Goal: Task Accomplishment & Management: Complete application form

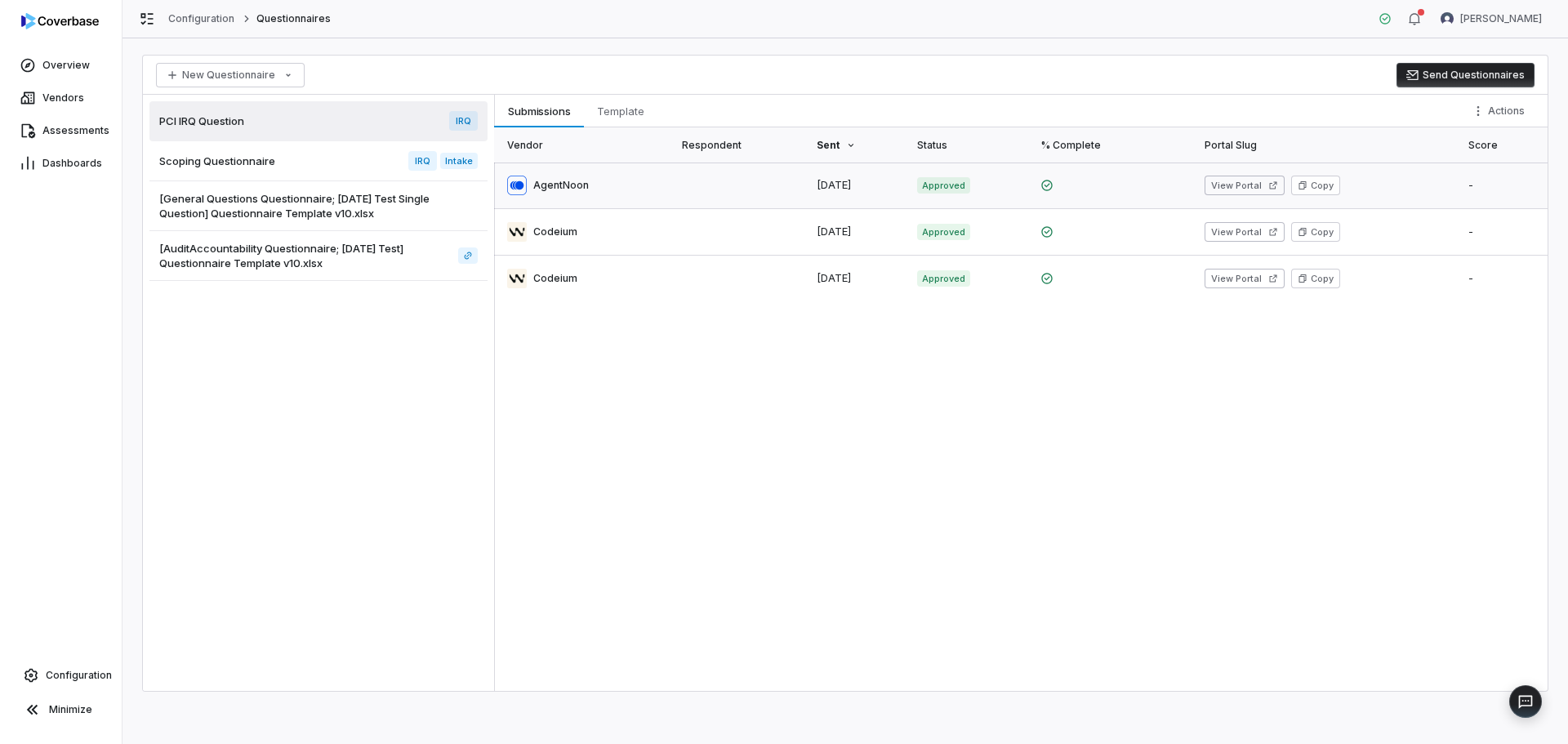
click at [569, 182] on link at bounding box center [583, 185] width 178 height 46
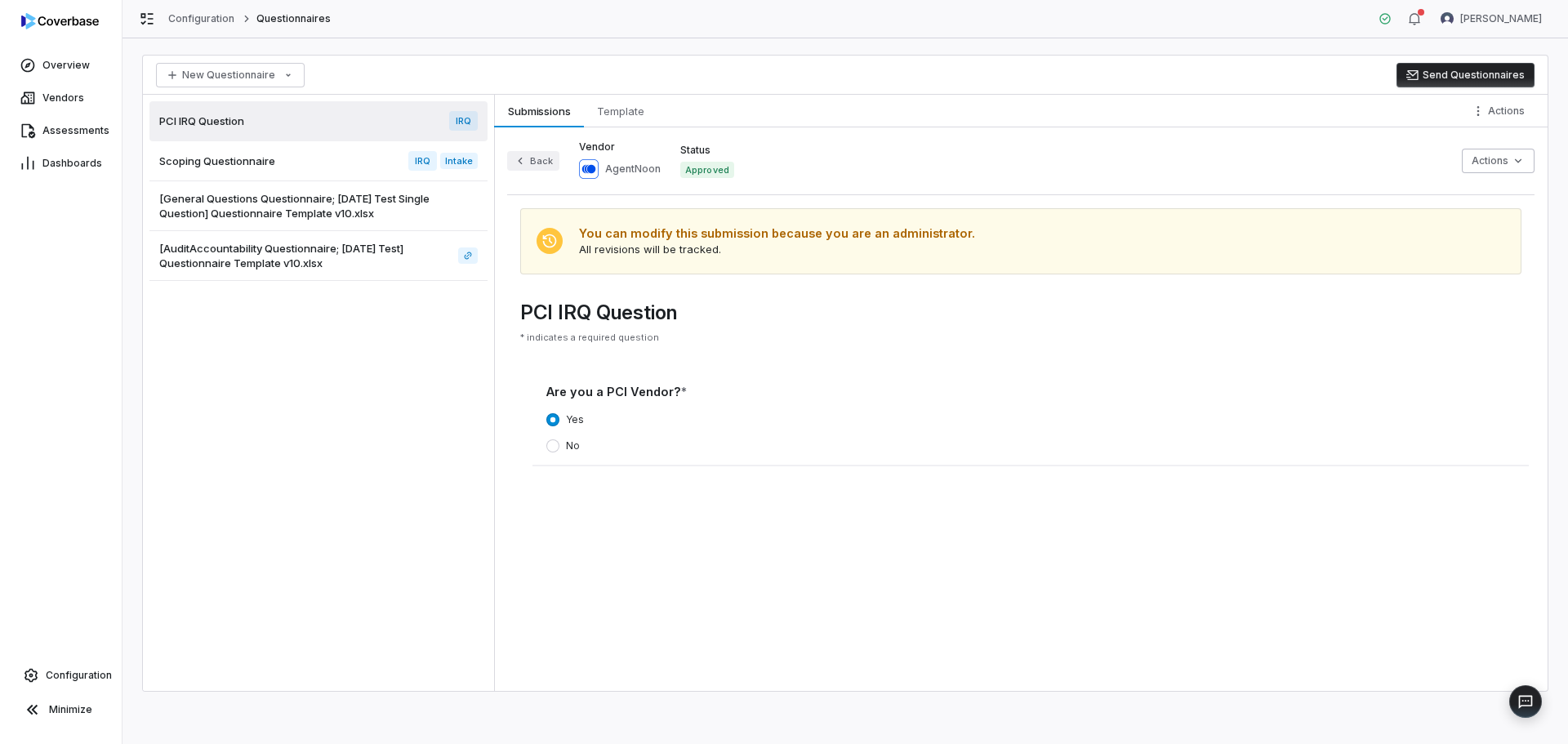
click at [531, 165] on button "Back" at bounding box center [533, 160] width 53 height 19
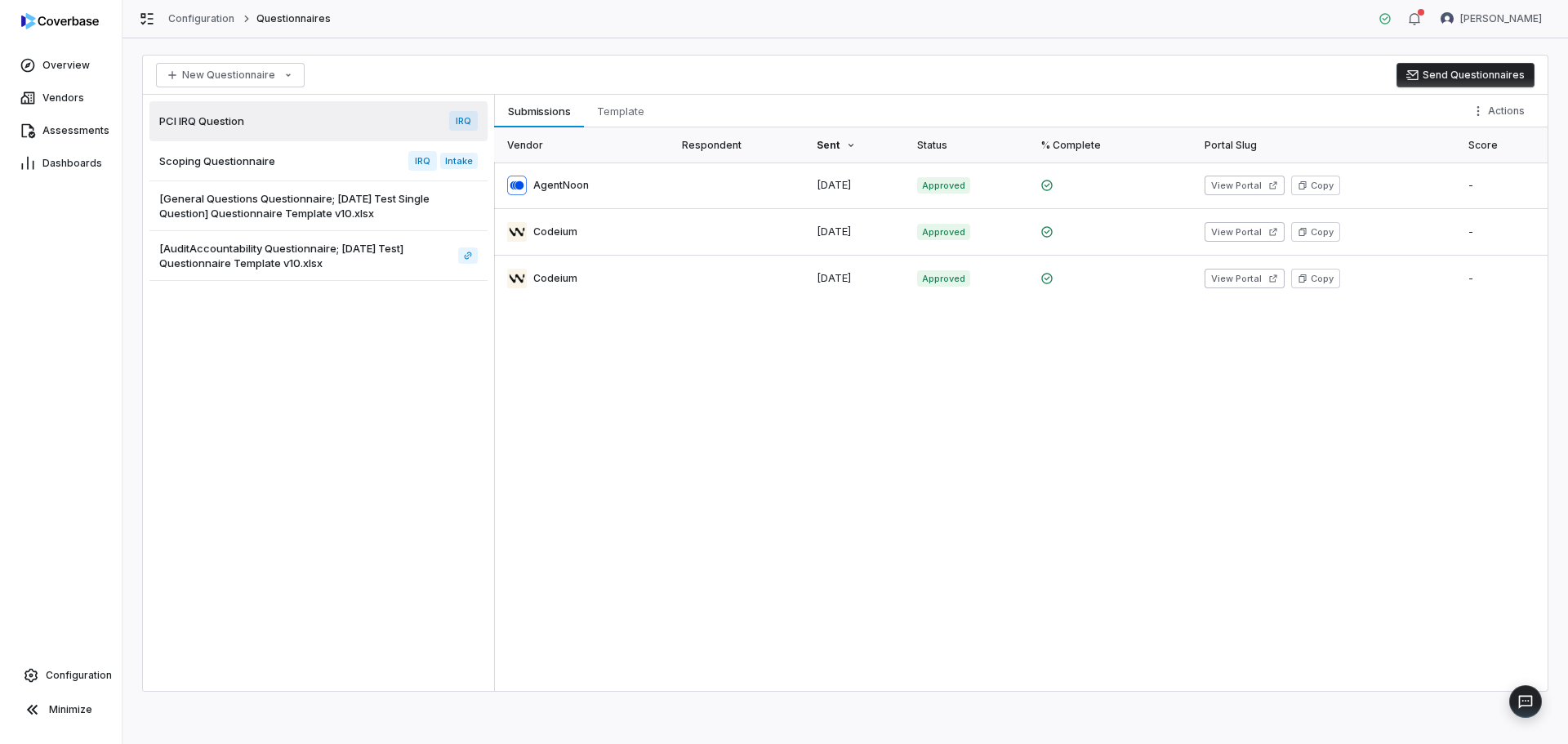
click at [259, 153] on div "Scoping Questionnaire IRQ Intake" at bounding box center [318, 160] width 339 height 40
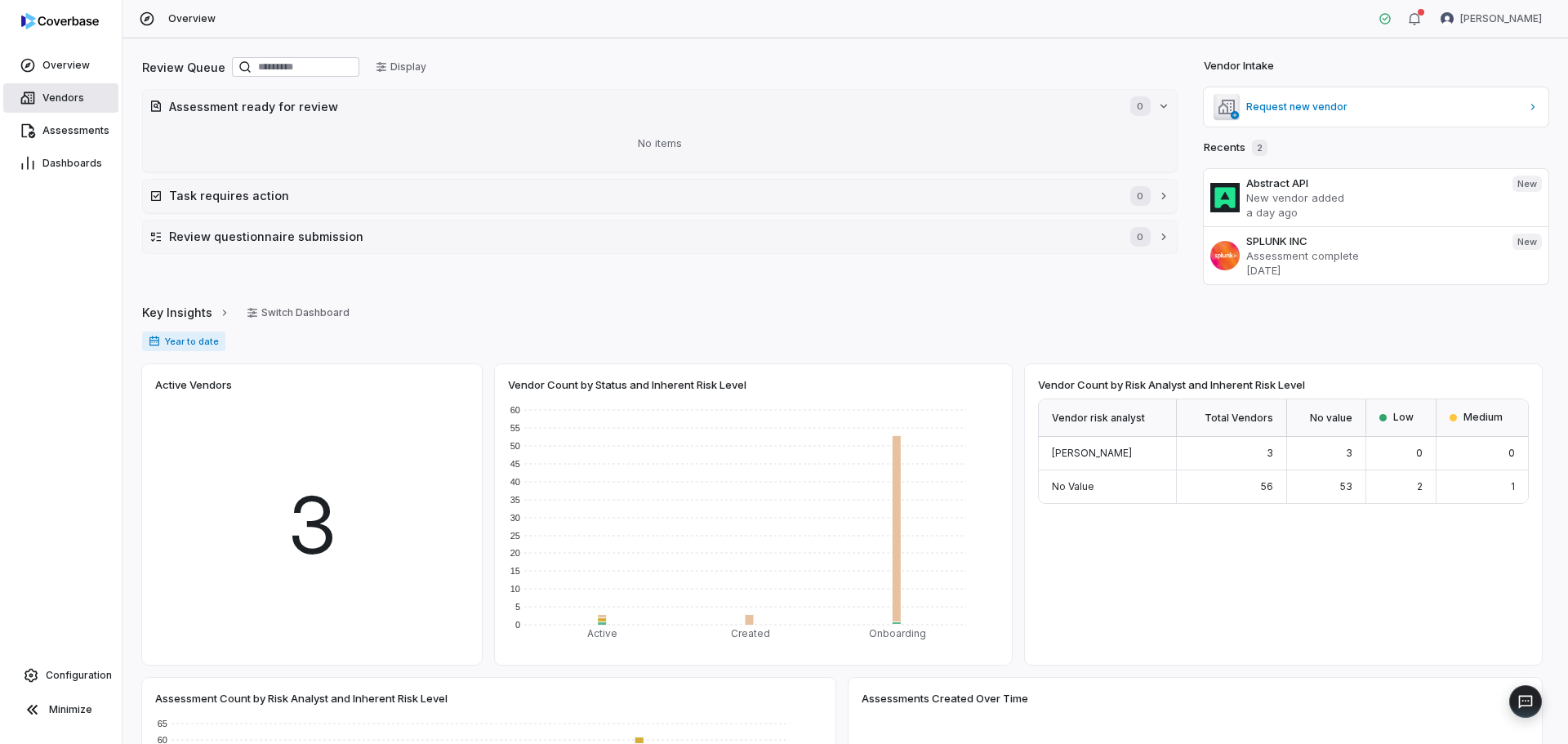
click at [75, 98] on span "Vendors" at bounding box center [63, 98] width 42 height 13
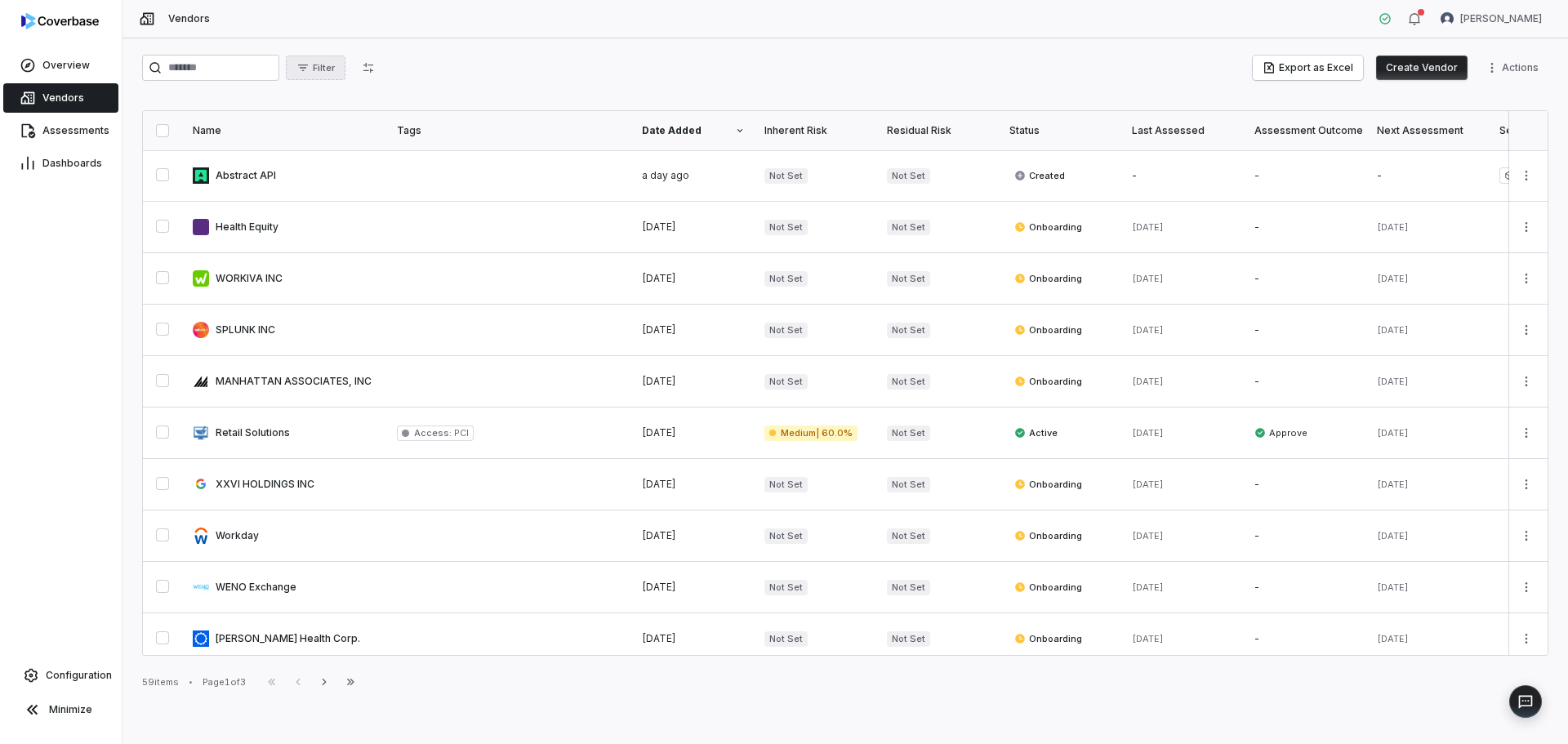
click at [335, 69] on span "Filter" at bounding box center [324, 67] width 22 height 12
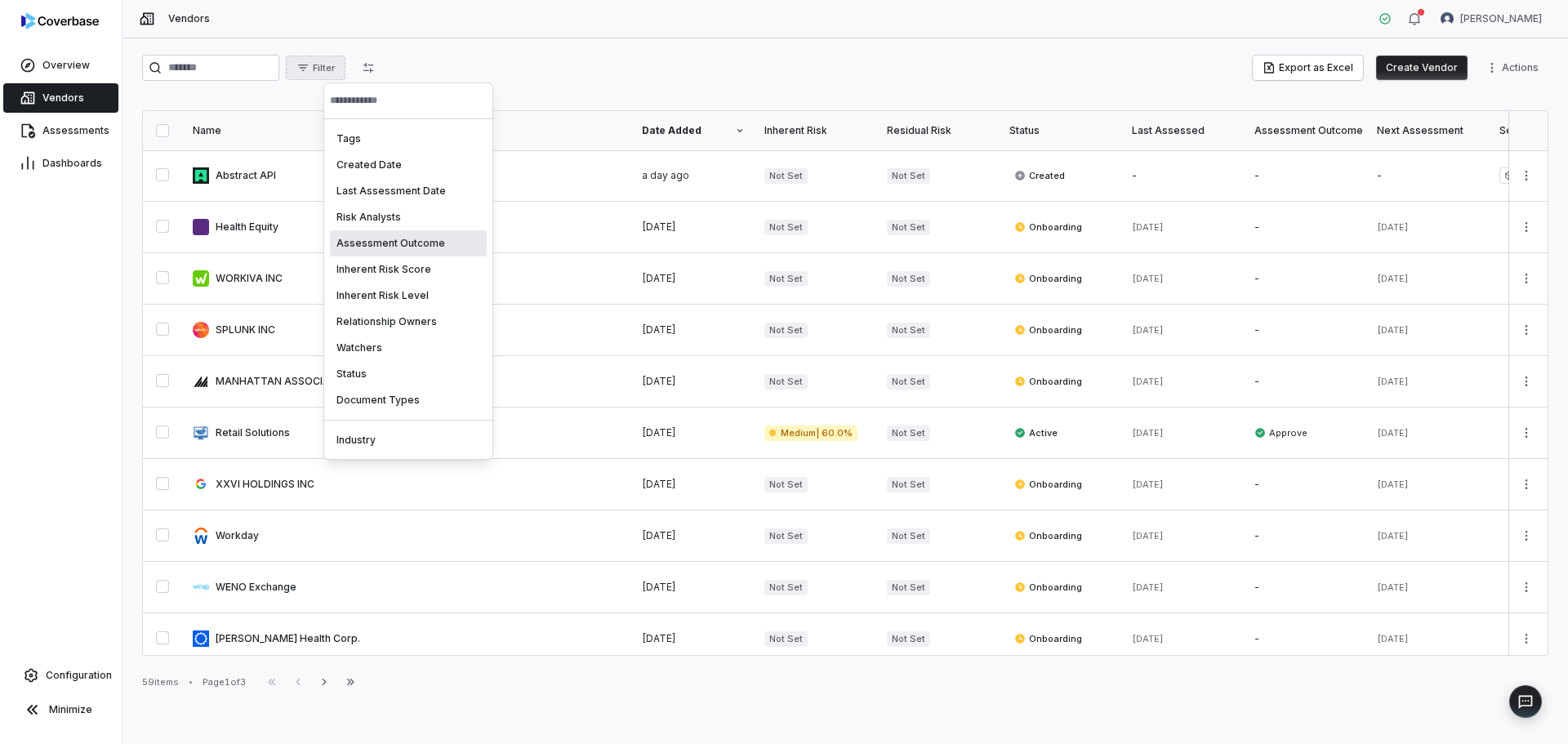
click at [374, 241] on div "Assessment Outcome" at bounding box center [409, 243] width 157 height 26
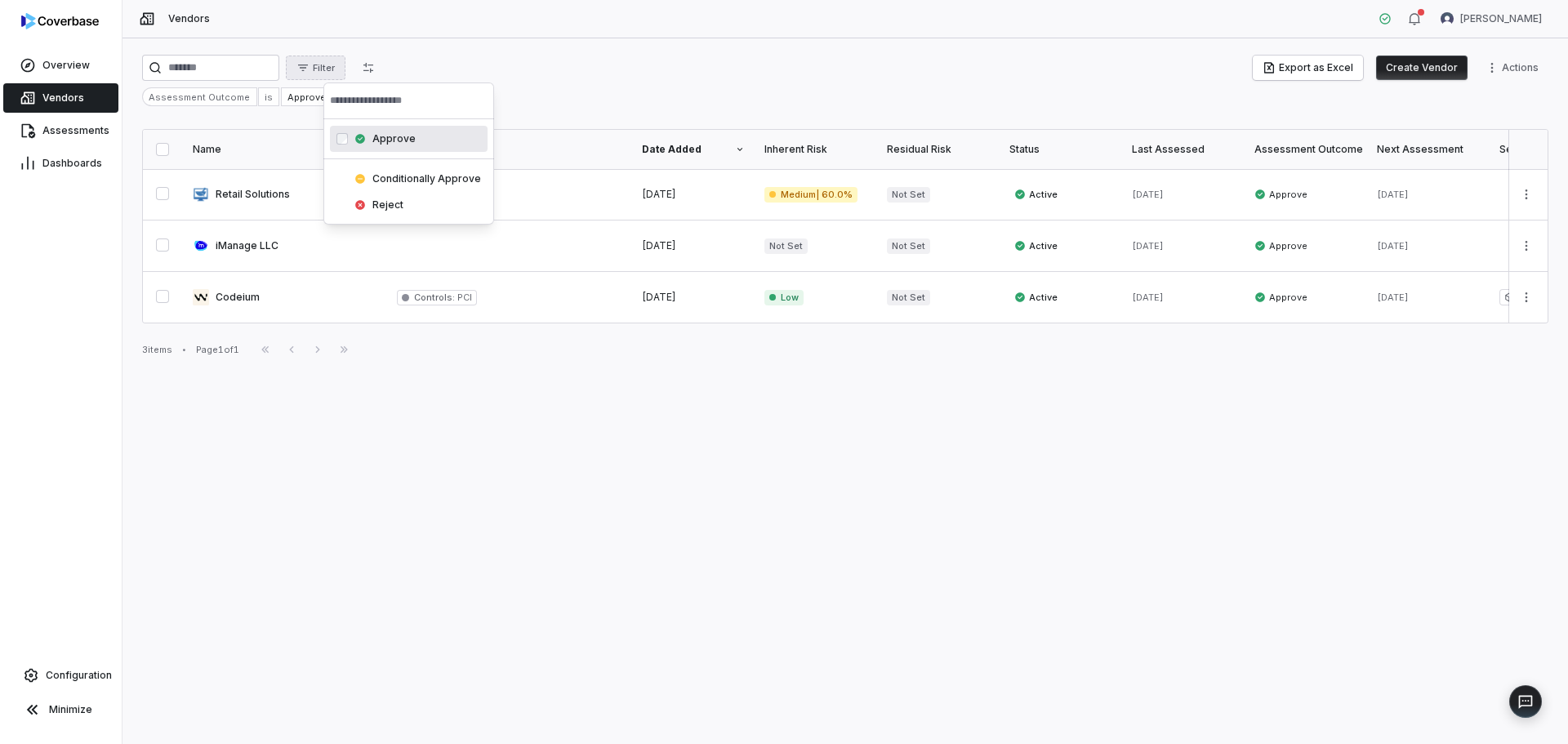
click at [367, 100] on input "text" at bounding box center [409, 100] width 158 height 36
click at [405, 69] on html "Overview Vendors Assessments Dashboards Configuration Minimize Vendors Joy VanB…" at bounding box center [784, 372] width 1568 height 744
click at [374, 69] on icon "button" at bounding box center [368, 67] width 13 height 13
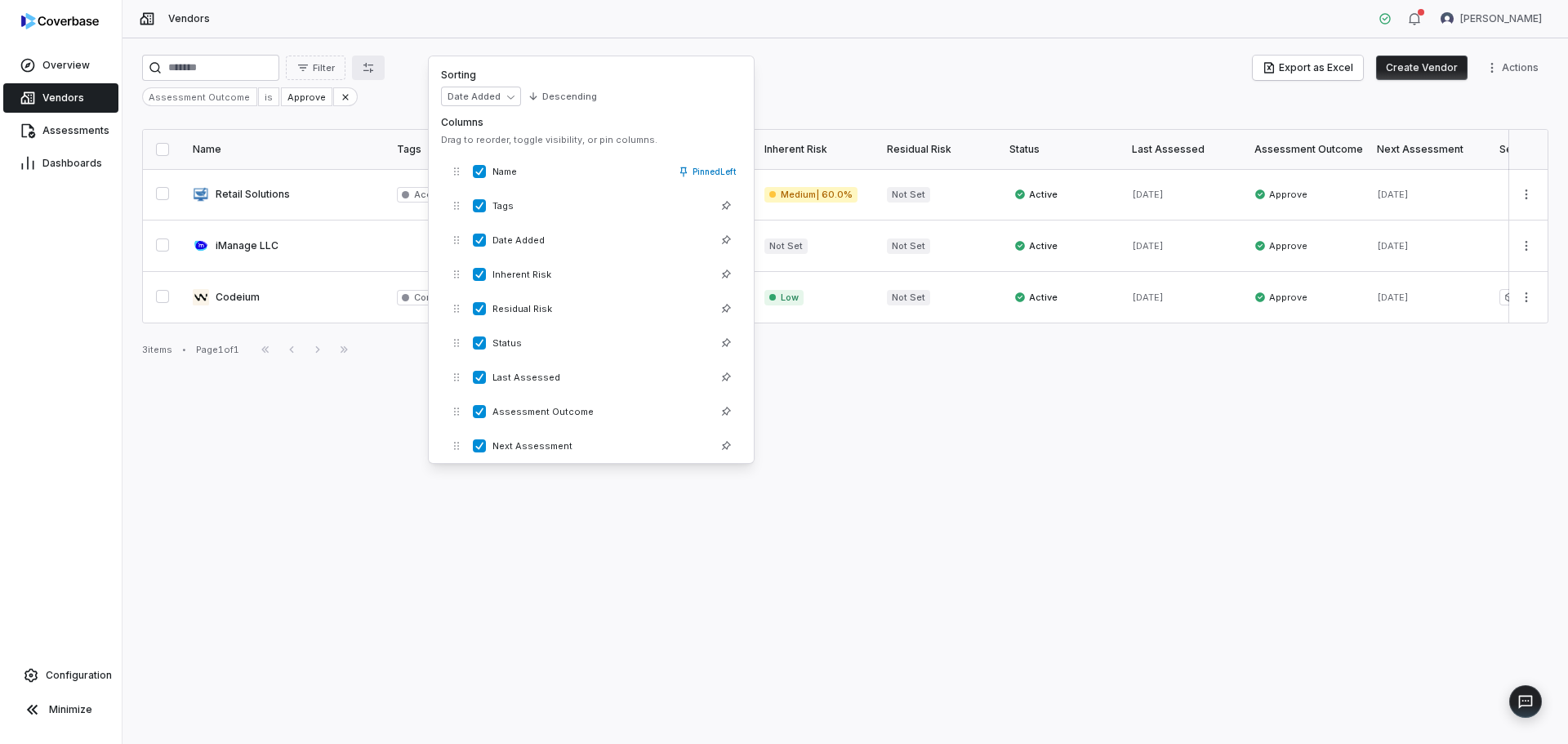
click at [364, 101] on div "Assessment Outcome is Approve" at bounding box center [845, 97] width 1407 height 18
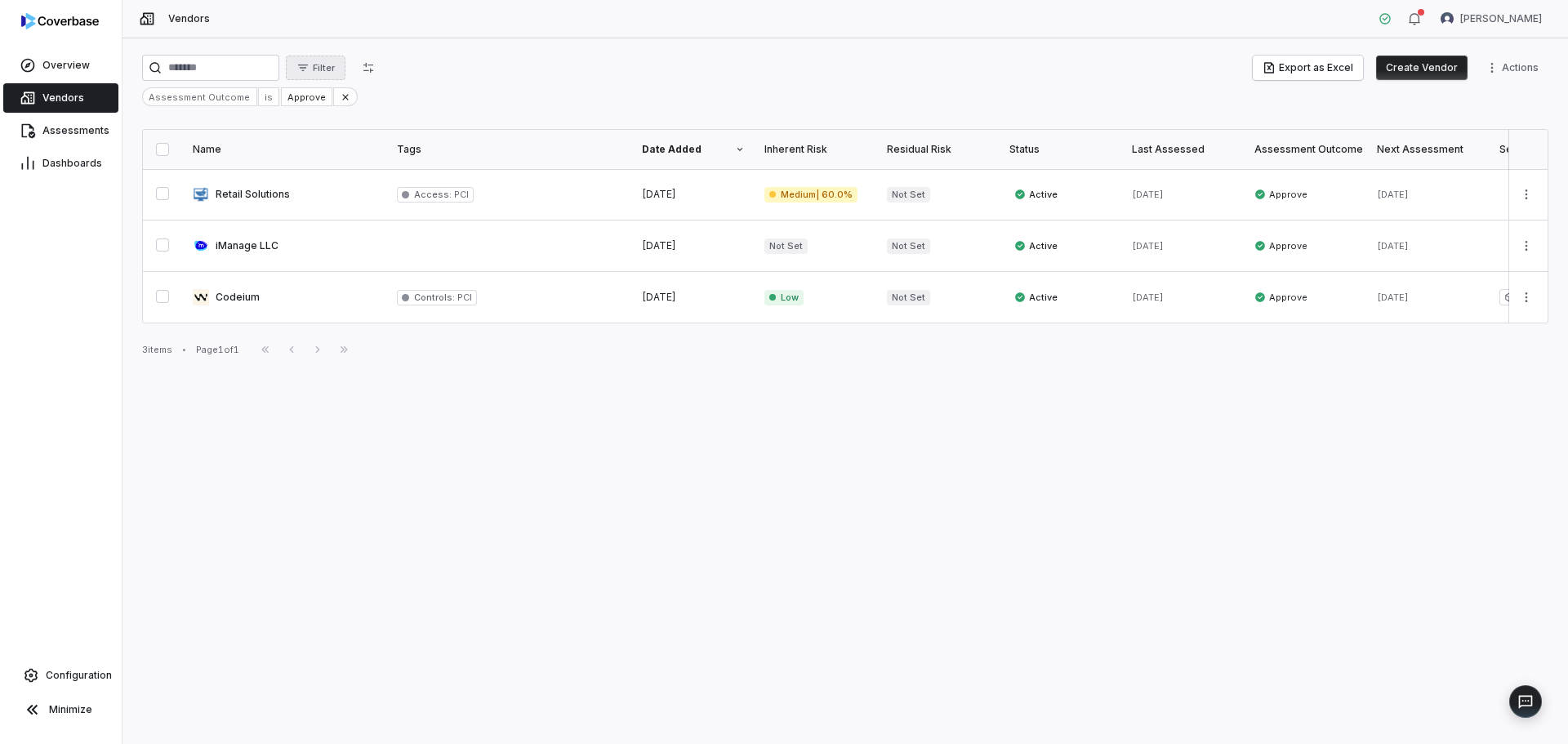
click at [335, 66] on span "Filter" at bounding box center [324, 67] width 22 height 12
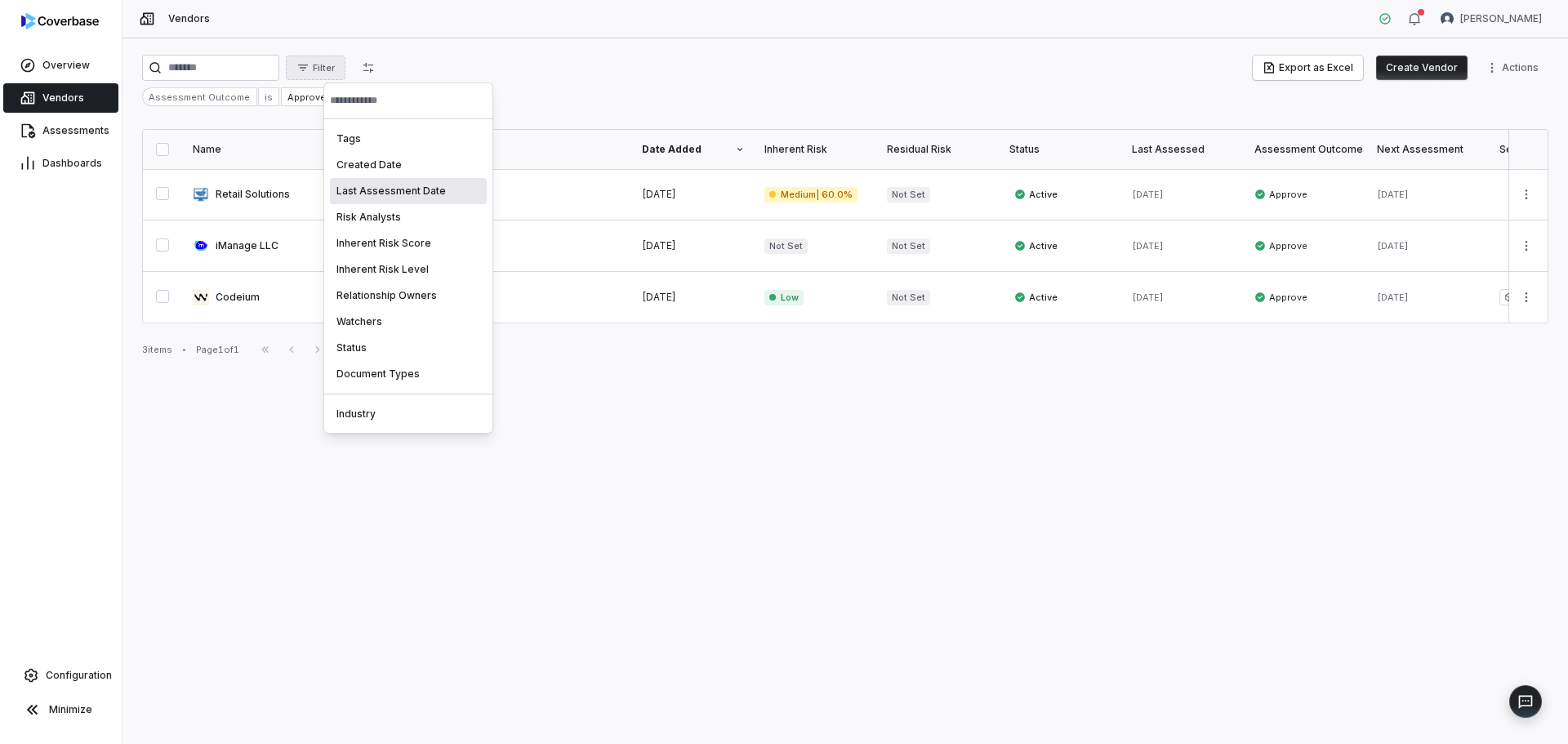
click at [381, 189] on div "Last Assessment Date" at bounding box center [409, 191] width 157 height 26
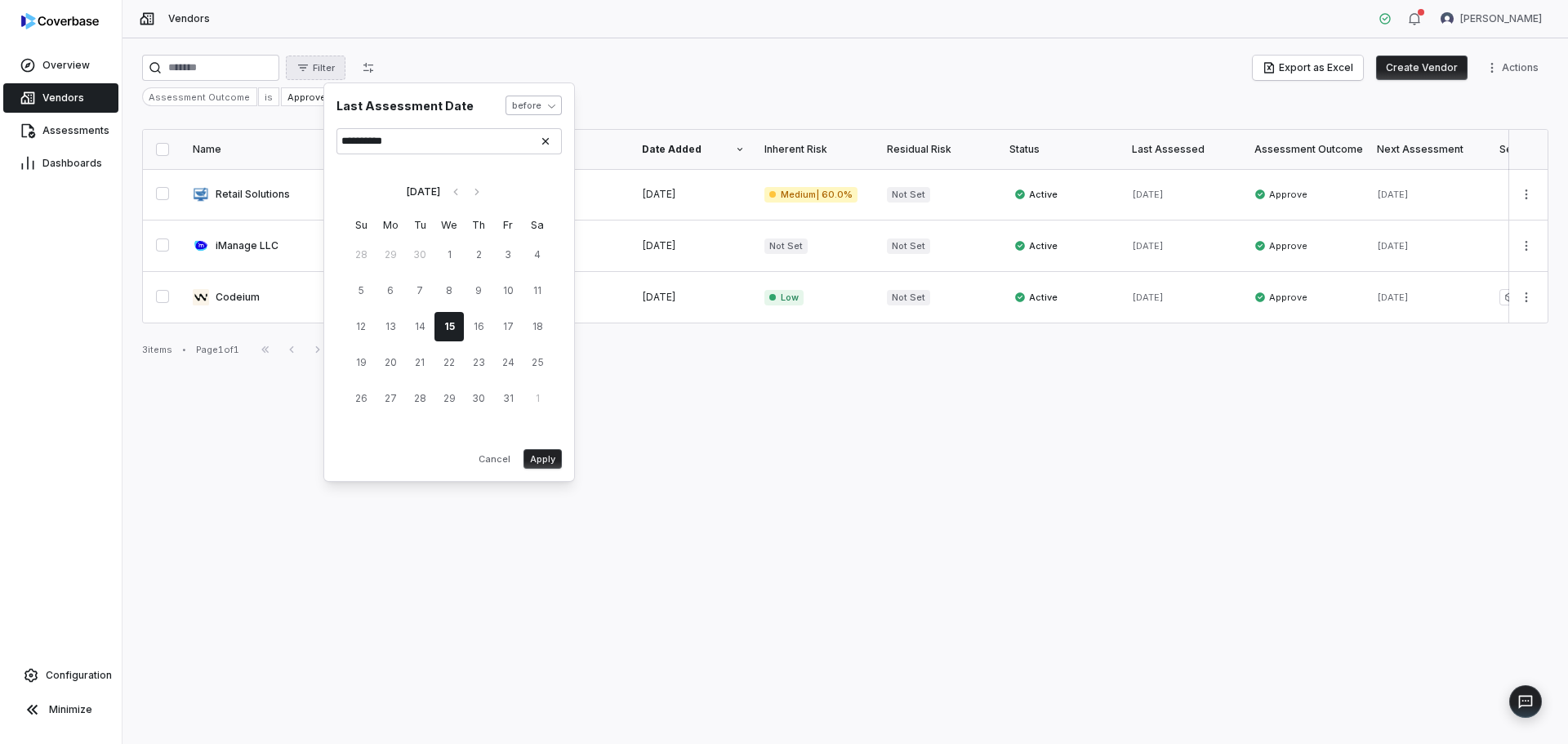
click at [542, 103] on body "**********" at bounding box center [784, 372] width 1568 height 744
click at [551, 458] on button "Apply" at bounding box center [543, 458] width 39 height 19
click at [248, 189] on link at bounding box center [284, 194] width 204 height 51
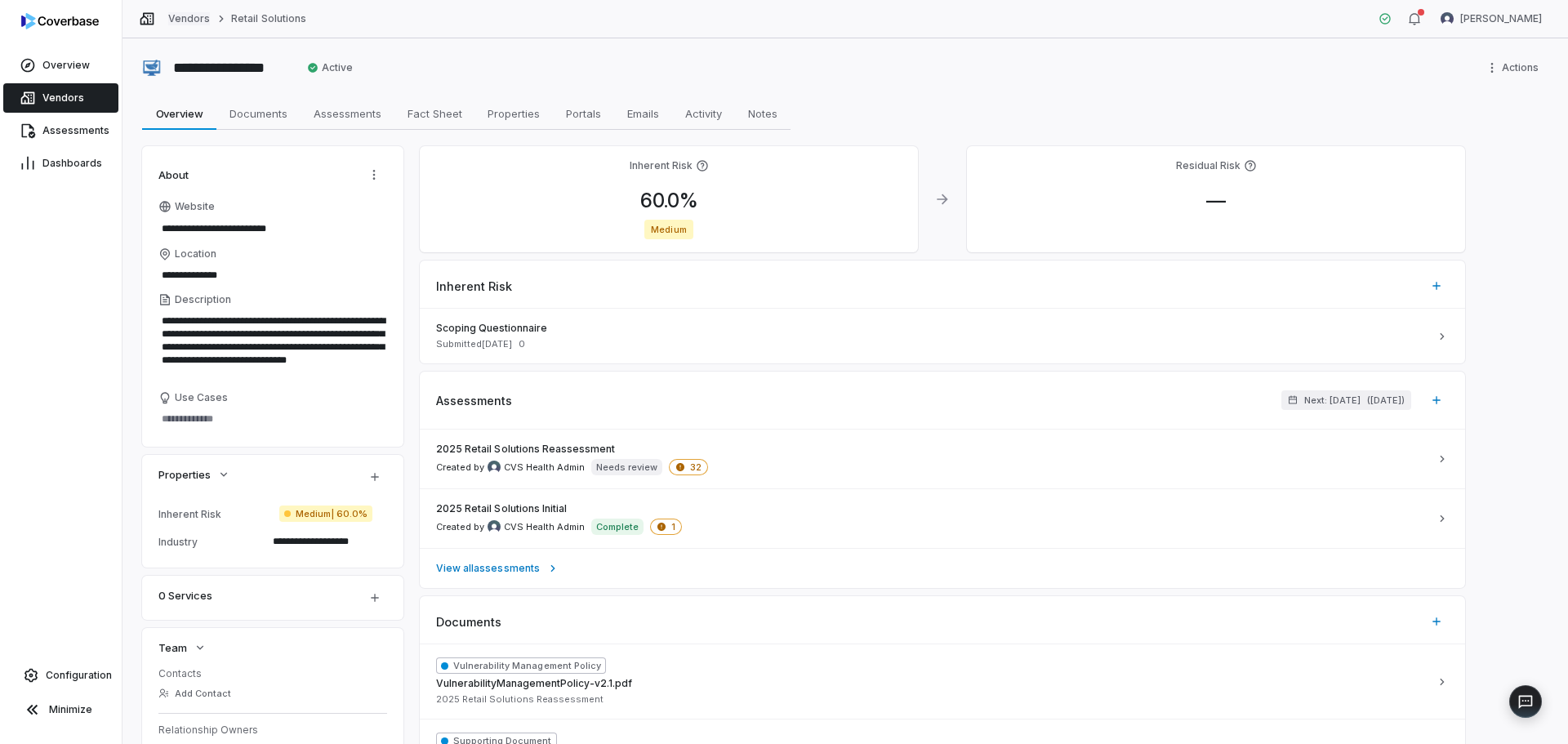
click at [182, 25] on link "Vendors" at bounding box center [188, 18] width 42 height 13
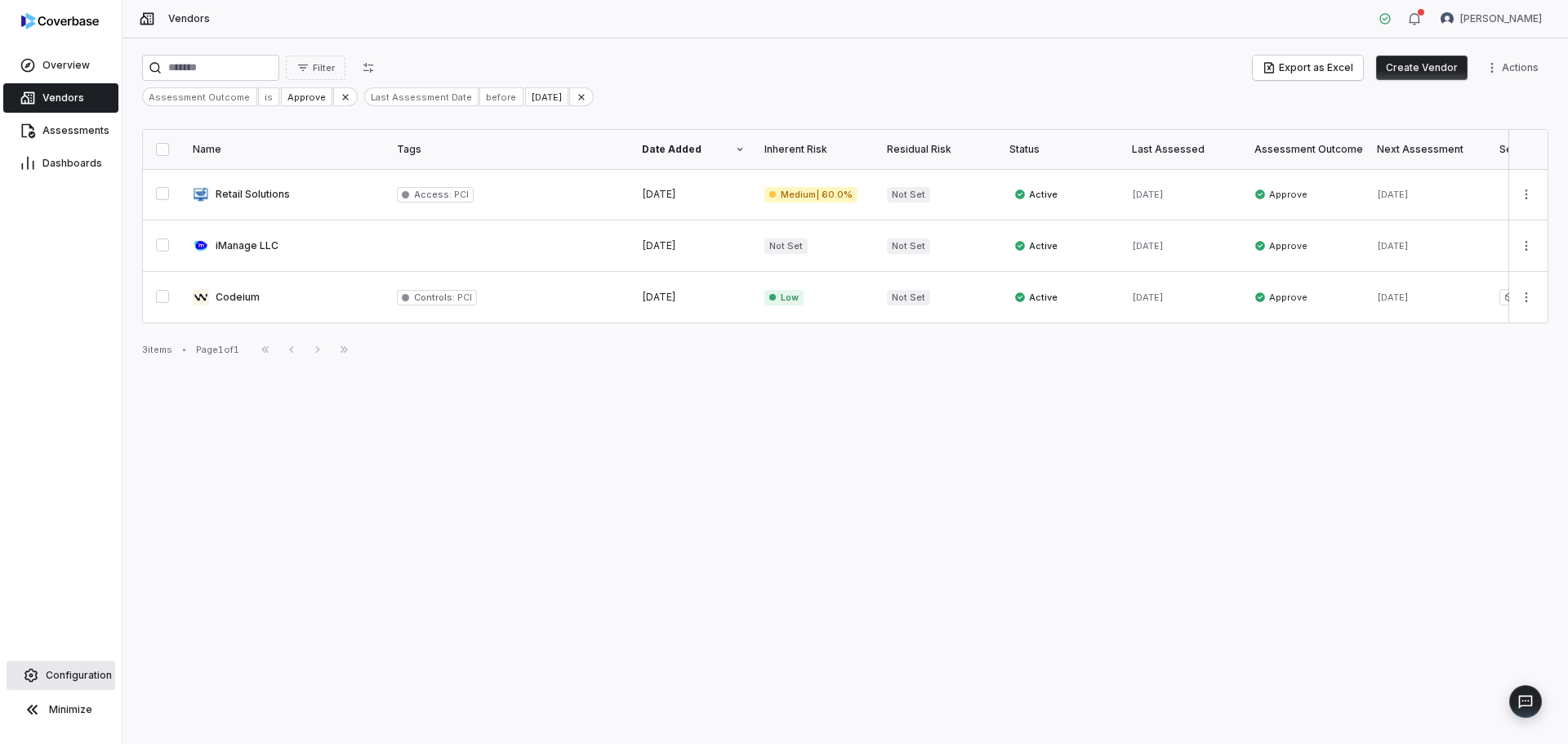
click at [60, 678] on span "Configuration" at bounding box center [79, 675] width 66 height 13
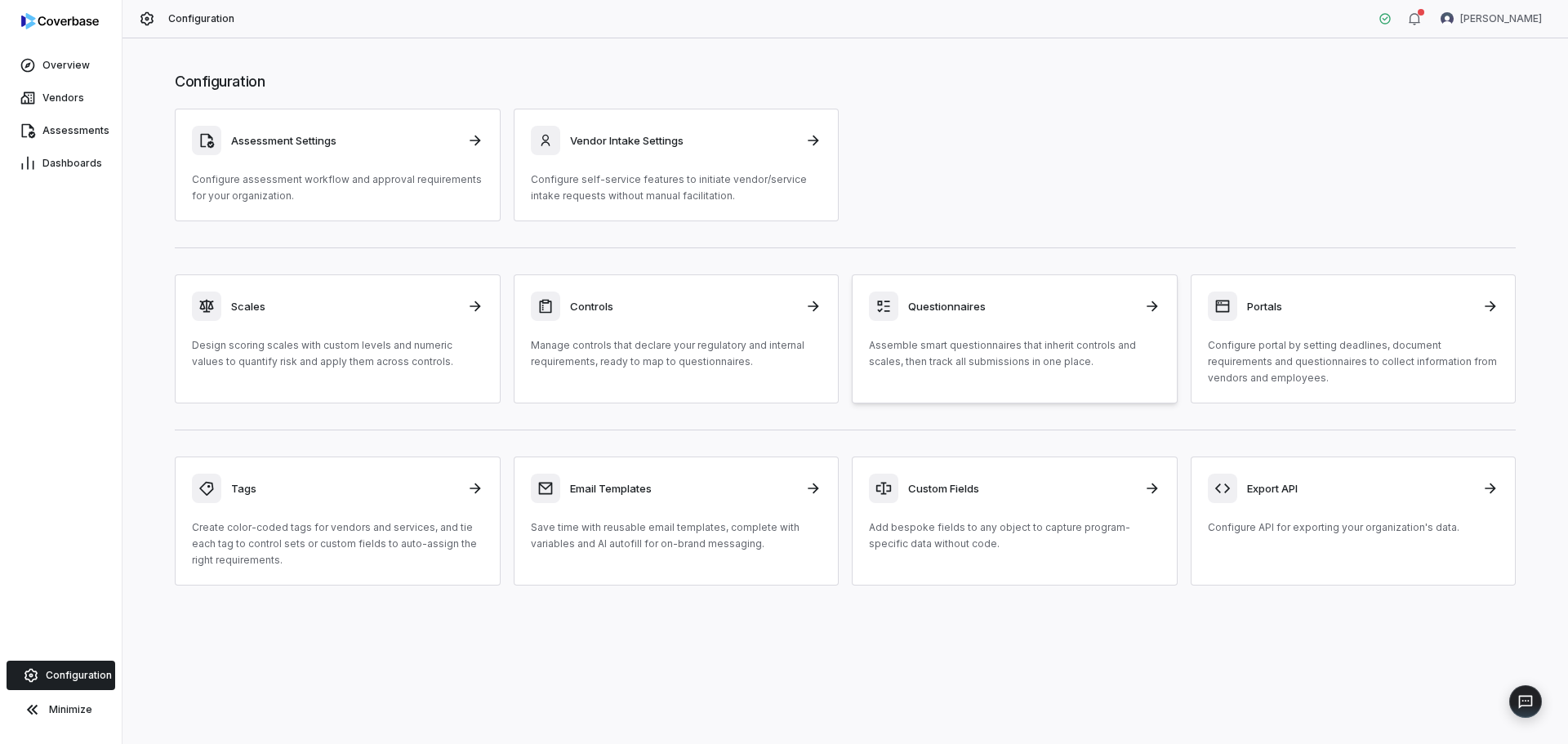
click at [950, 311] on h3 "Questionnaires" at bounding box center [1021, 306] width 226 height 15
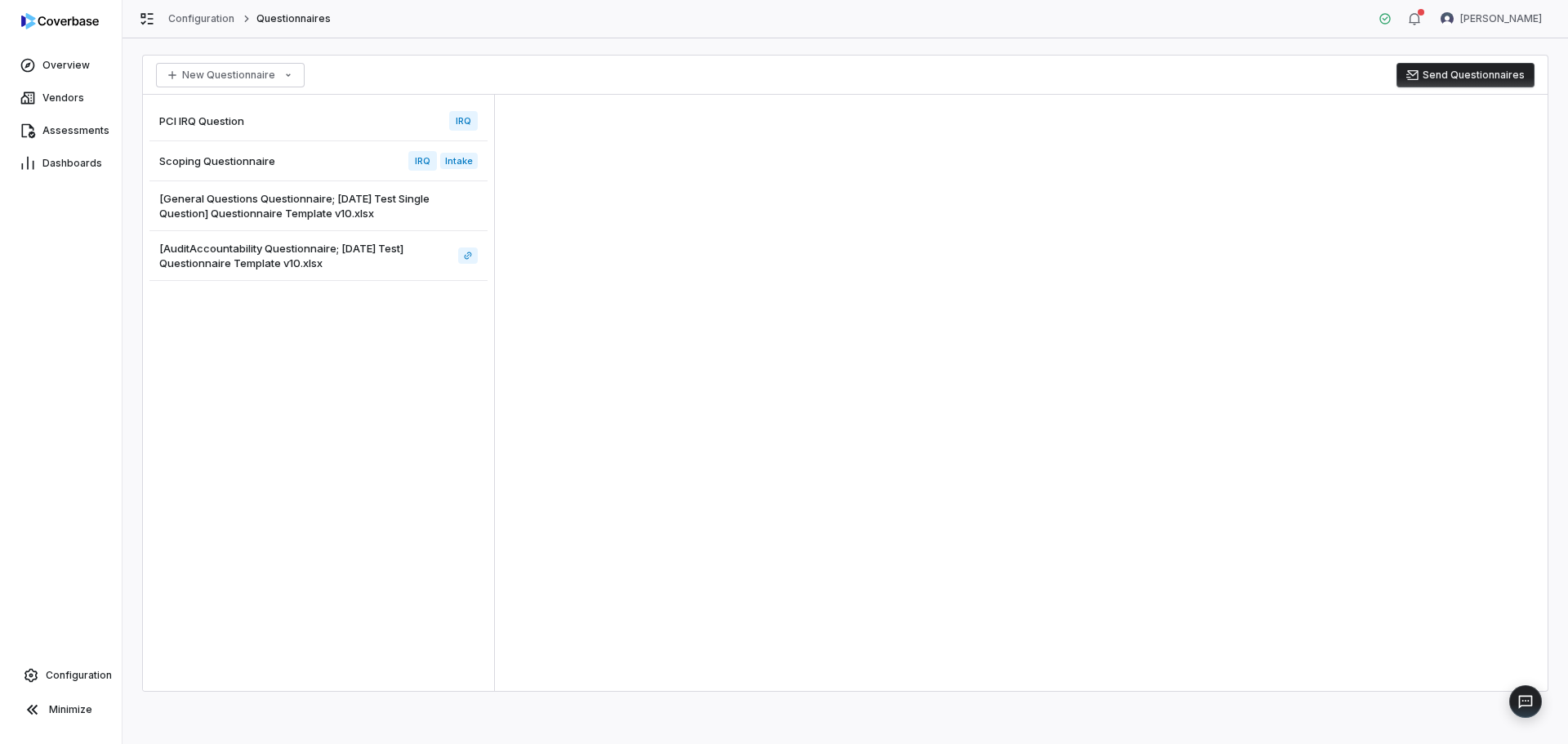
click at [247, 114] on div "PCI IRQ Question IRQ" at bounding box center [318, 121] width 339 height 40
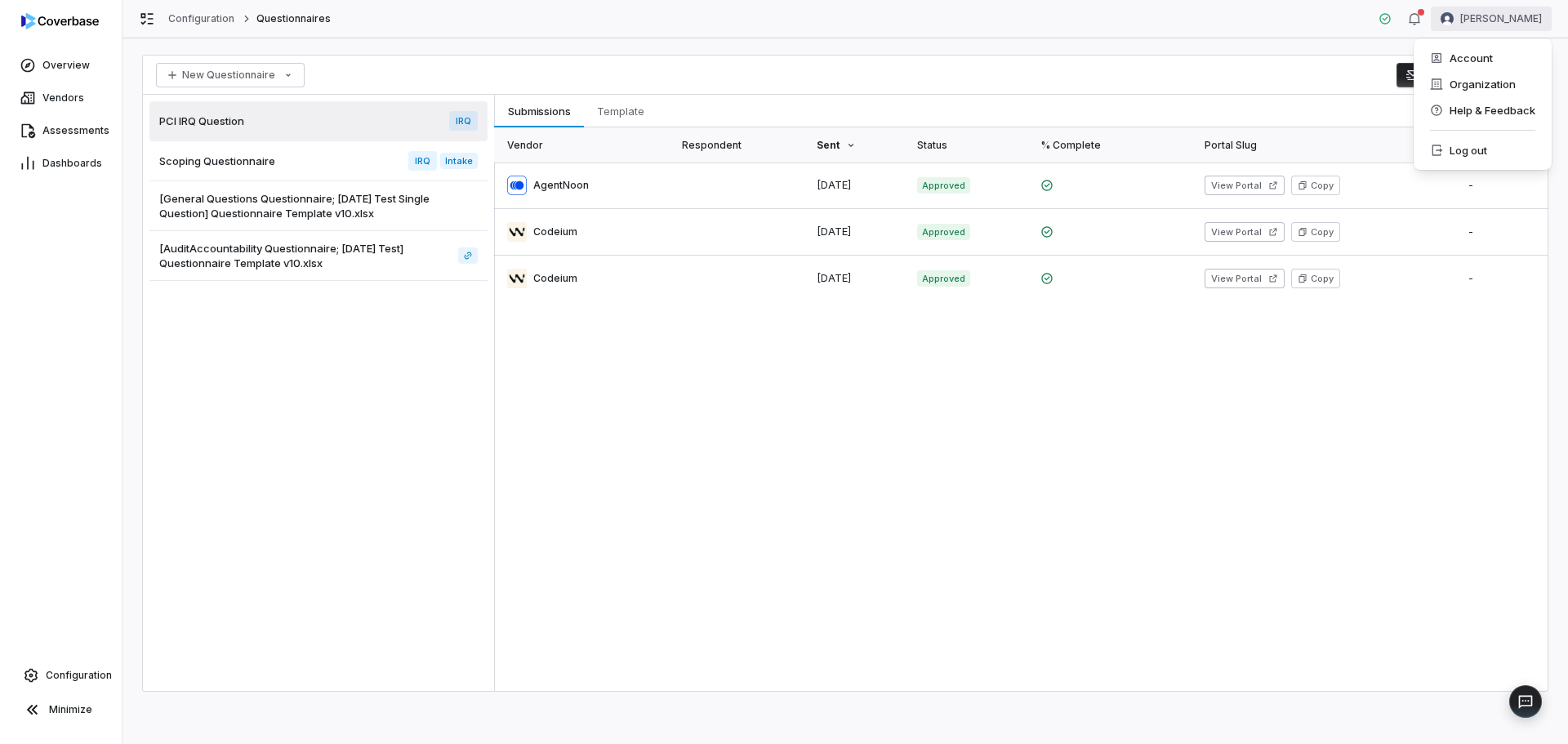
click at [1469, 12] on html "Overview Vendors Assessments Dashboards Configuration Minimize Configuration Qu…" at bounding box center [784, 372] width 1568 height 744
click at [1460, 84] on div "Organization" at bounding box center [1482, 84] width 125 height 26
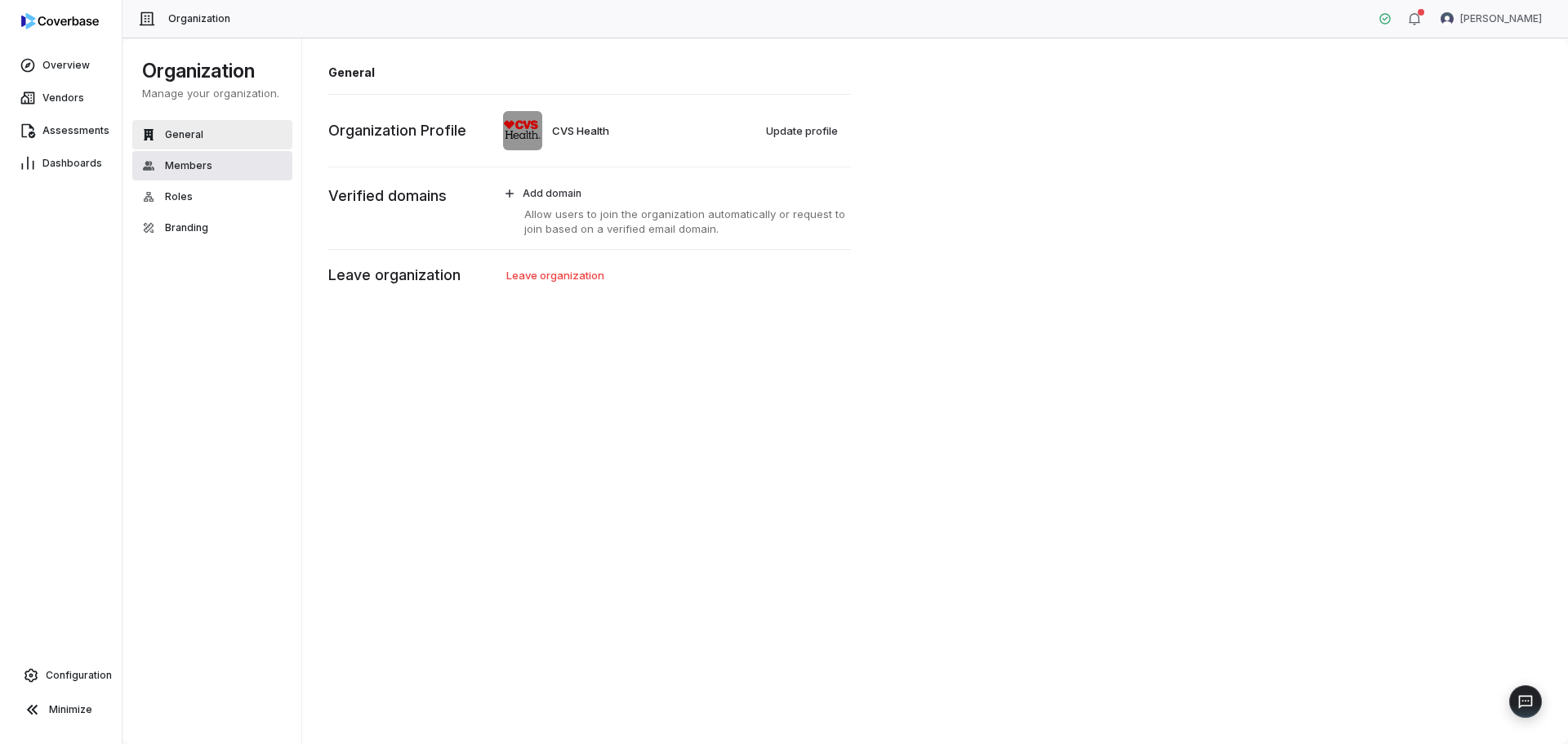
click at [170, 165] on span "Members" at bounding box center [188, 166] width 47 height 13
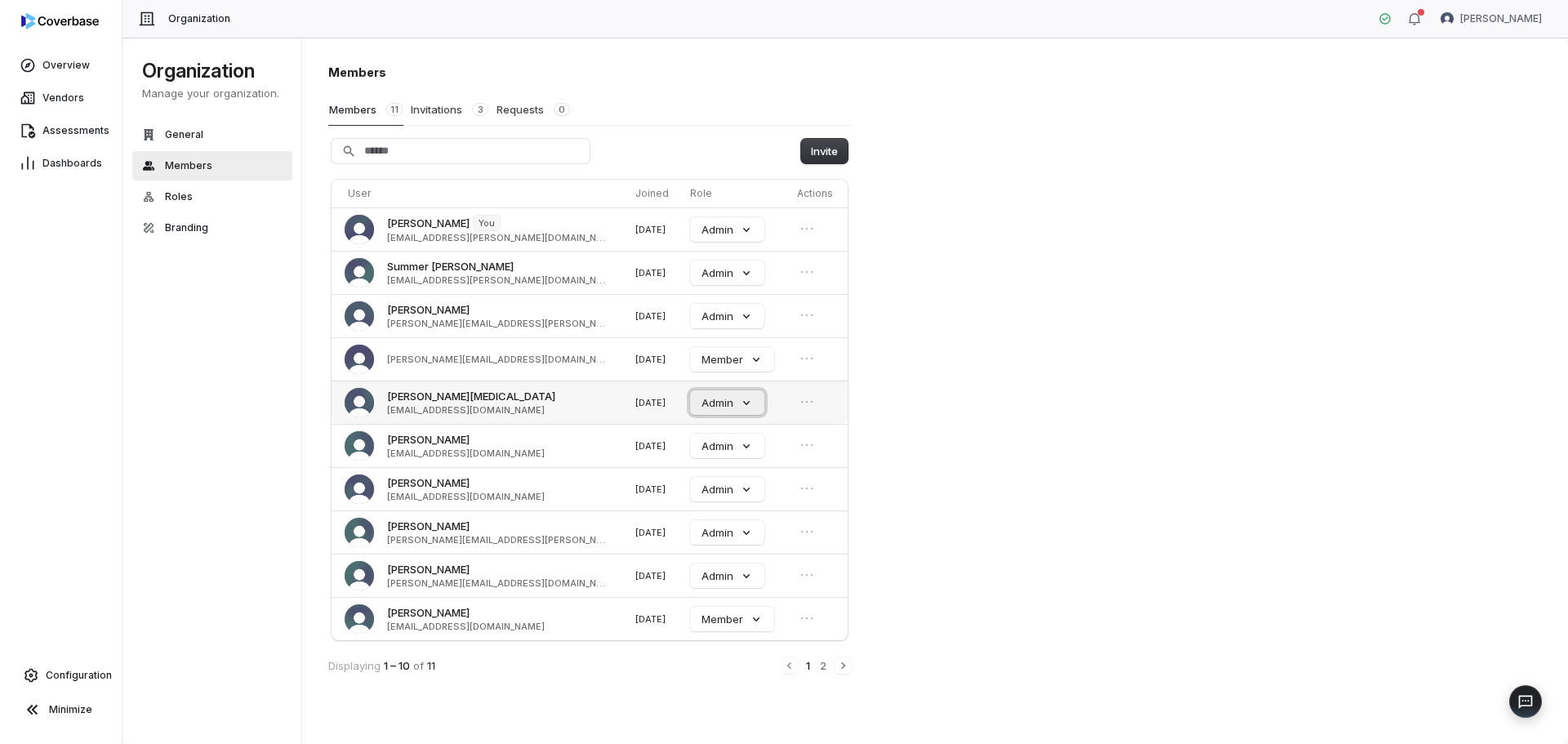
click at [730, 405] on button "Admin" at bounding box center [727, 402] width 75 height 25
click at [1390, 20] on icon at bounding box center [1384, 18] width 11 height 11
click at [1451, 19] on html "Overview Vendors Assessments Dashboards Configuration Minimize Organization Joy…" at bounding box center [784, 372] width 1568 height 744
click at [1003, 171] on html "Overview Vendors Assessments Dashboards Configuration Minimize Organization Joy…" at bounding box center [784, 372] width 1568 height 744
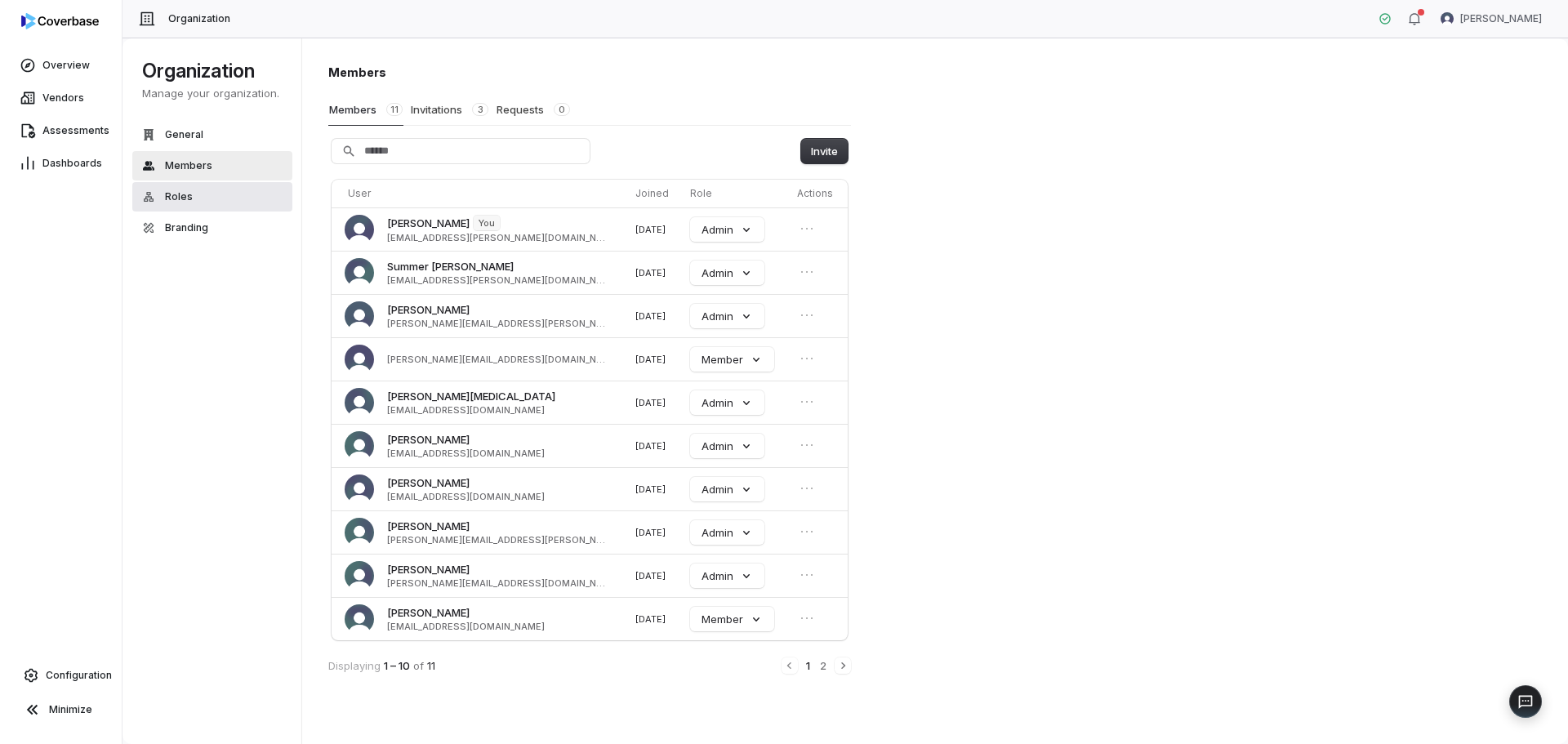
click at [185, 198] on span "Roles" at bounding box center [179, 196] width 28 height 13
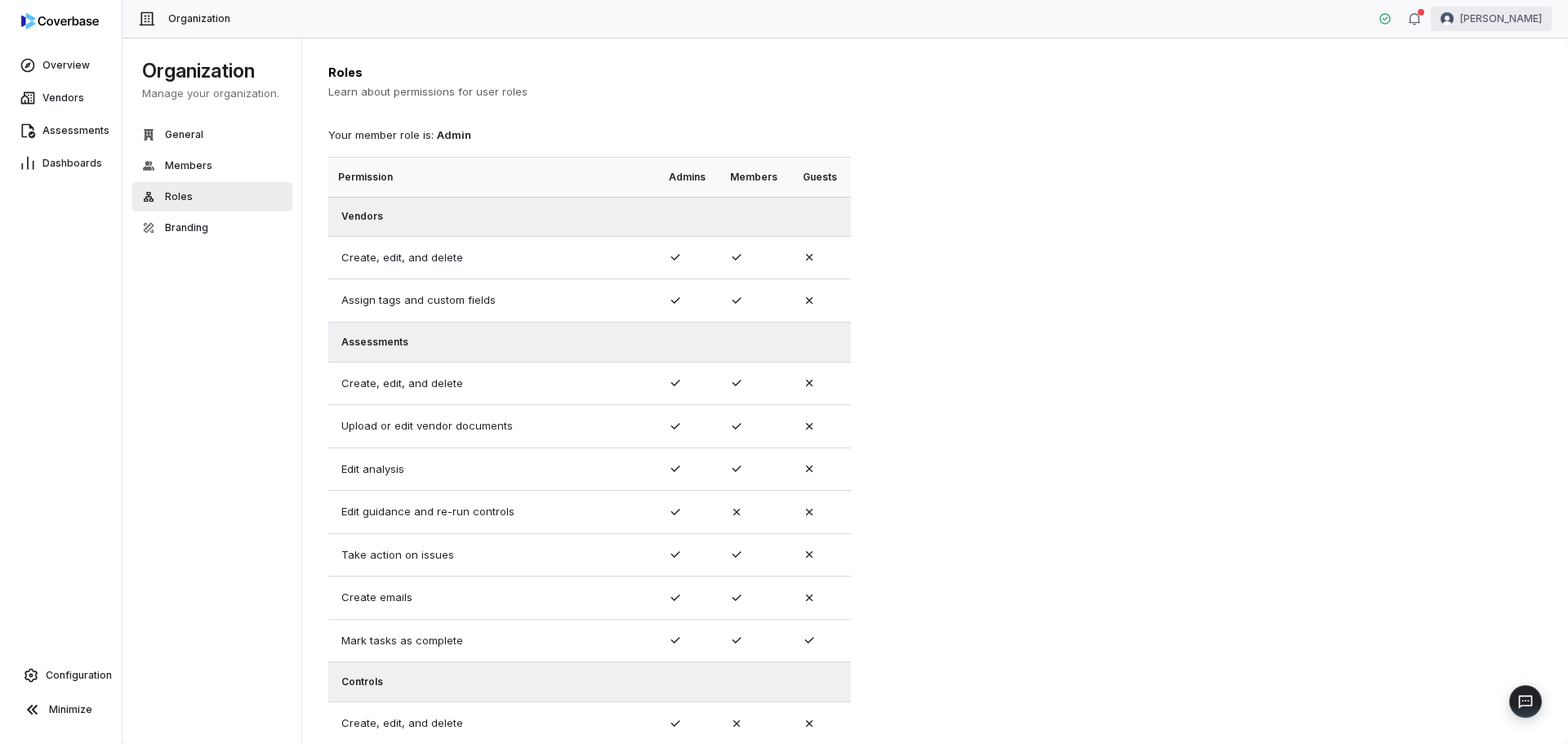
click at [1454, 19] on html "Overview Vendors Assessments Dashboards Configuration Minimize Organization Joy…" at bounding box center [784, 372] width 1568 height 744
click at [1474, 118] on div "Help & Feedback" at bounding box center [1482, 110] width 125 height 26
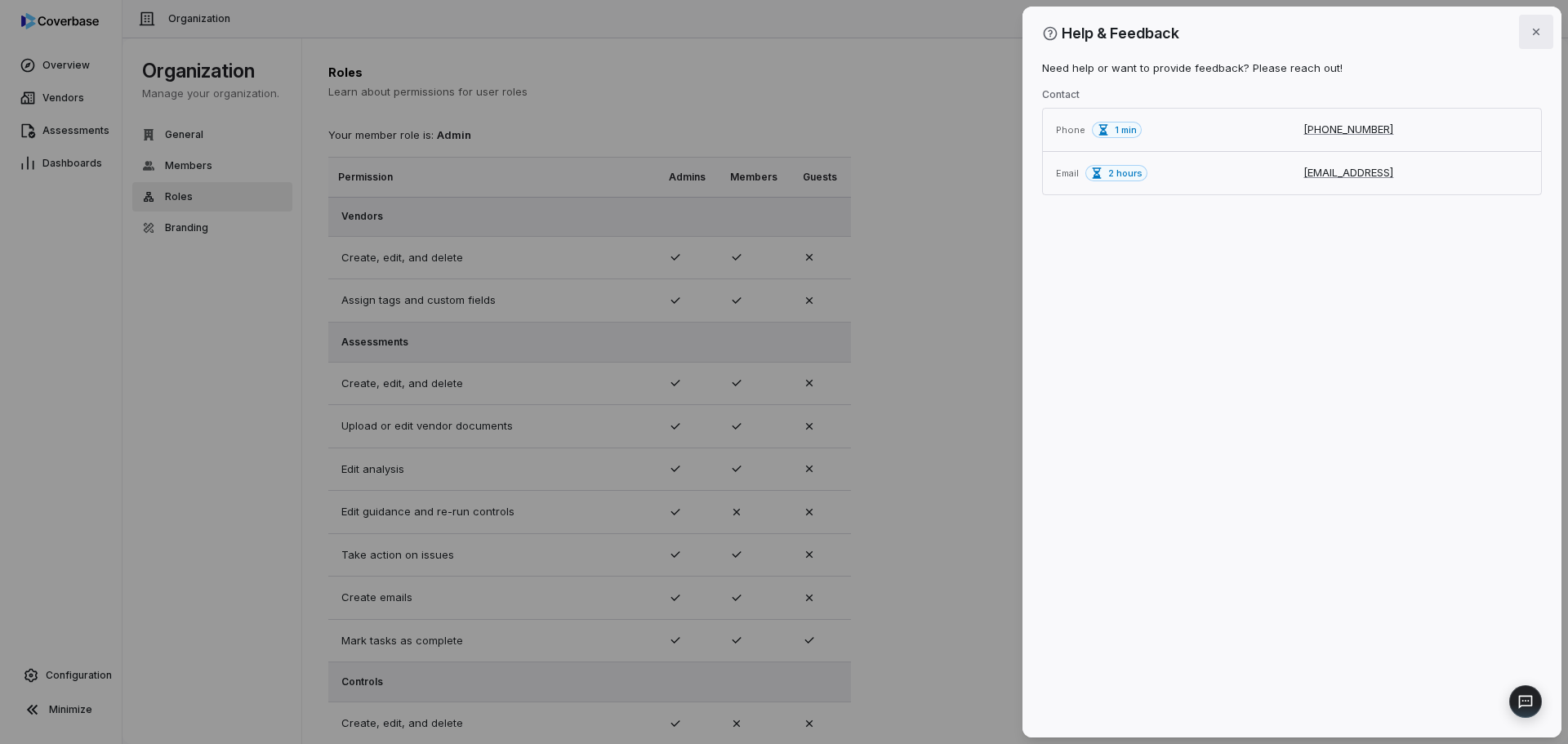
click at [1532, 32] on icon "button" at bounding box center [1536, 31] width 13 height 13
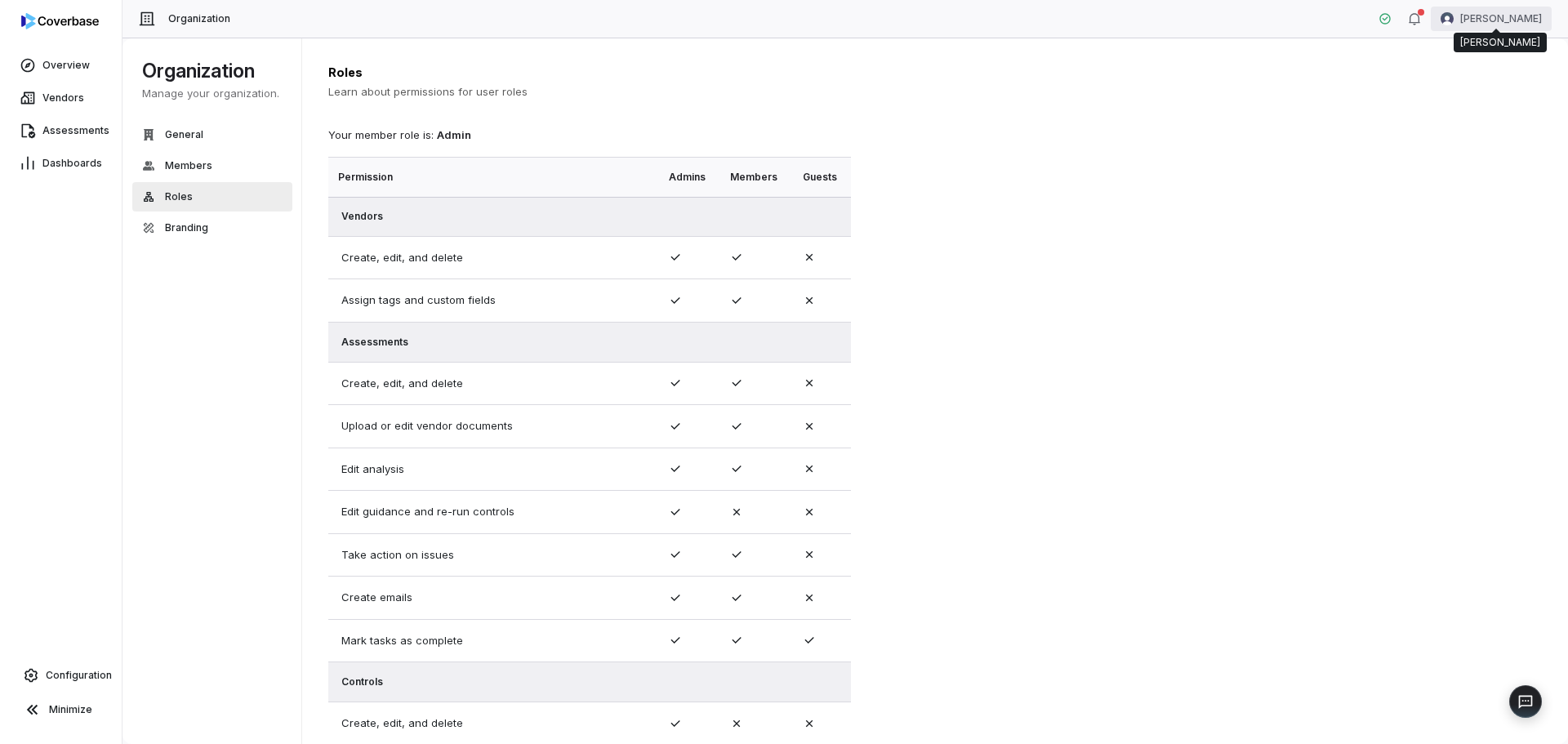
click at [1483, 22] on html "Overview Vendors Assessments Dashboards Configuration Minimize Organization Joy…" at bounding box center [784, 372] width 1568 height 744
click at [1489, 688] on html "Overview Vendors Assessments Dashboards Configuration Minimize Organization Joy…" at bounding box center [784, 372] width 1568 height 744
click at [1528, 701] on div "Report Issue" at bounding box center [1484, 702] width 95 height 17
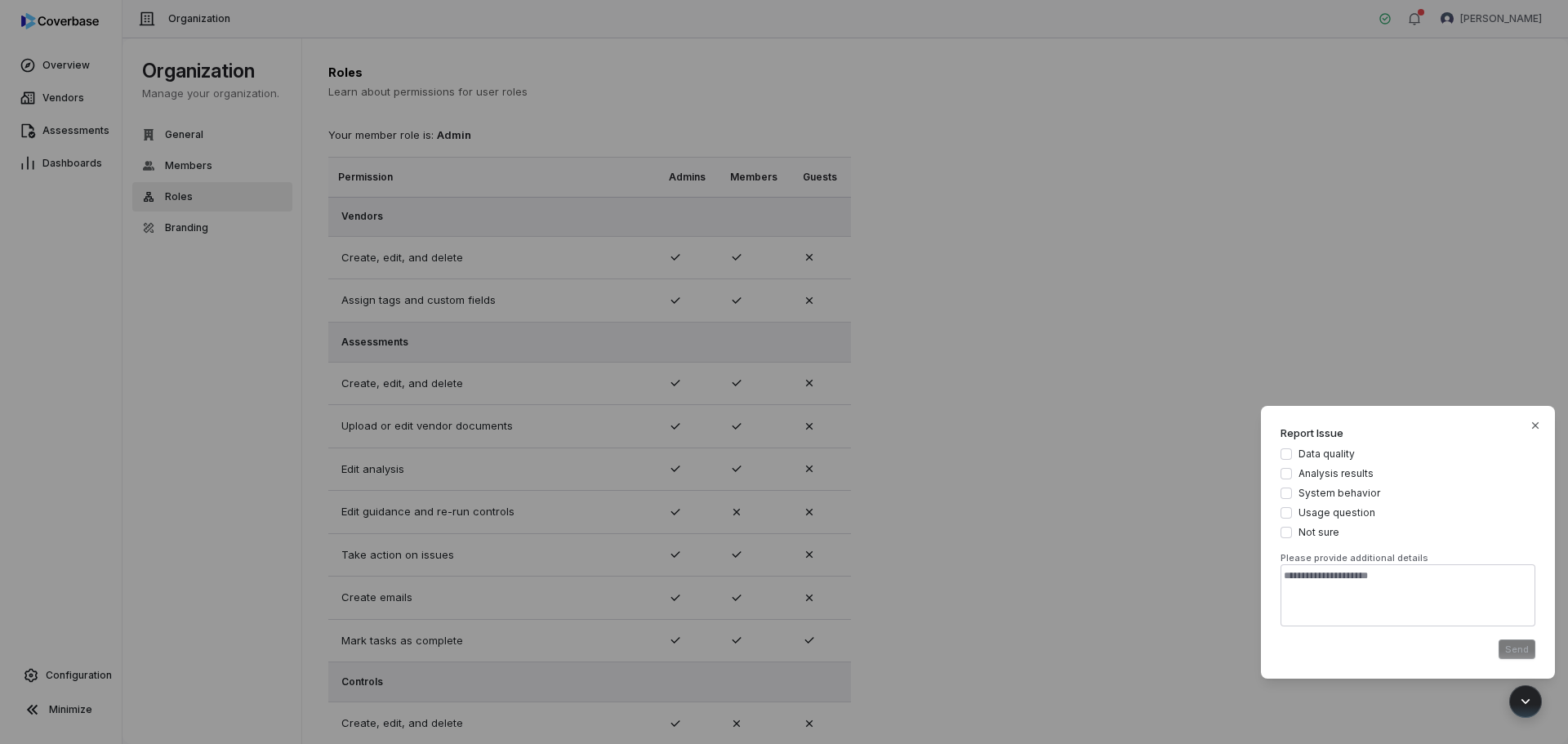
type textarea "*"
click at [1359, 171] on div "Modal Report Issue Data quality Analysis results System behavior Usage question…" at bounding box center [784, 372] width 1568 height 744
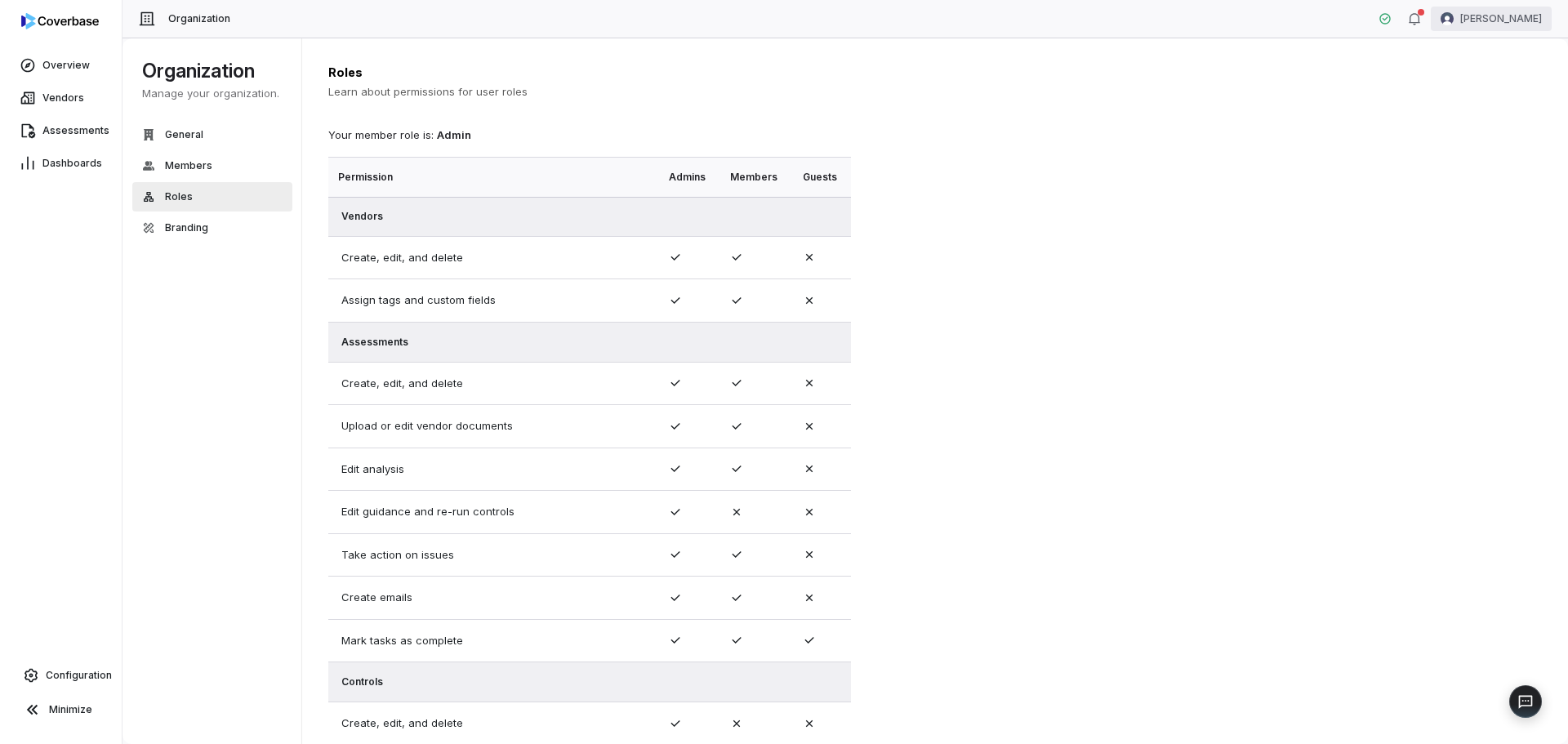
click at [1471, 15] on html "Overview Vendors Assessments Dashboards Configuration Minimize Organization Joy…" at bounding box center [784, 372] width 1568 height 744
click at [1465, 85] on div "Organization" at bounding box center [1482, 84] width 125 height 26
click at [218, 230] on button "Branding" at bounding box center [212, 228] width 160 height 30
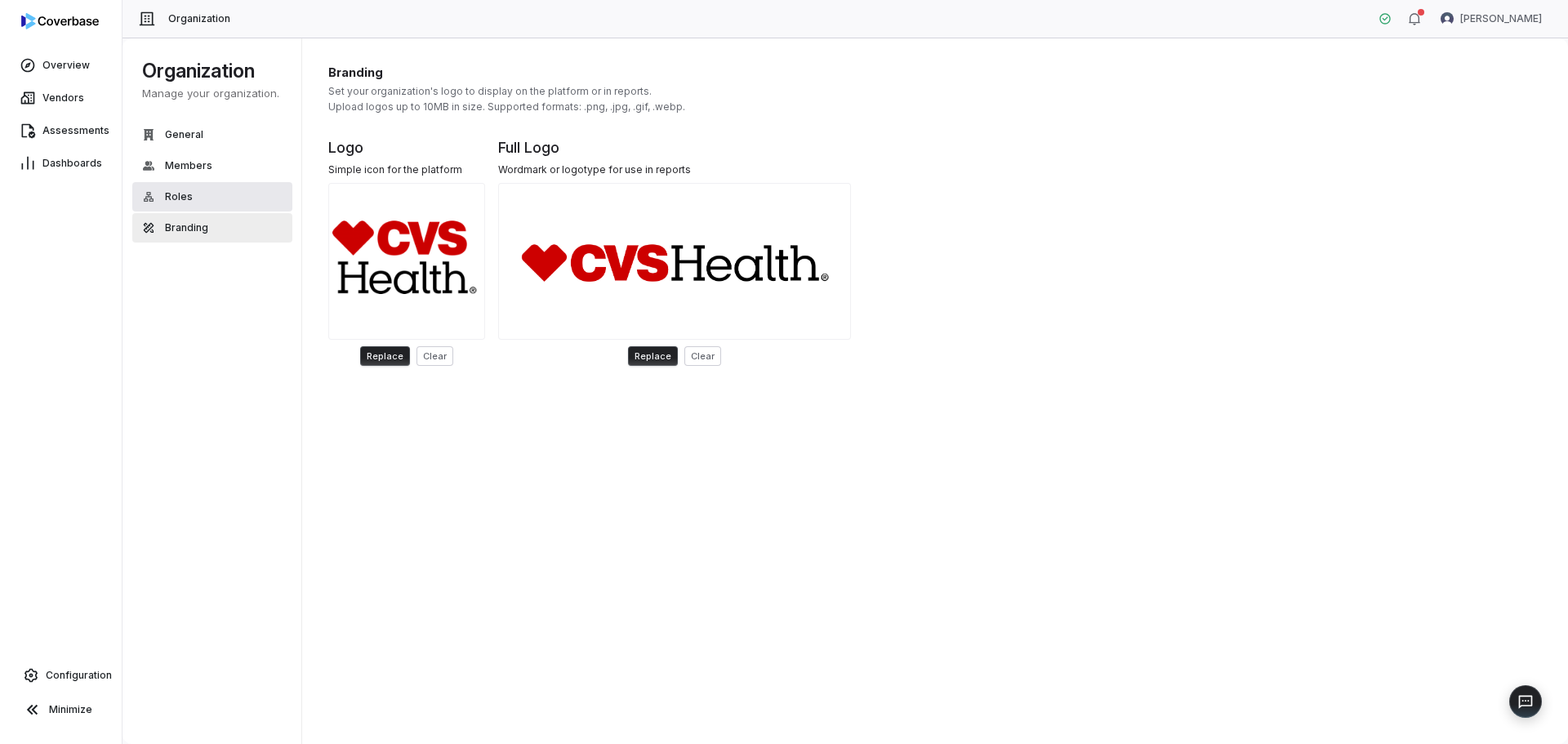
click at [218, 199] on button "Roles" at bounding box center [212, 196] width 160 height 30
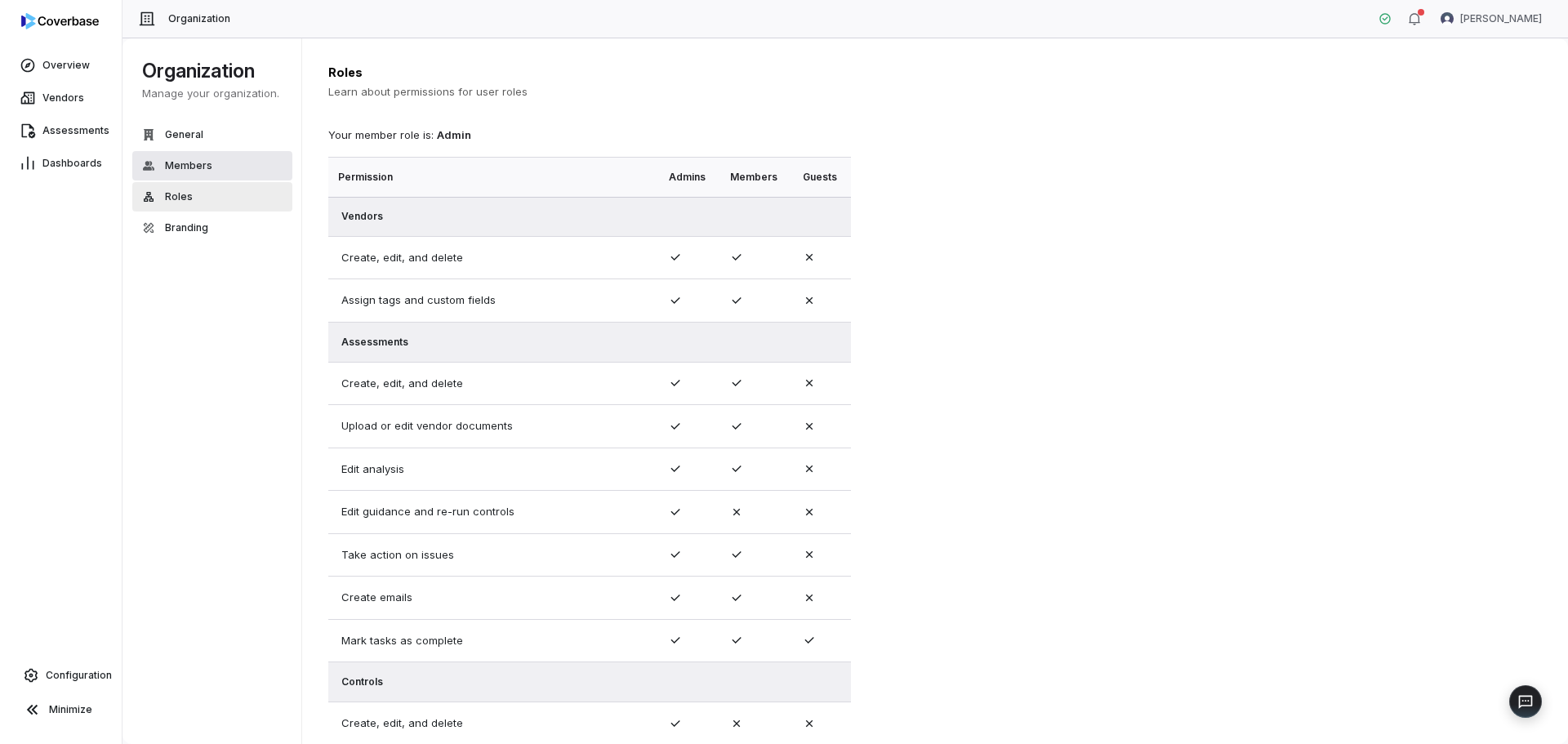
click at [220, 164] on button "Members" at bounding box center [212, 166] width 160 height 30
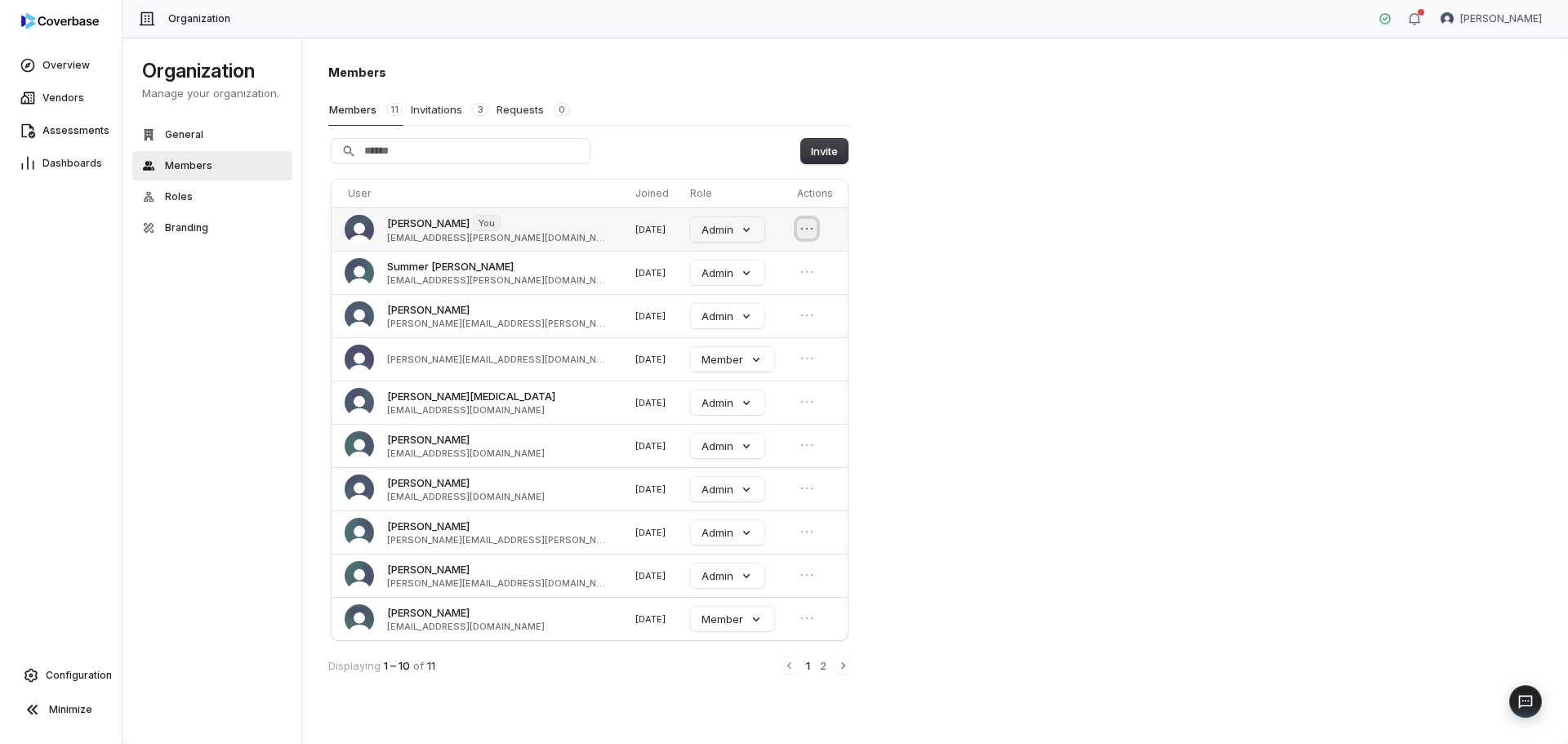
click at [799, 228] on icon "Open menu" at bounding box center [807, 229] width 17 height 17
click at [799, 350] on icon "Open menu" at bounding box center [807, 359] width 17 height 17
click at [959, 327] on div "Members Members 11 Invitations 3 Requests 0 Invite User Joined Role Actions Joy…" at bounding box center [935, 391] width 1266 height 707
click at [435, 111] on button "Invitations 3" at bounding box center [449, 110] width 79 height 31
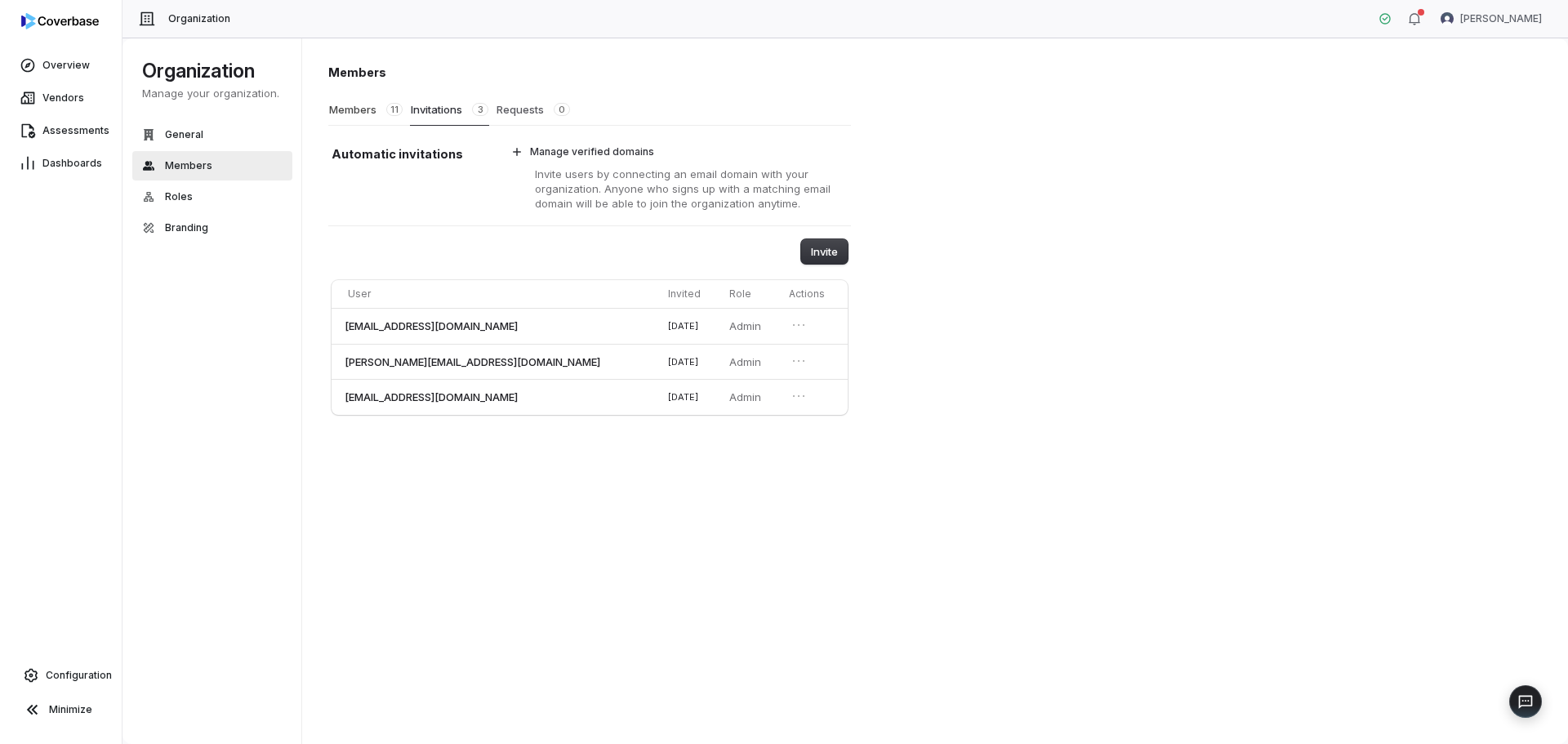
click at [516, 112] on button "Requests 0" at bounding box center [532, 110] width 75 height 31
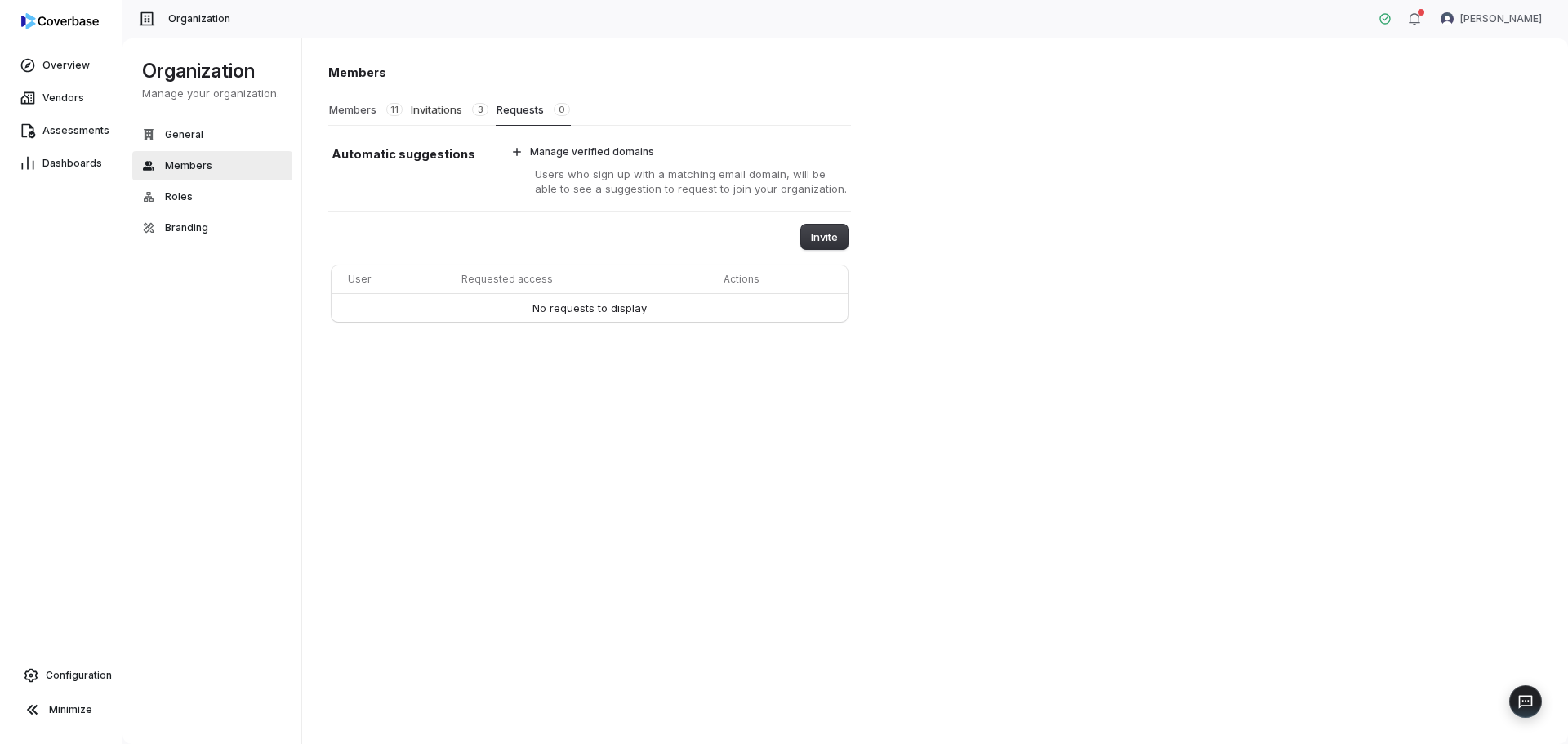
click at [340, 111] on button "Members 11" at bounding box center [365, 110] width 75 height 31
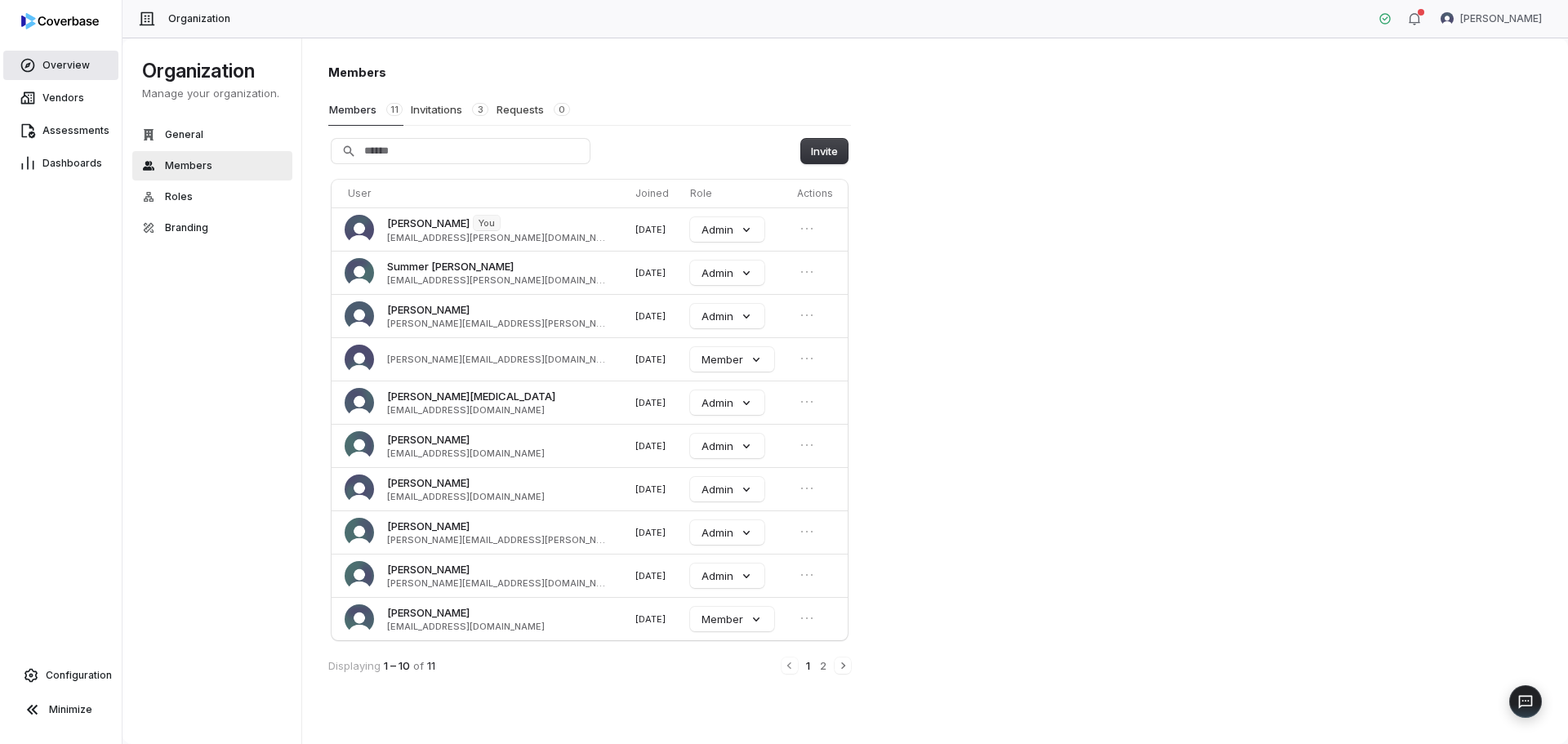
click at [80, 68] on span "Overview" at bounding box center [65, 65] width 47 height 13
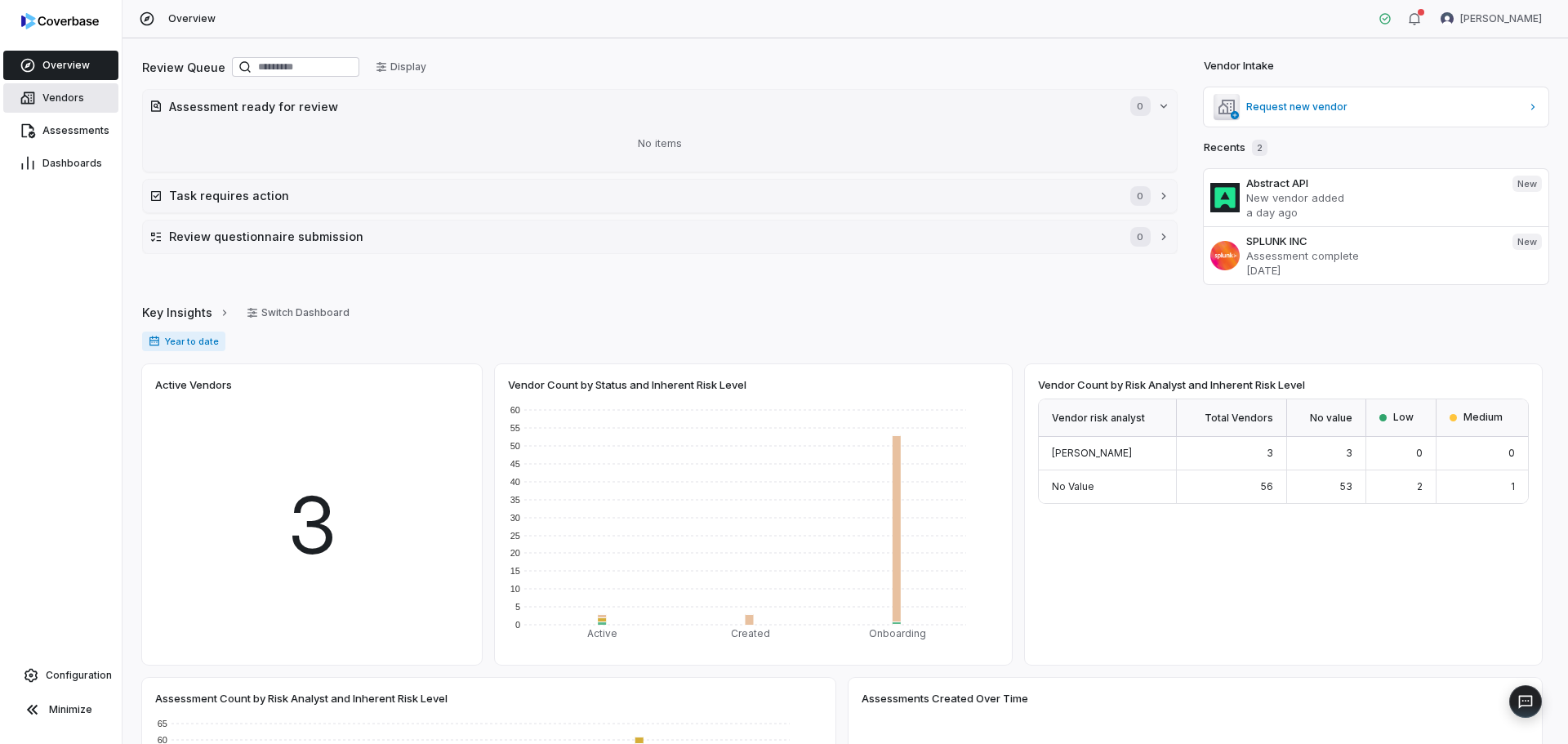
click at [64, 104] on link "Vendors" at bounding box center [61, 98] width 115 height 30
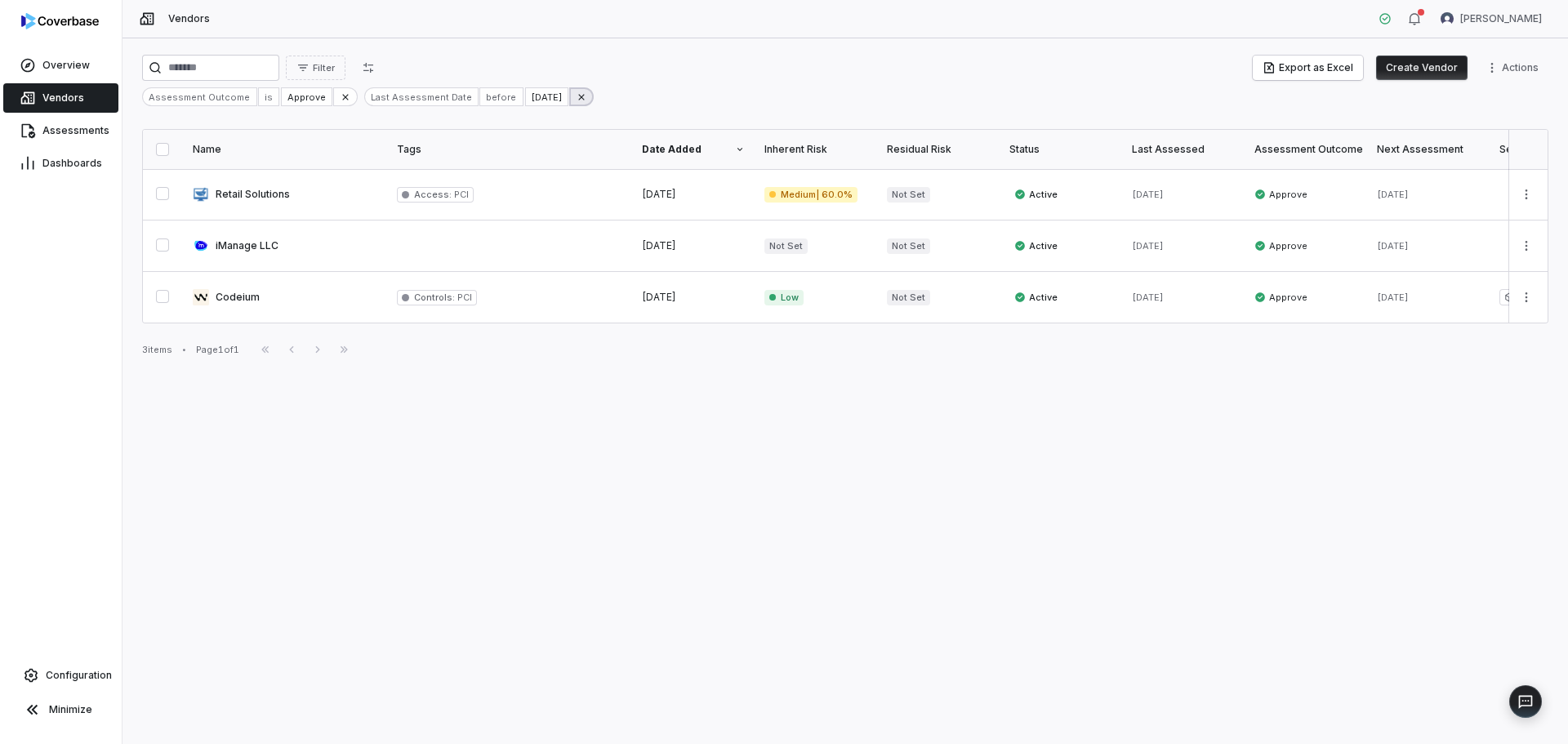
click at [583, 97] on icon at bounding box center [581, 97] width 11 height 11
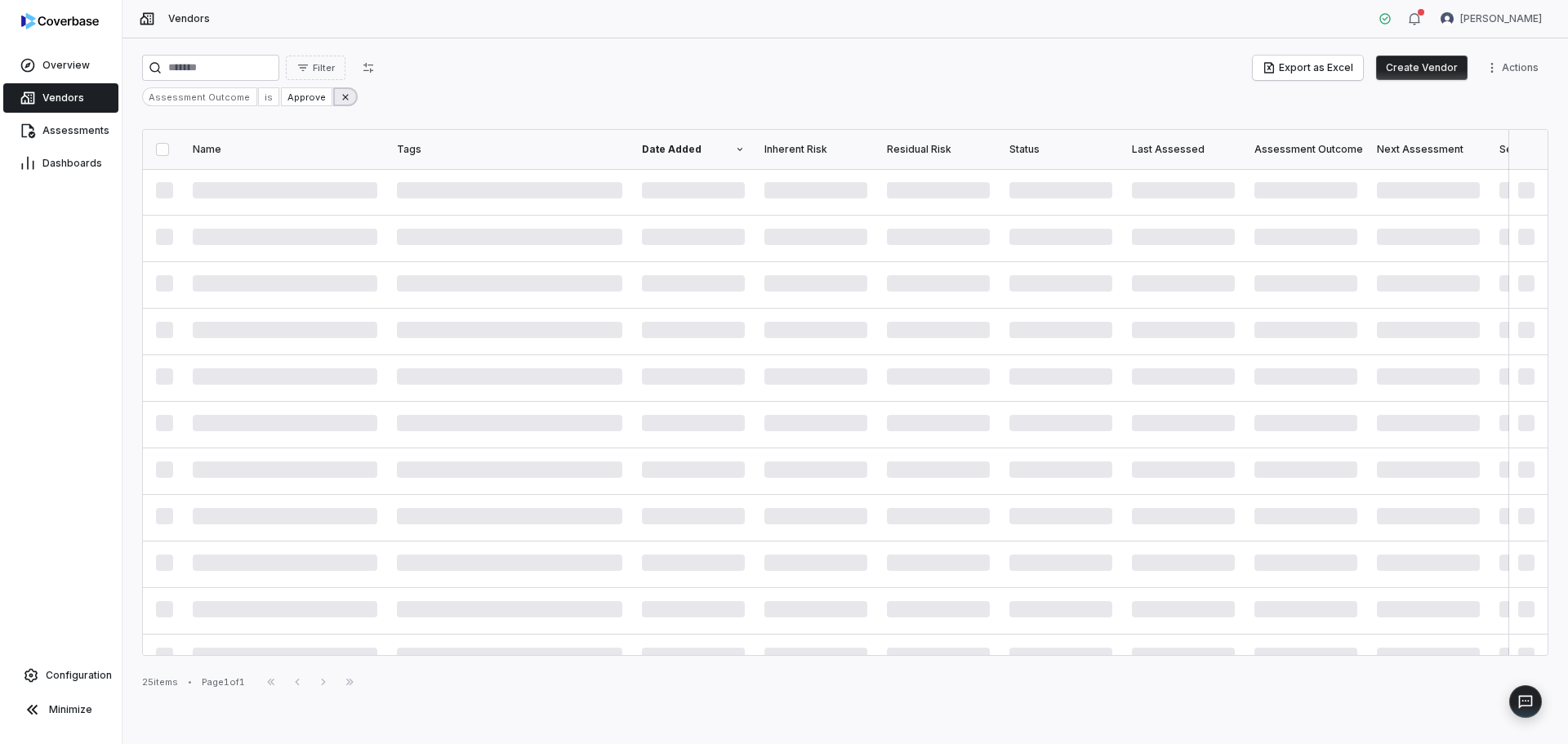
click at [339, 96] on icon at bounding box center [345, 97] width 11 height 11
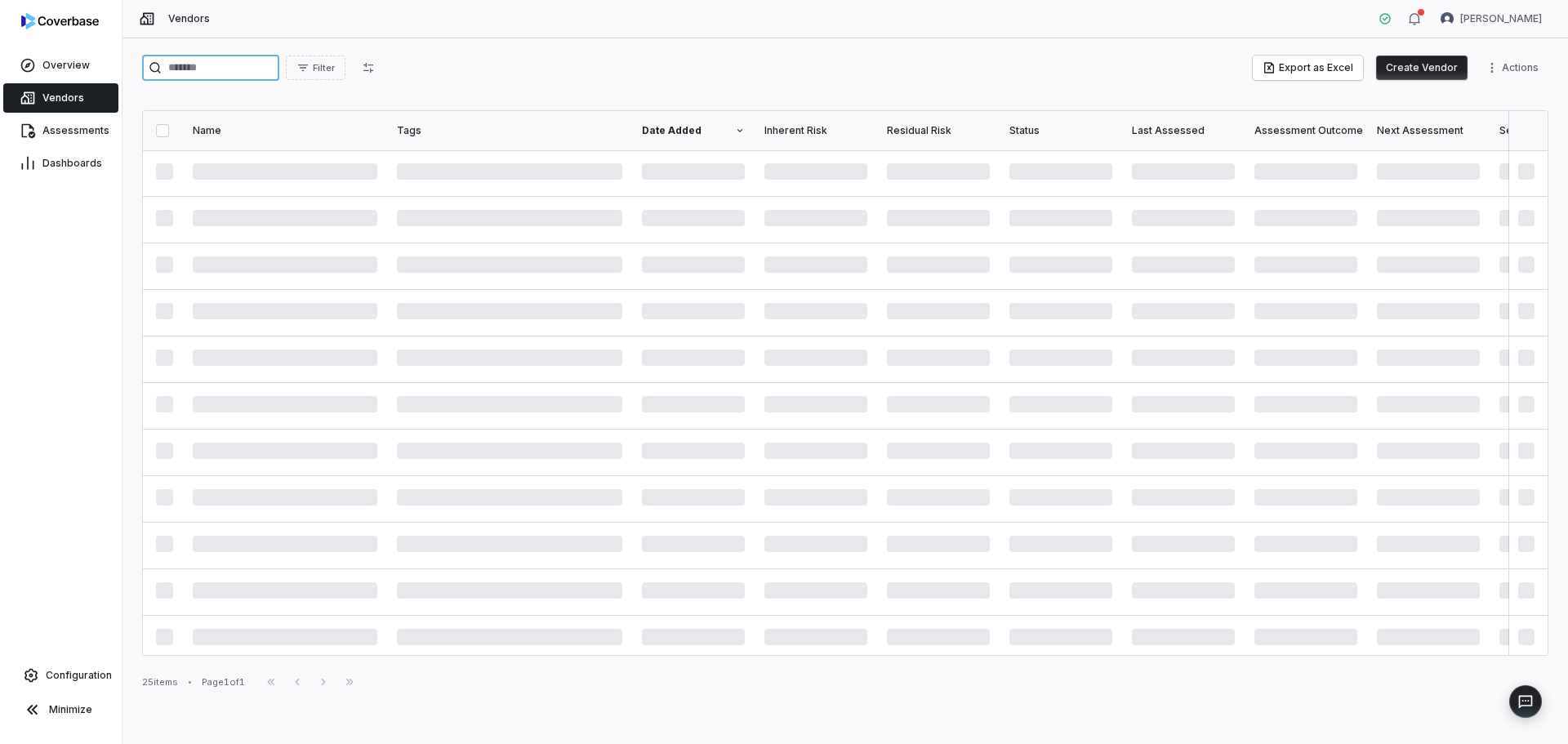
click at [229, 62] on input "search" at bounding box center [210, 67] width 137 height 26
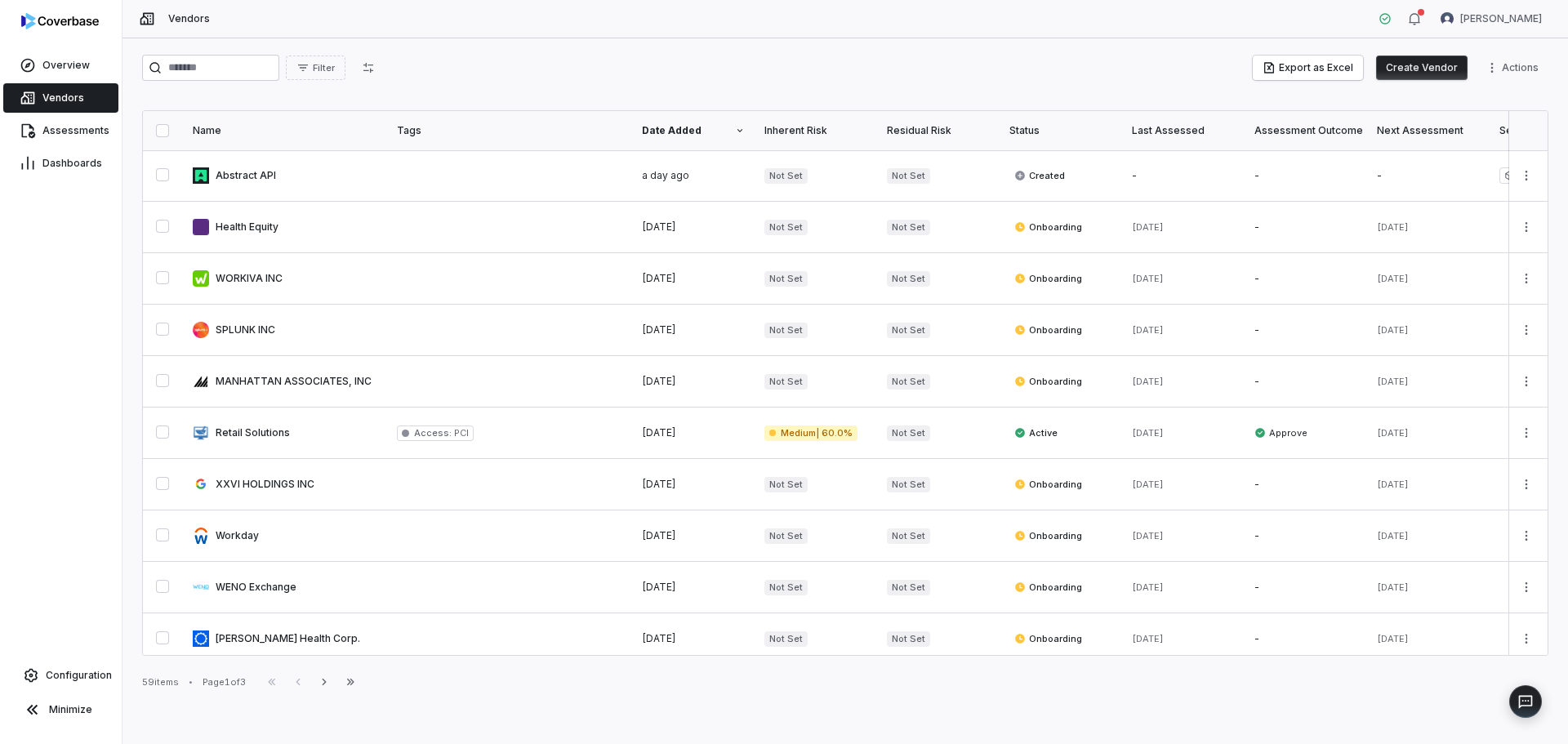
click at [1521, 178] on html "Overview Vendors Assessments Dashboards Configuration Minimize Vendors Joy VanB…" at bounding box center [784, 372] width 1568 height 744
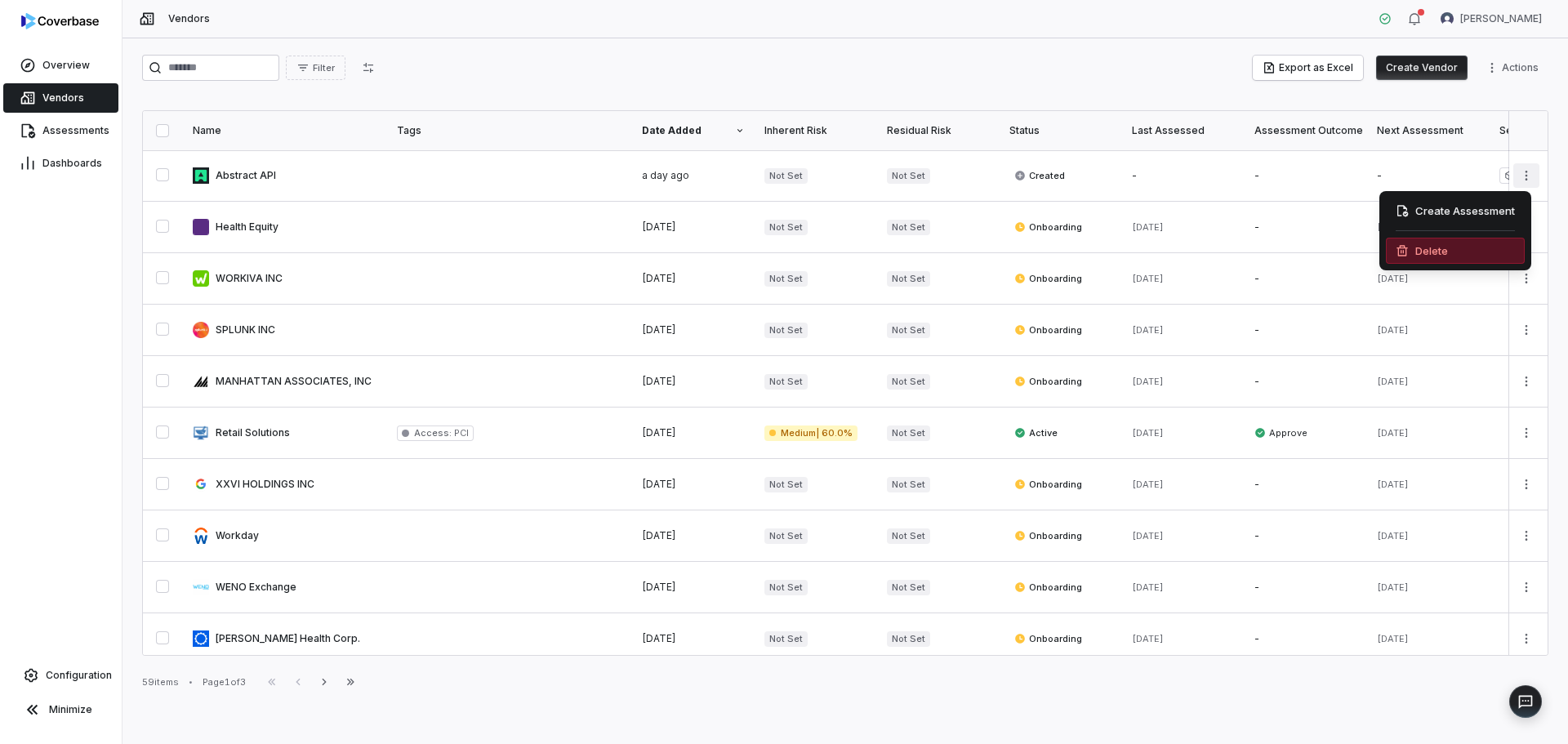
click at [1440, 254] on div "Delete" at bounding box center [1455, 251] width 139 height 26
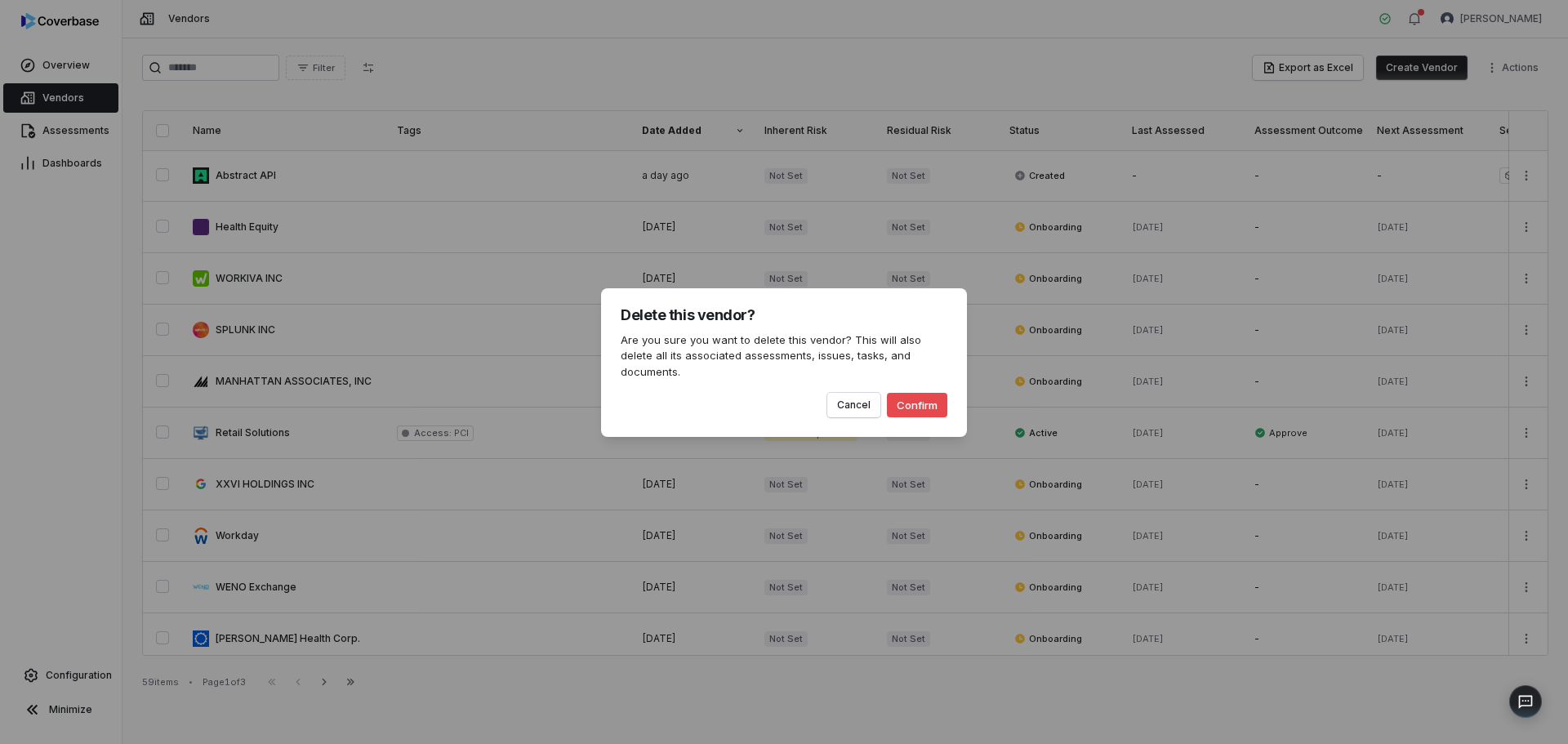
click at [909, 396] on button "Confirm" at bounding box center [918, 405] width 61 height 25
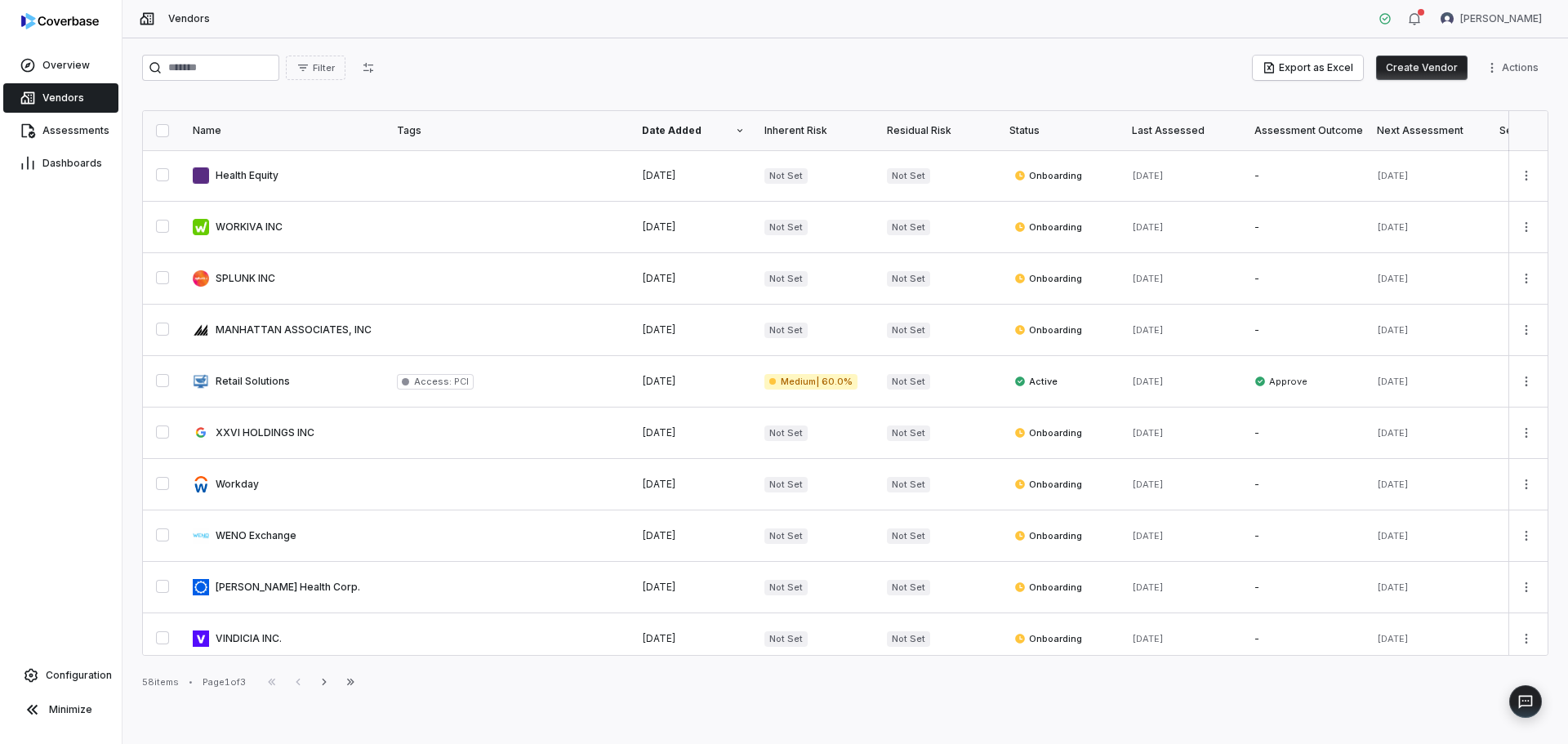
click at [1438, 67] on button "Create Vendor" at bounding box center [1421, 67] width 91 height 25
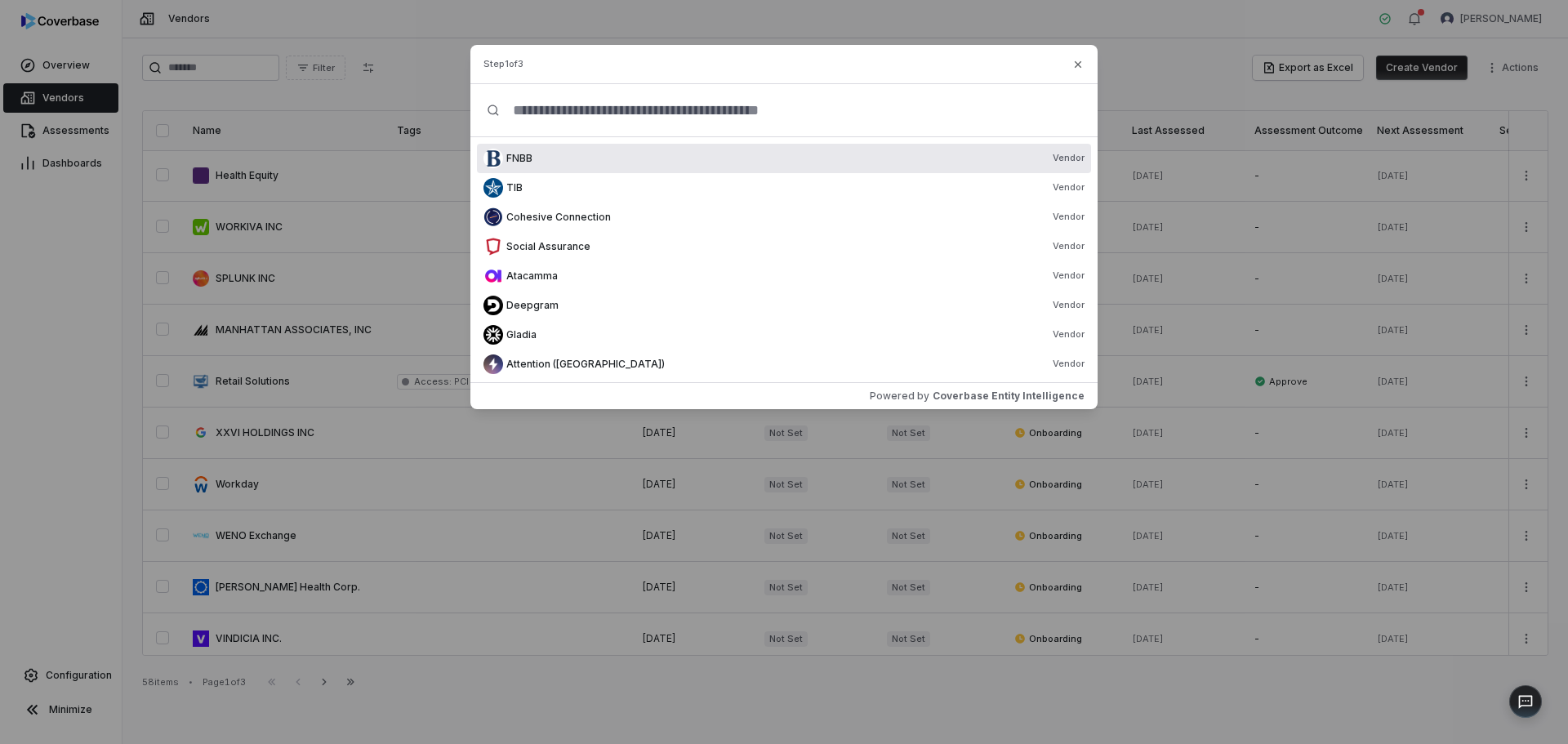
click at [531, 102] on input "text" at bounding box center [790, 110] width 581 height 53
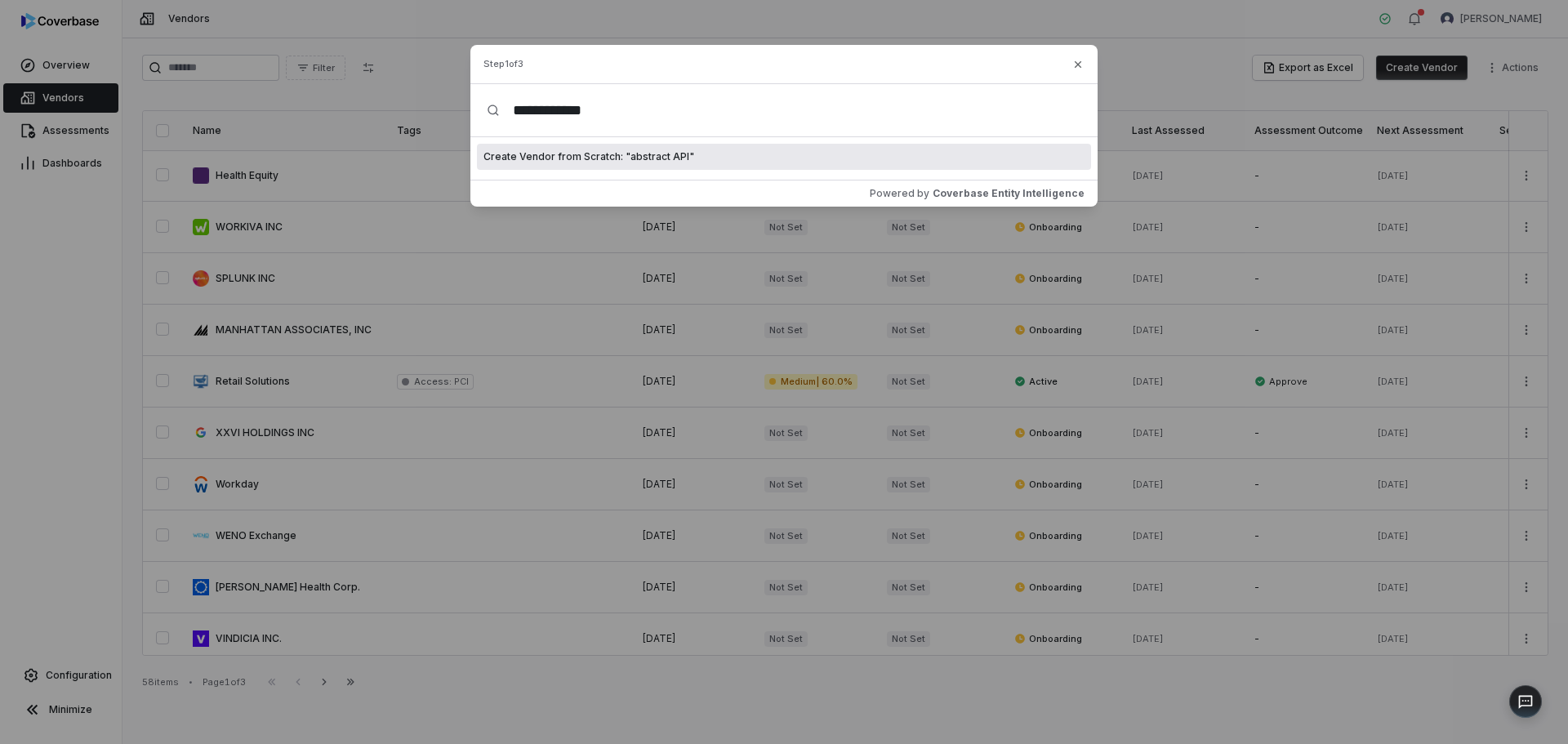
type input "**********"
click at [1079, 65] on icon "button" at bounding box center [1078, 65] width 13 height 13
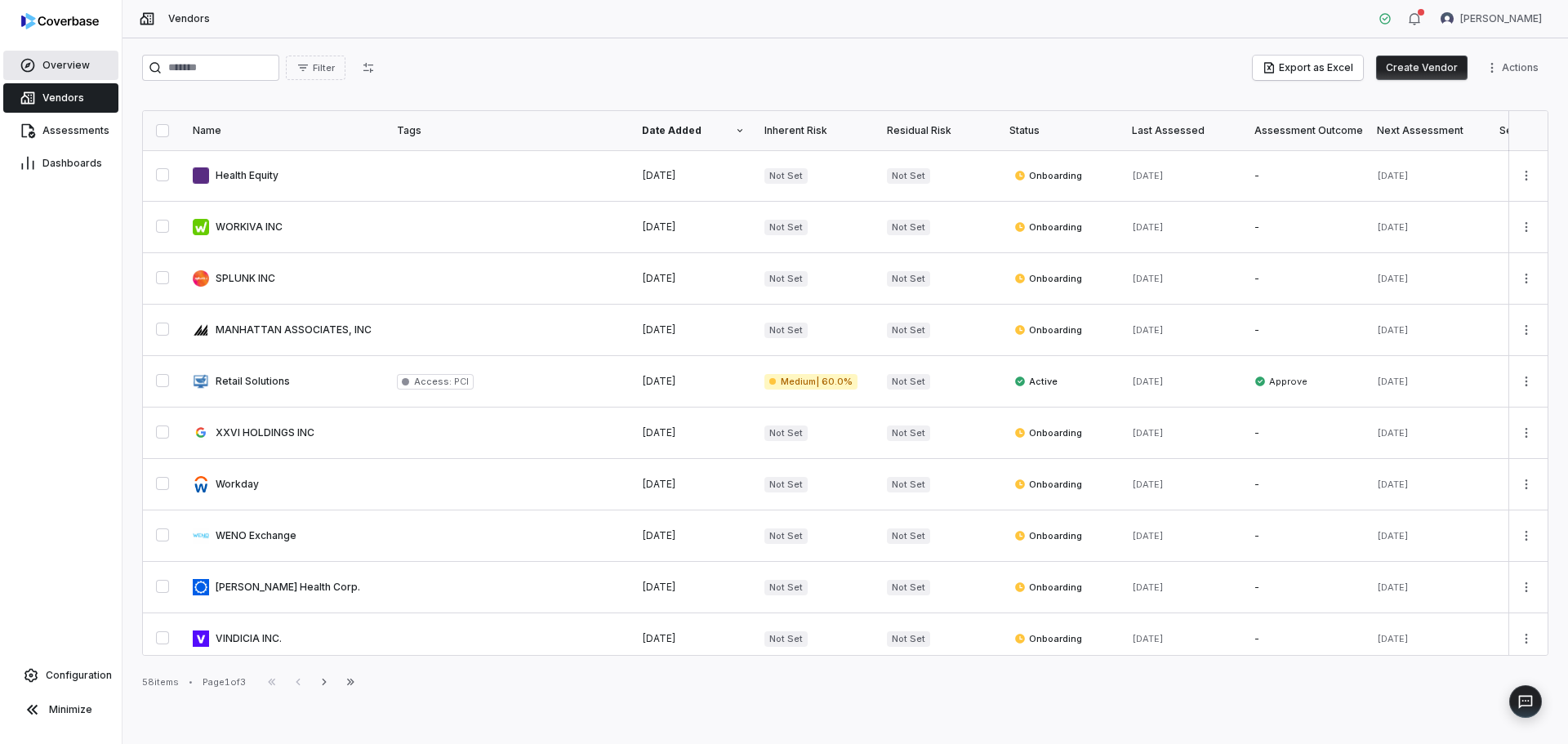
click at [86, 61] on span "Overview" at bounding box center [65, 65] width 47 height 13
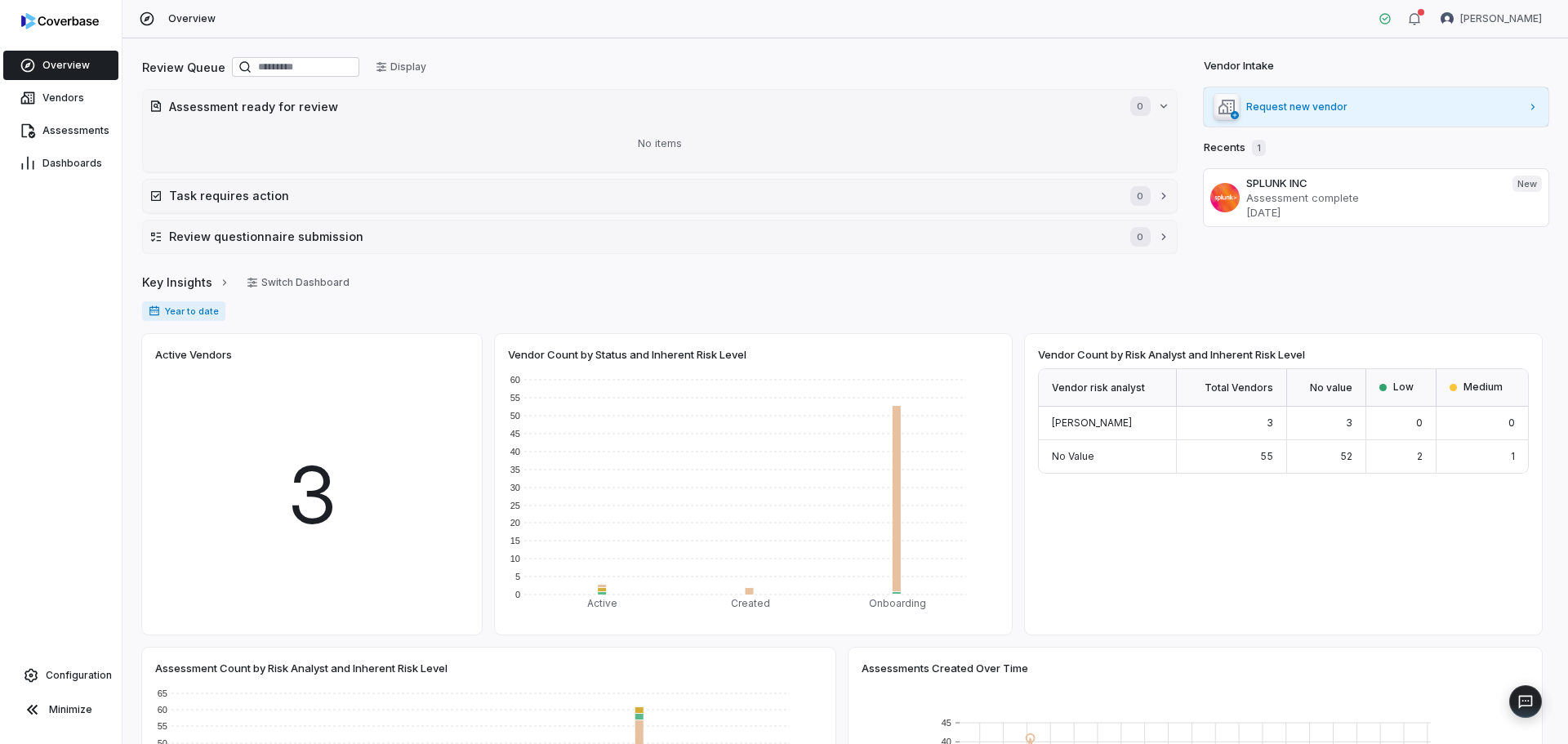
click at [1493, 110] on span "Request new vendor" at bounding box center [1384, 107] width 275 height 13
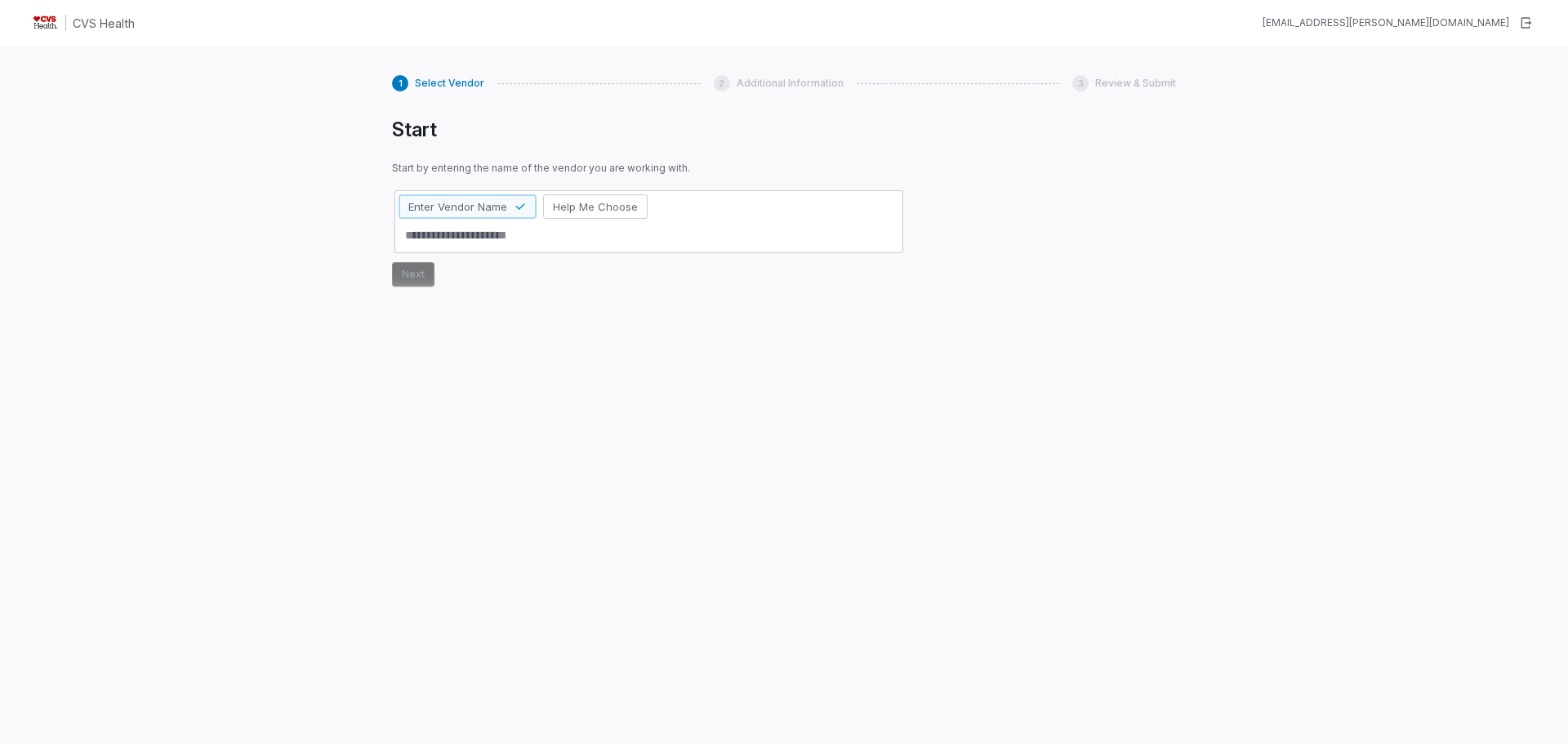
type textarea "*"
type textarea "**"
type textarea "*"
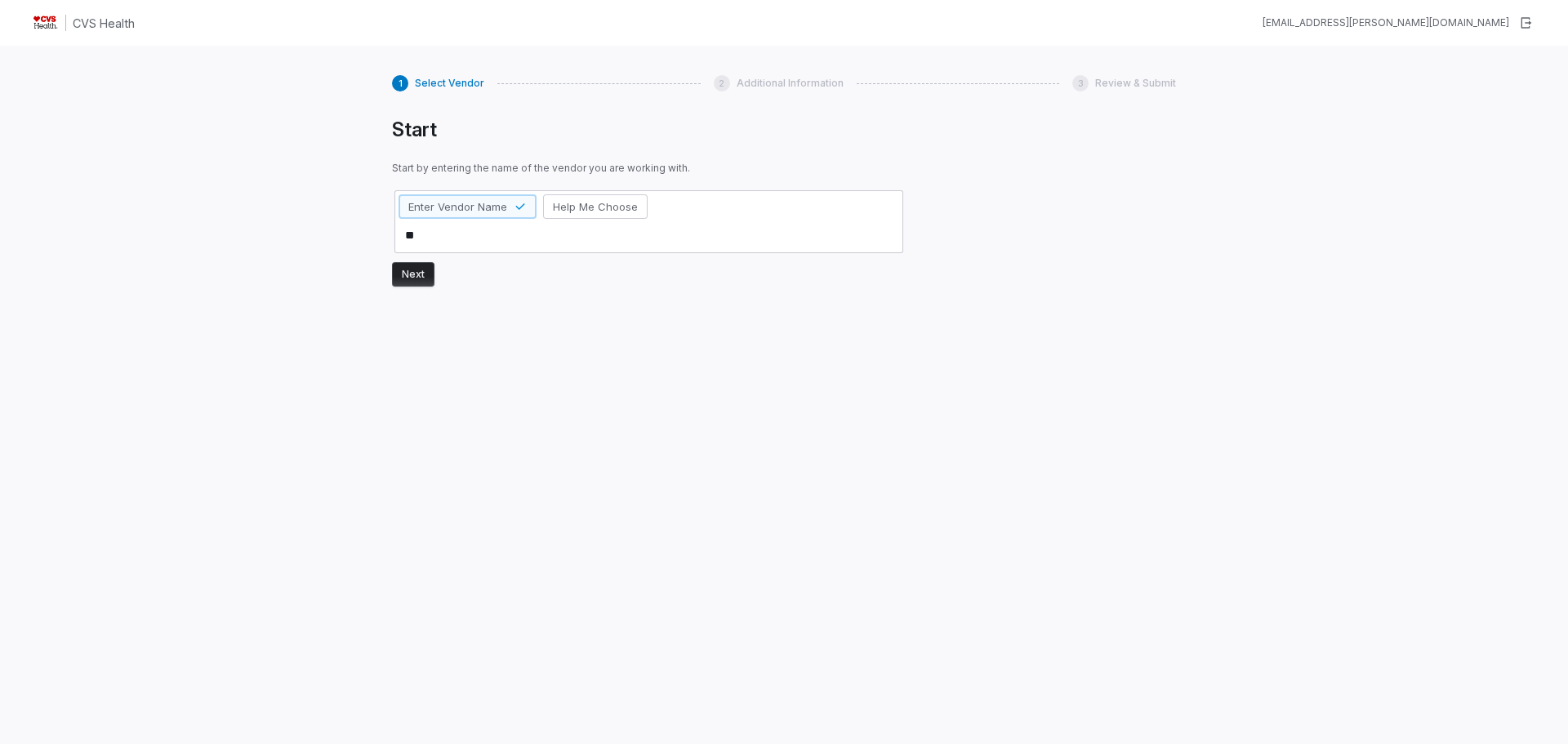
type textarea "***"
type textarea "*"
type textarea "****"
type textarea "*"
type textarea "*****"
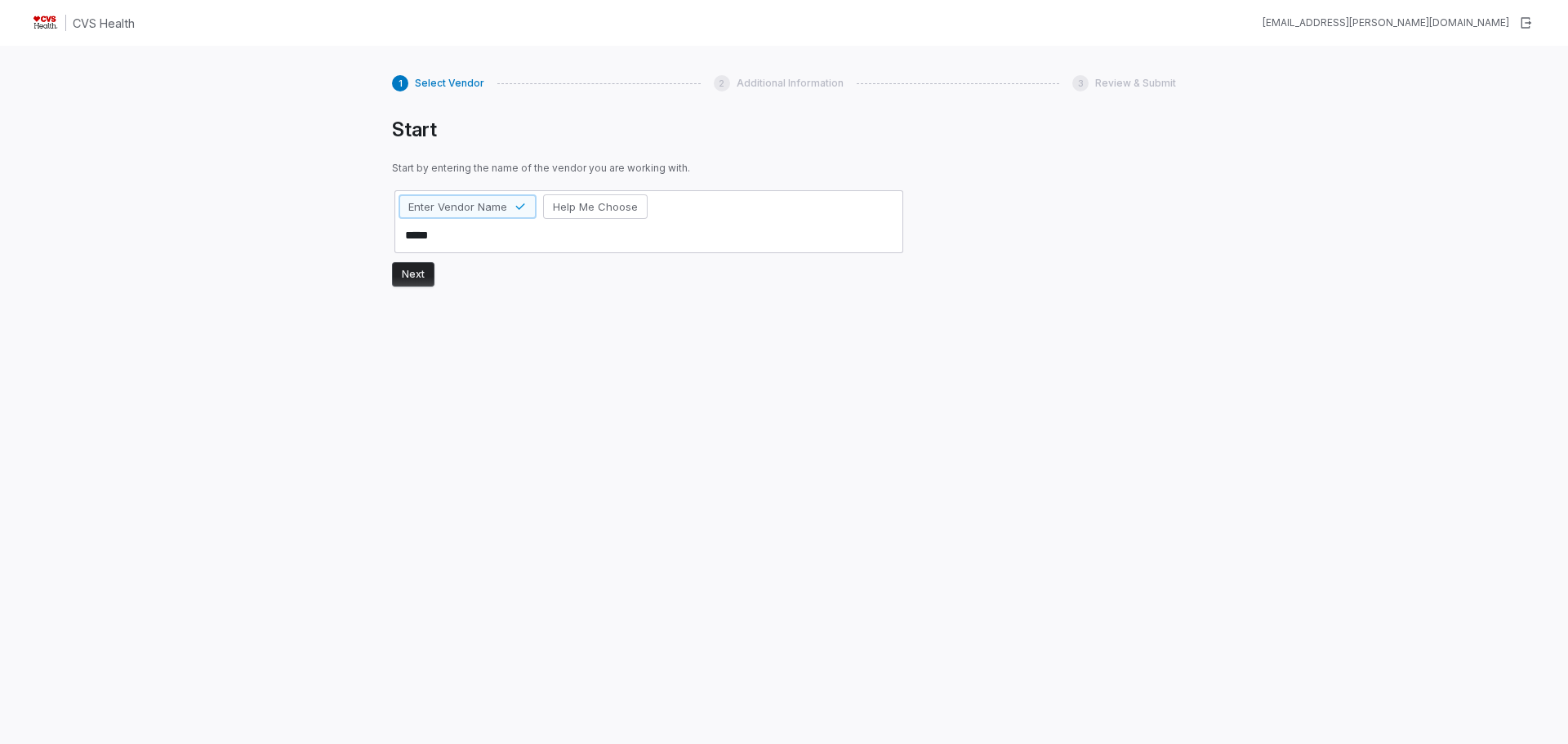
type textarea "*"
type textarea "******"
type textarea "*"
type textarea "*******"
type textarea "*"
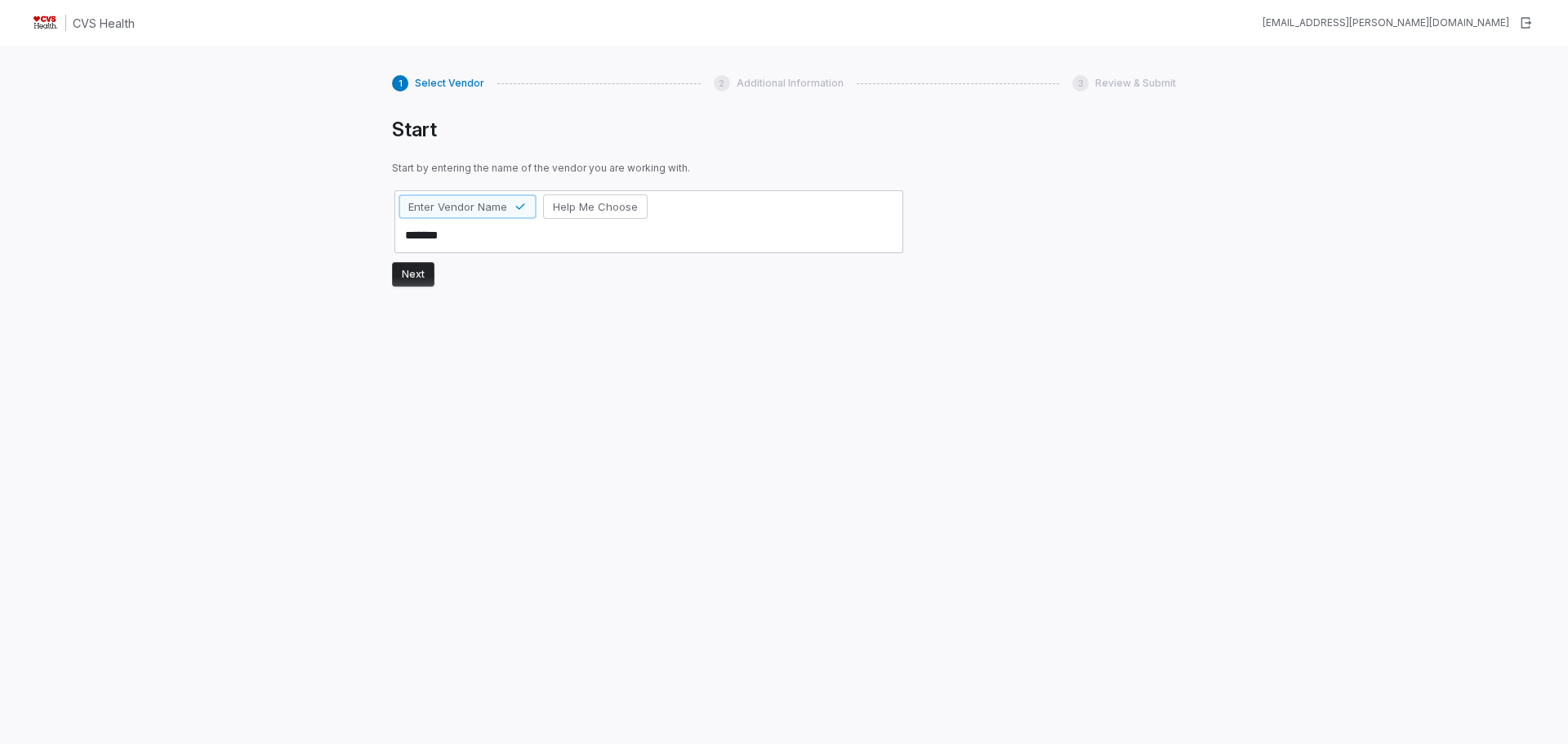
type textarea "********"
type textarea "*"
type textarea "********"
type textarea "*"
type textarea "**********"
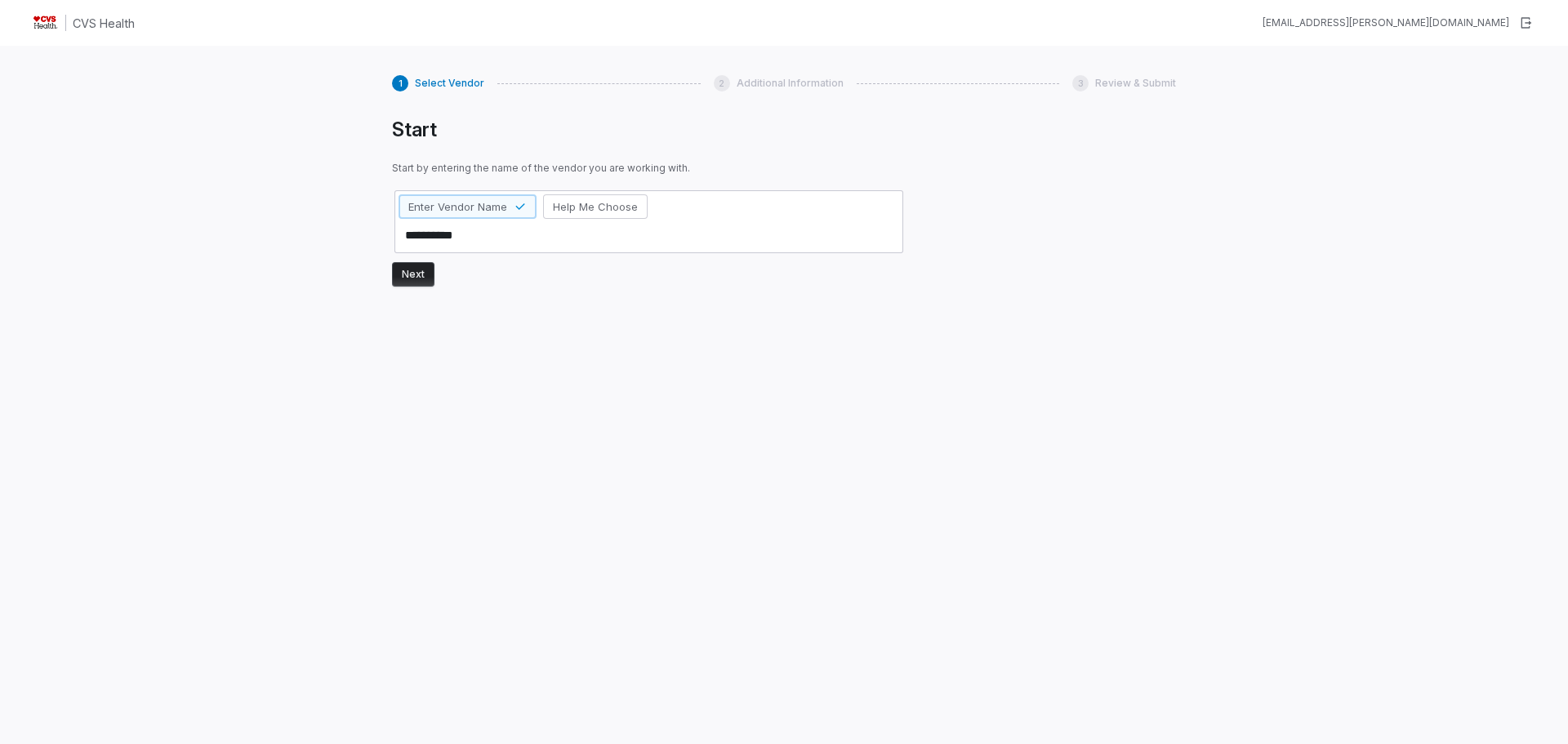
type textarea "*"
type textarea "**********"
type textarea "*"
type textarea "**********"
drag, startPoint x: 495, startPoint y: 234, endPoint x: 365, endPoint y: 235, distance: 130.0
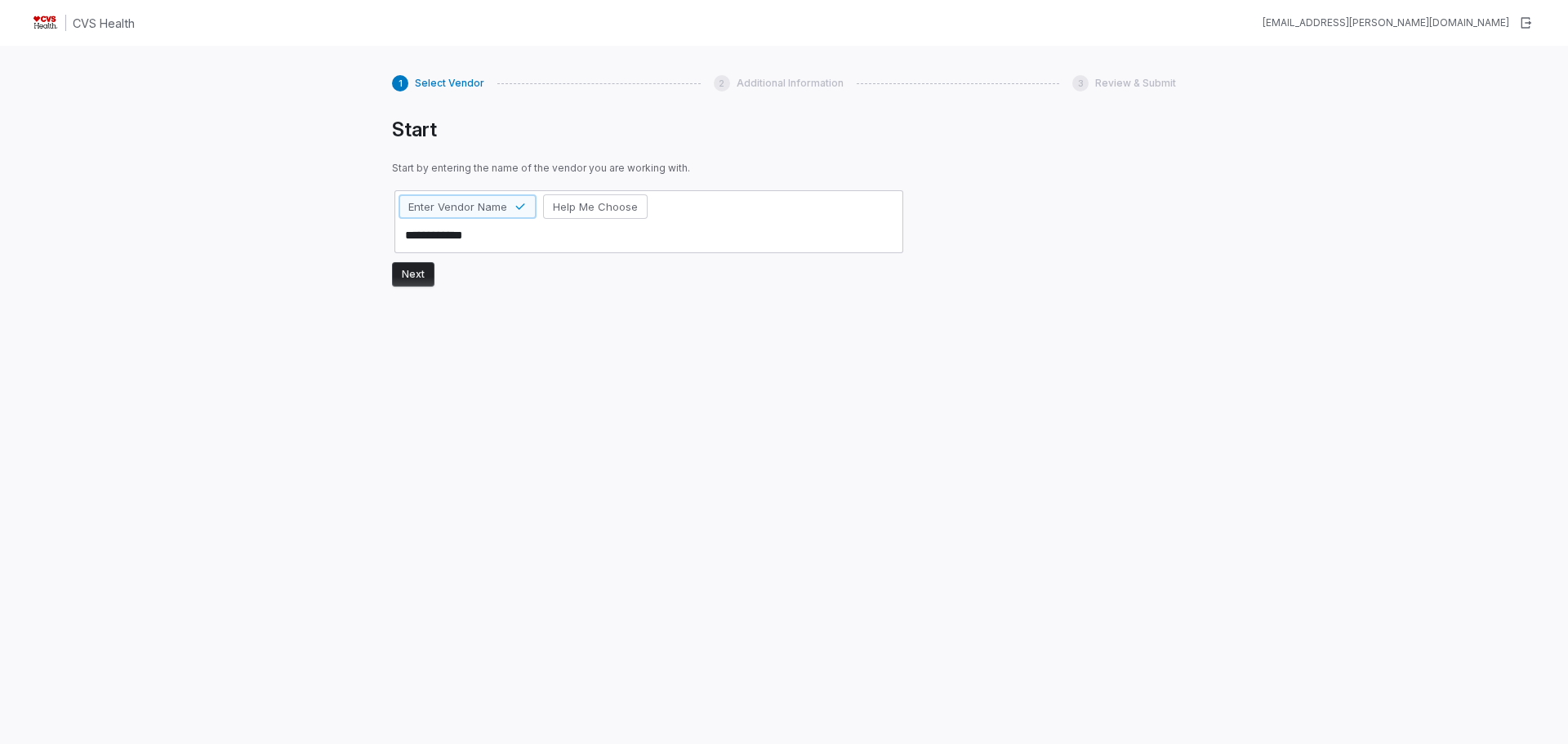
click at [365, 235] on div "**********" at bounding box center [784, 418] width 1568 height 744
type textarea "*"
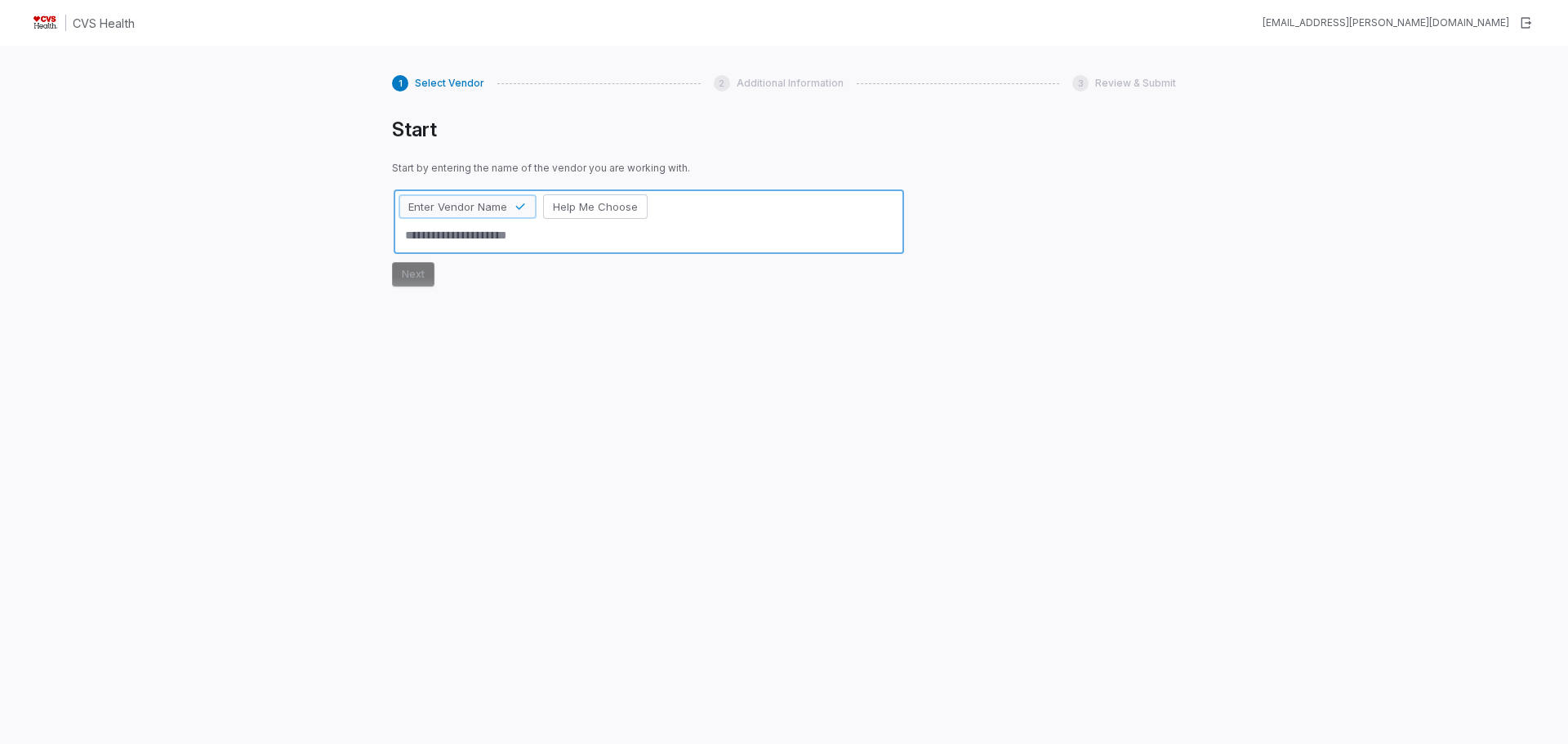
click at [430, 200] on span "Enter Vendor Name" at bounding box center [457, 207] width 99 height 15
click at [431, 205] on span "Enter Vendor Name" at bounding box center [457, 207] width 99 height 15
click at [440, 232] on textarea at bounding box center [648, 235] width 501 height 27
paste textarea "**********"
type textarea "*"
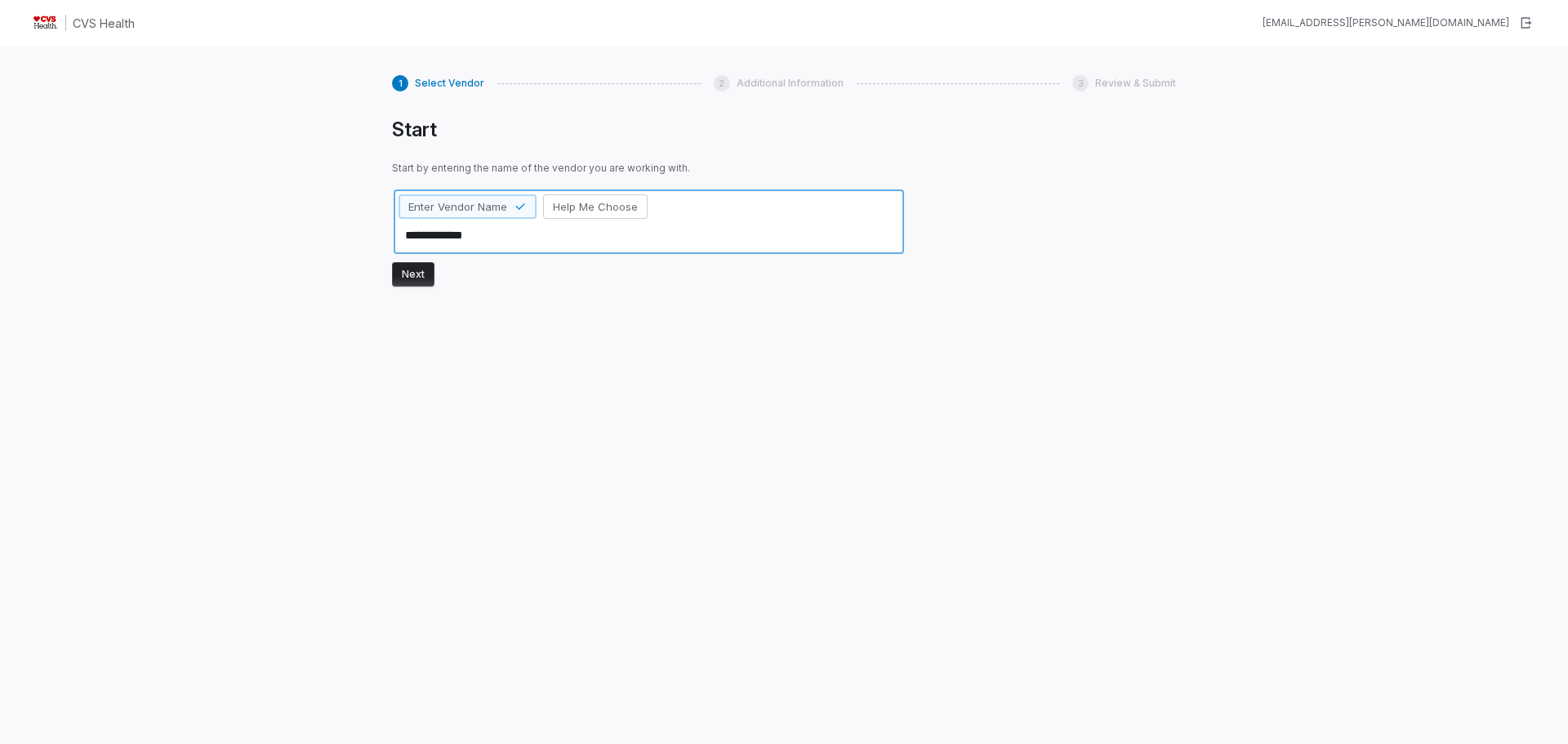
type textarea "**********"
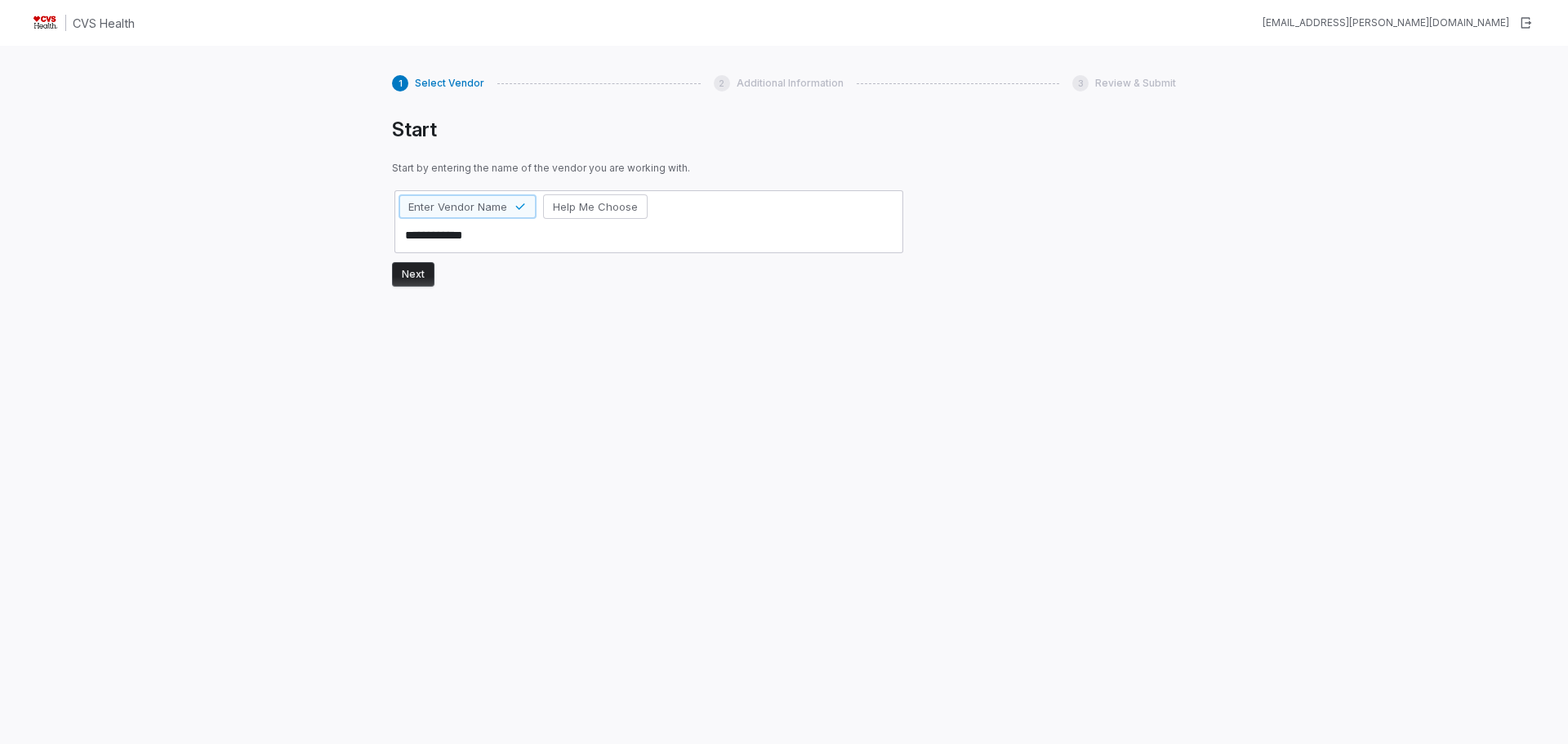
click at [414, 286] on div "**********" at bounding box center [648, 407] width 514 height 581
click at [408, 274] on button "Next" at bounding box center [413, 274] width 42 height 25
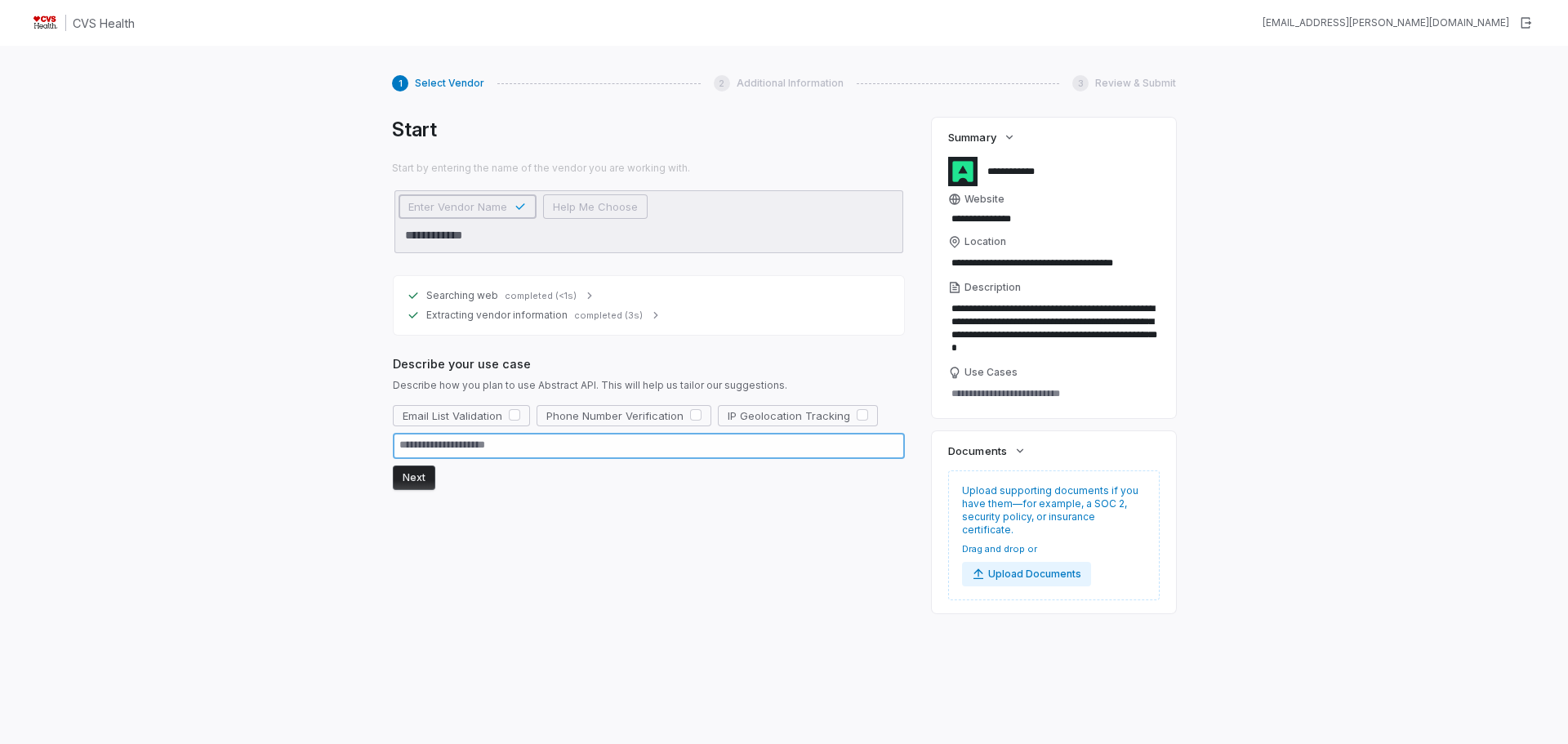
click at [421, 453] on textarea at bounding box center [648, 445] width 512 height 26
click at [515, 414] on button "button" at bounding box center [515, 415] width 11 height 11
click at [421, 477] on button "Next" at bounding box center [414, 478] width 42 height 25
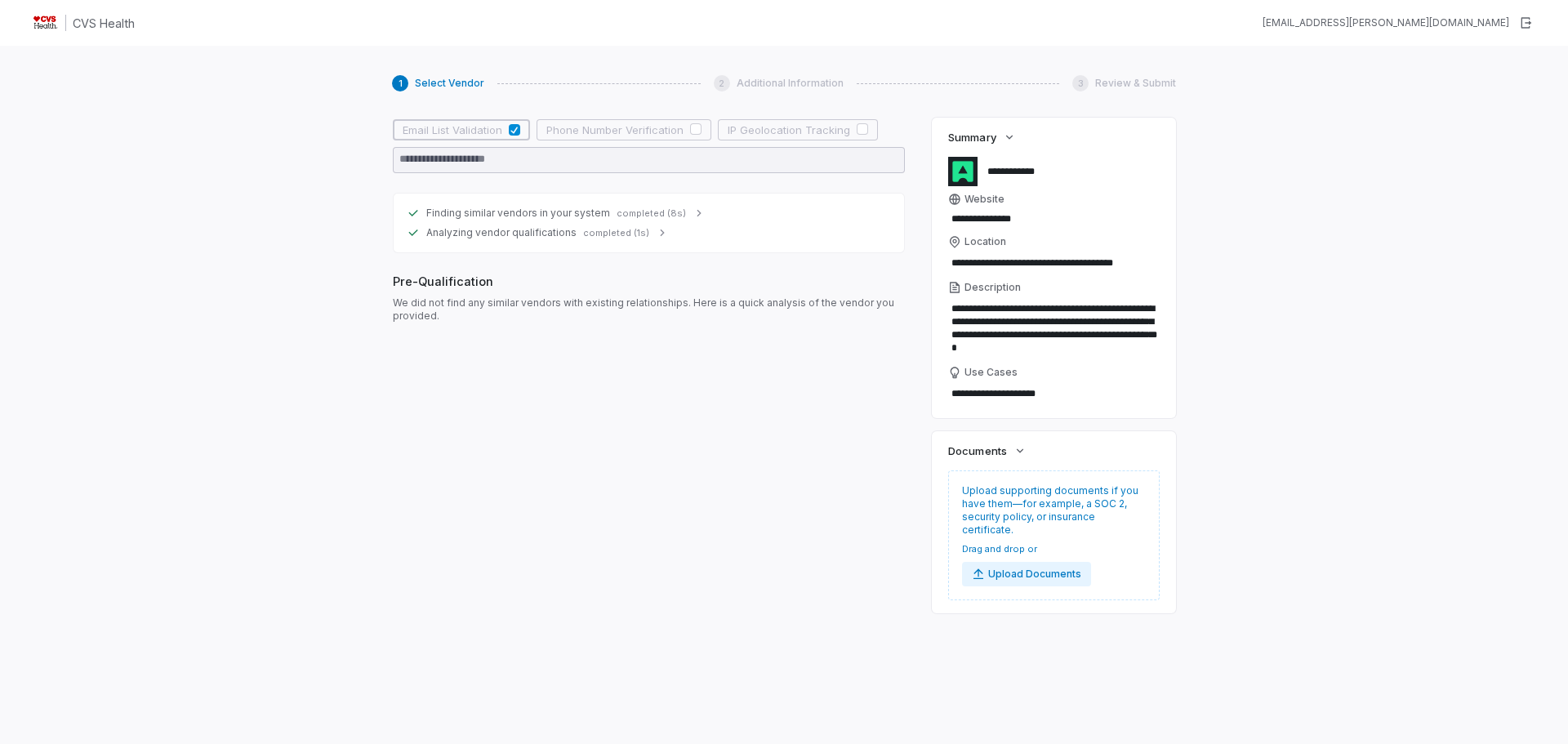
scroll to position [292, 0]
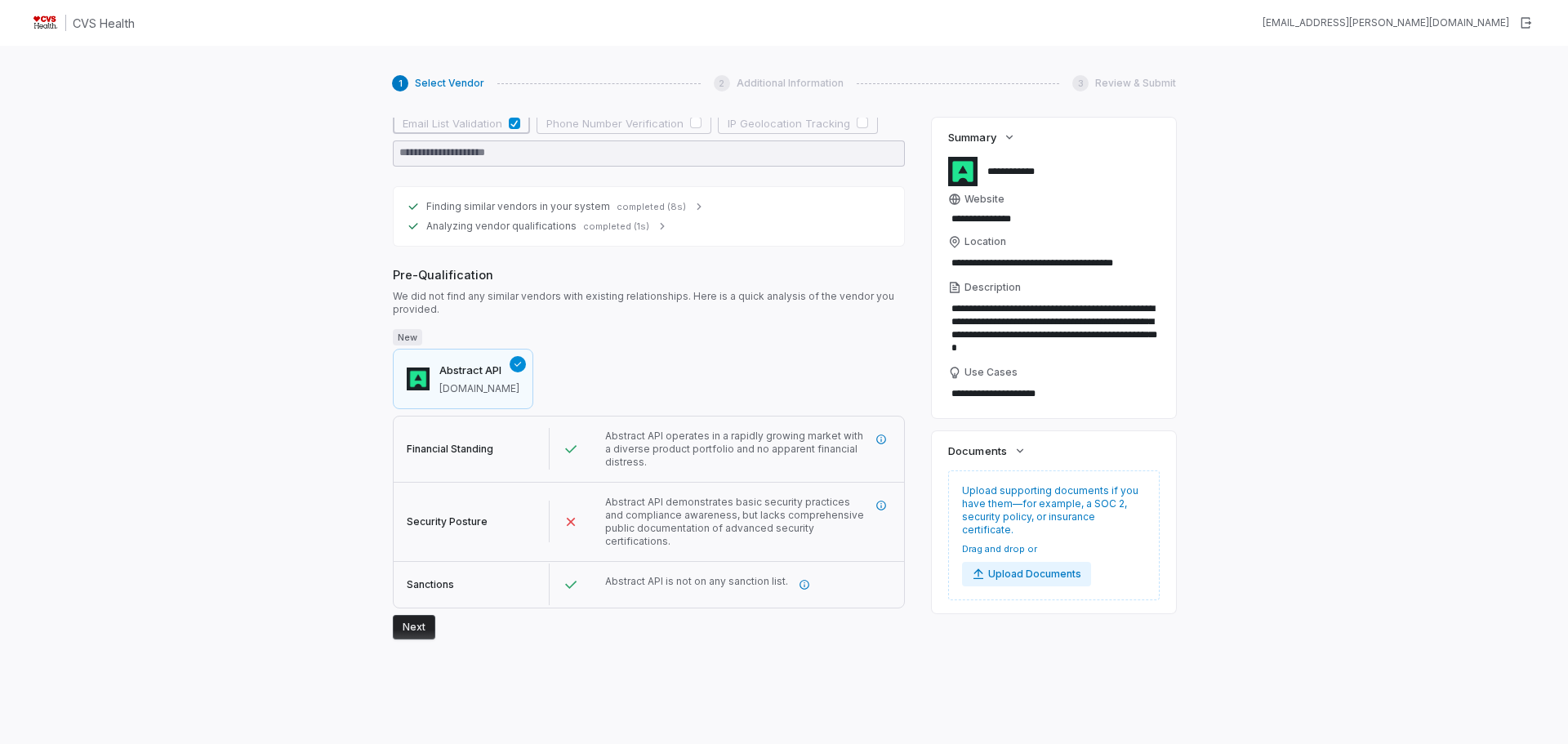
click at [422, 625] on button "Next" at bounding box center [414, 627] width 42 height 25
type textarea "*"
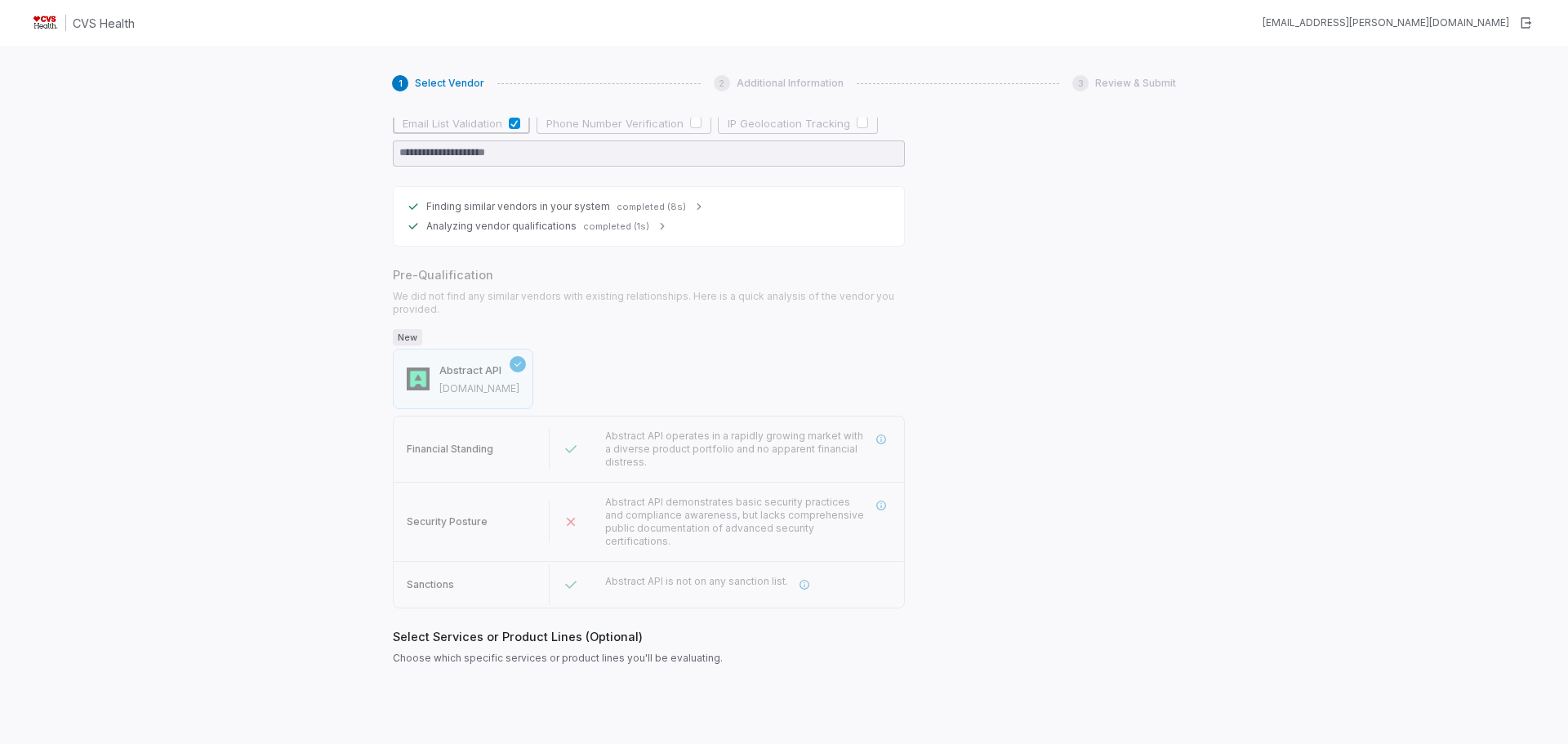
scroll to position [399, 0]
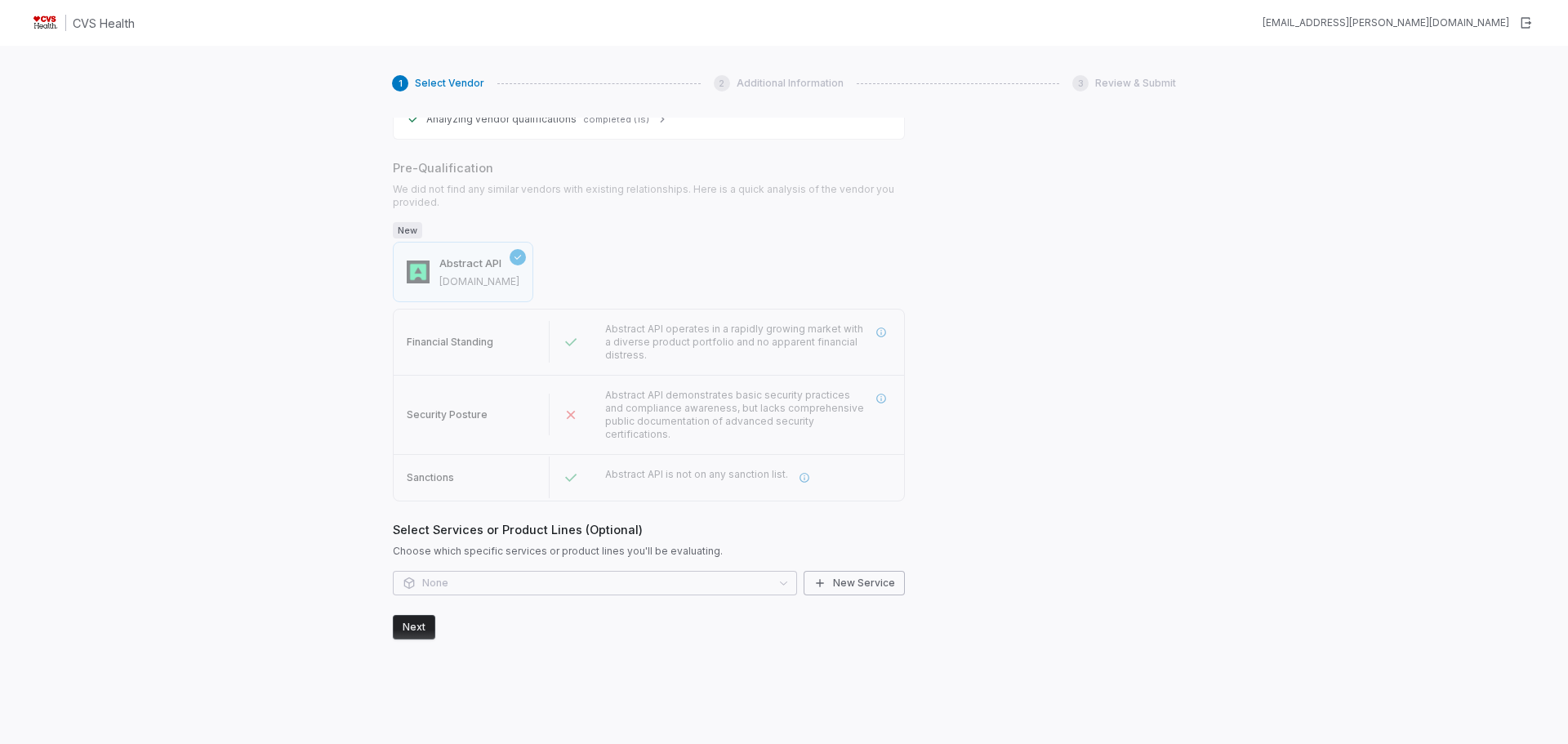
click at [508, 577] on div "None New Service" at bounding box center [648, 583] width 512 height 25
click at [773, 585] on div "None New Service" at bounding box center [648, 583] width 512 height 25
click at [852, 583] on button "New Service" at bounding box center [854, 583] width 101 height 25
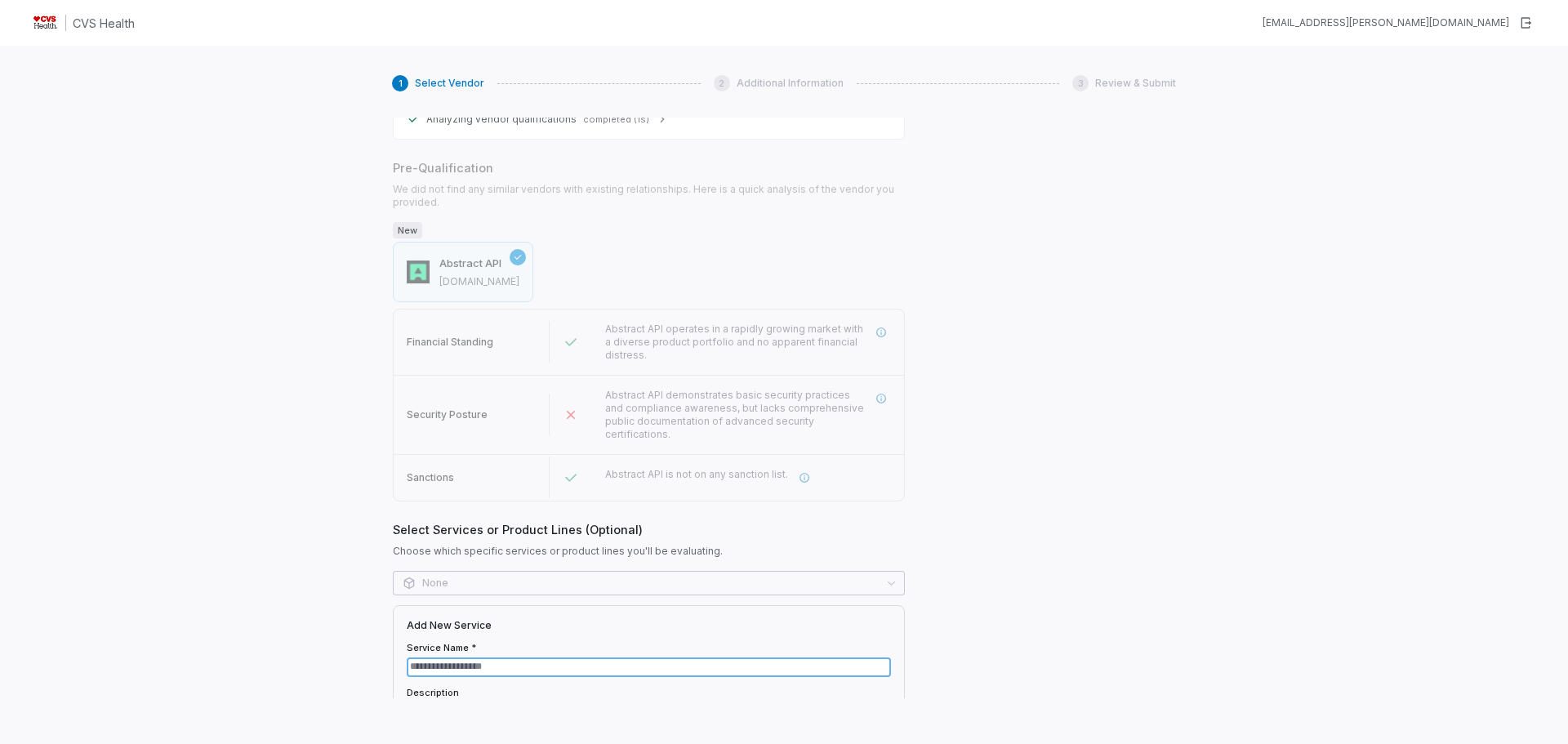
click at [447, 669] on input "Service Name *" at bounding box center [648, 667] width 484 height 19
type input "*"
type textarea "*"
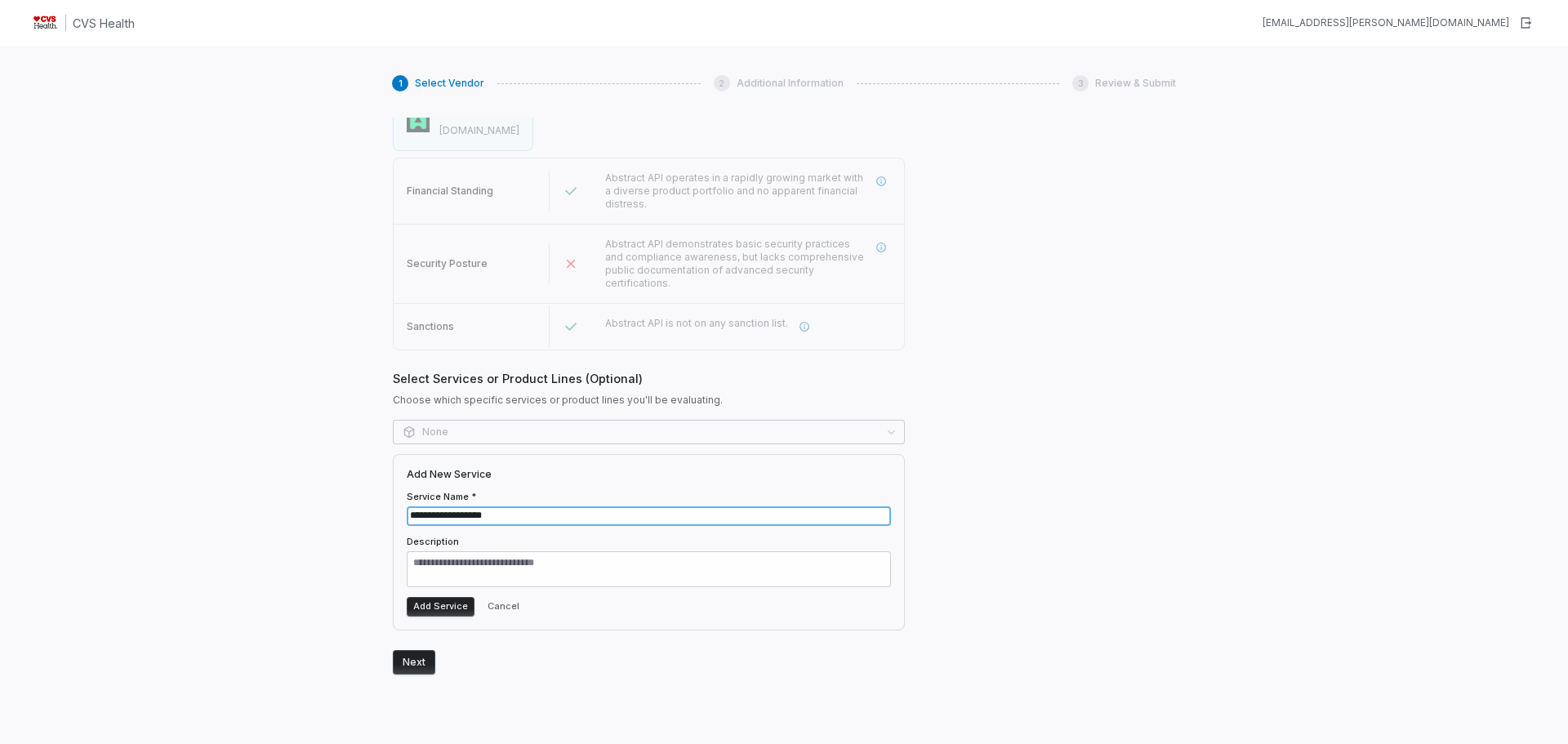
scroll to position [585, 0]
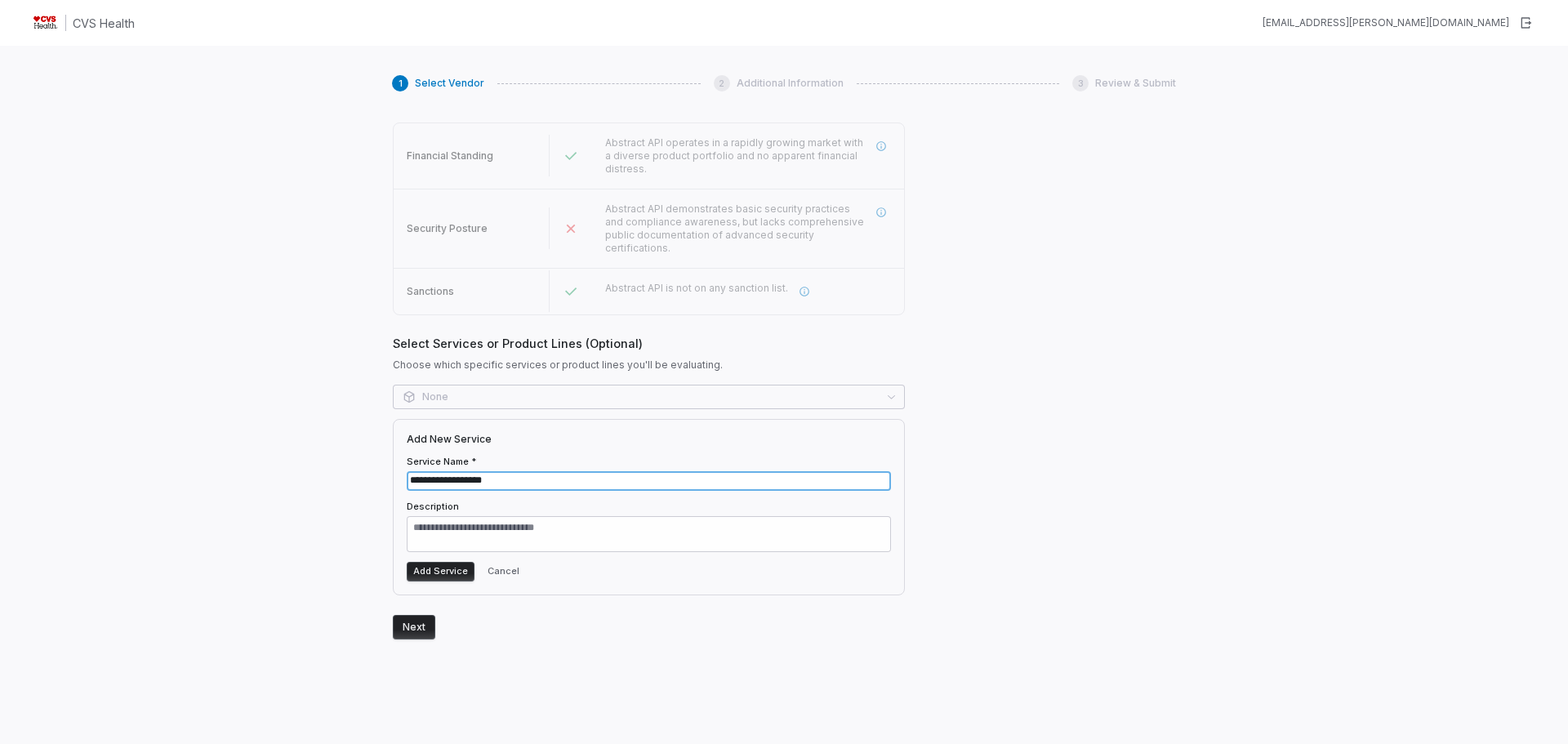
type input "**********"
click at [610, 527] on textarea "Description" at bounding box center [648, 534] width 484 height 36
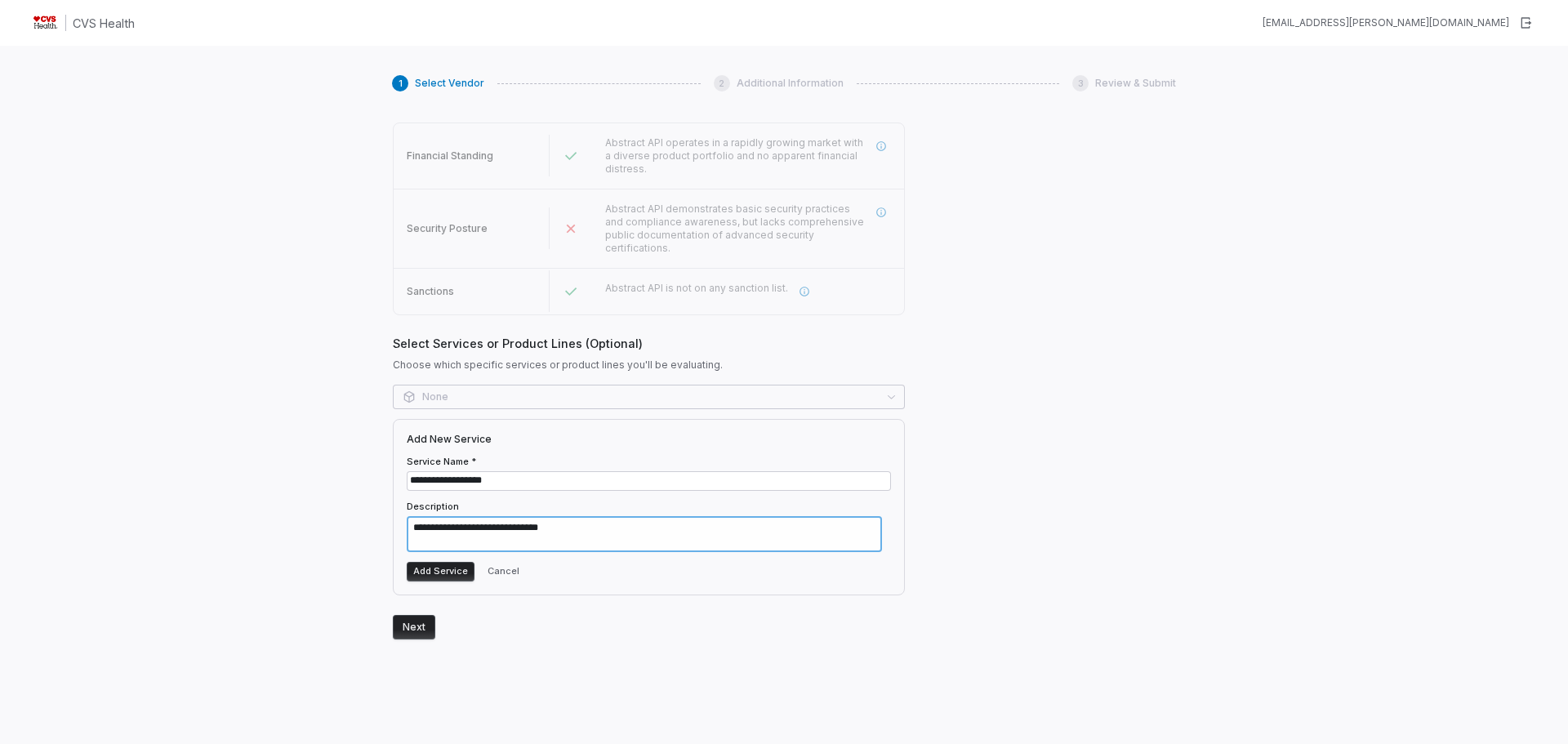
type textarea "**********"
click at [438, 570] on button "Add Service" at bounding box center [440, 571] width 67 height 19
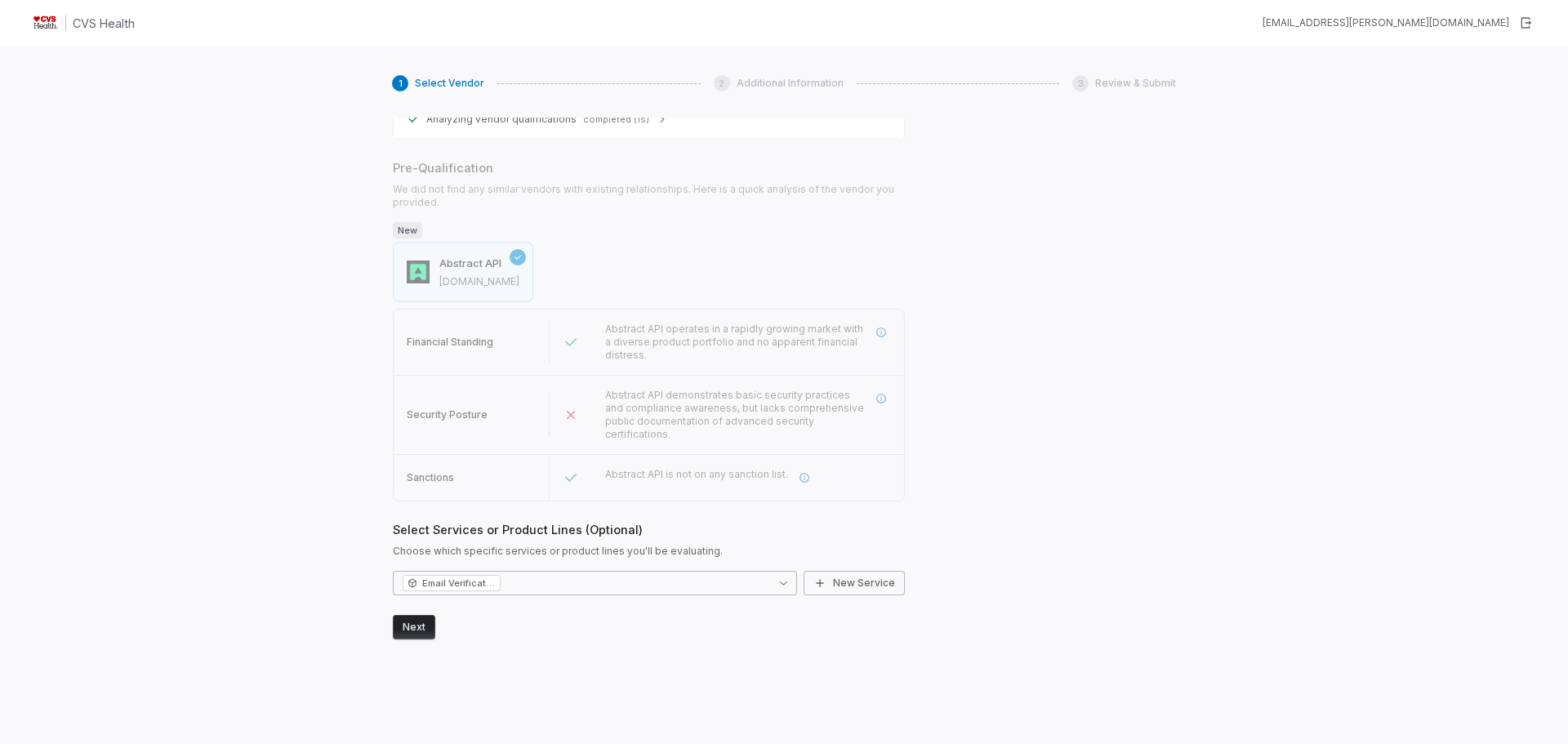
click at [418, 623] on button "Next" at bounding box center [414, 627] width 42 height 25
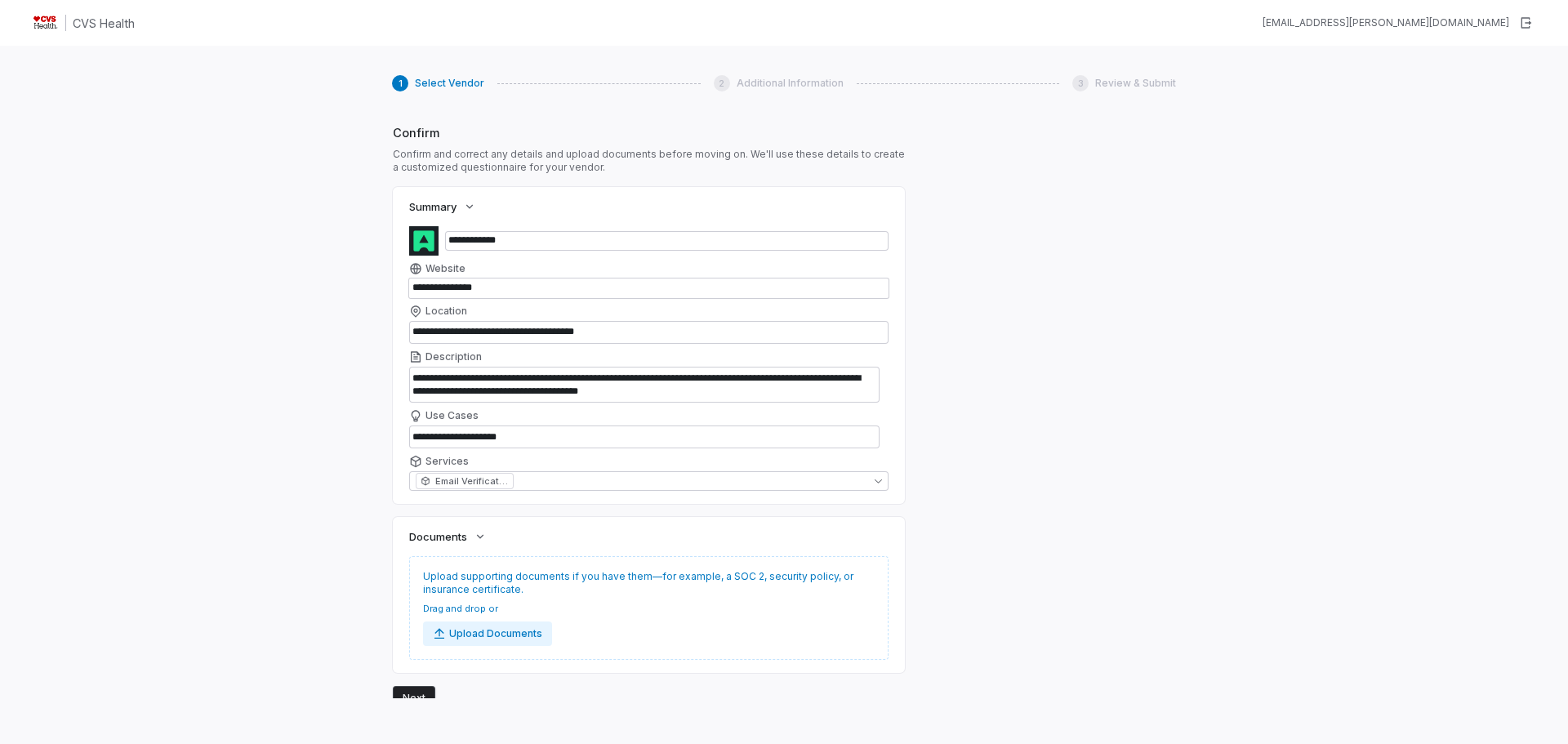
scroll to position [909, 0]
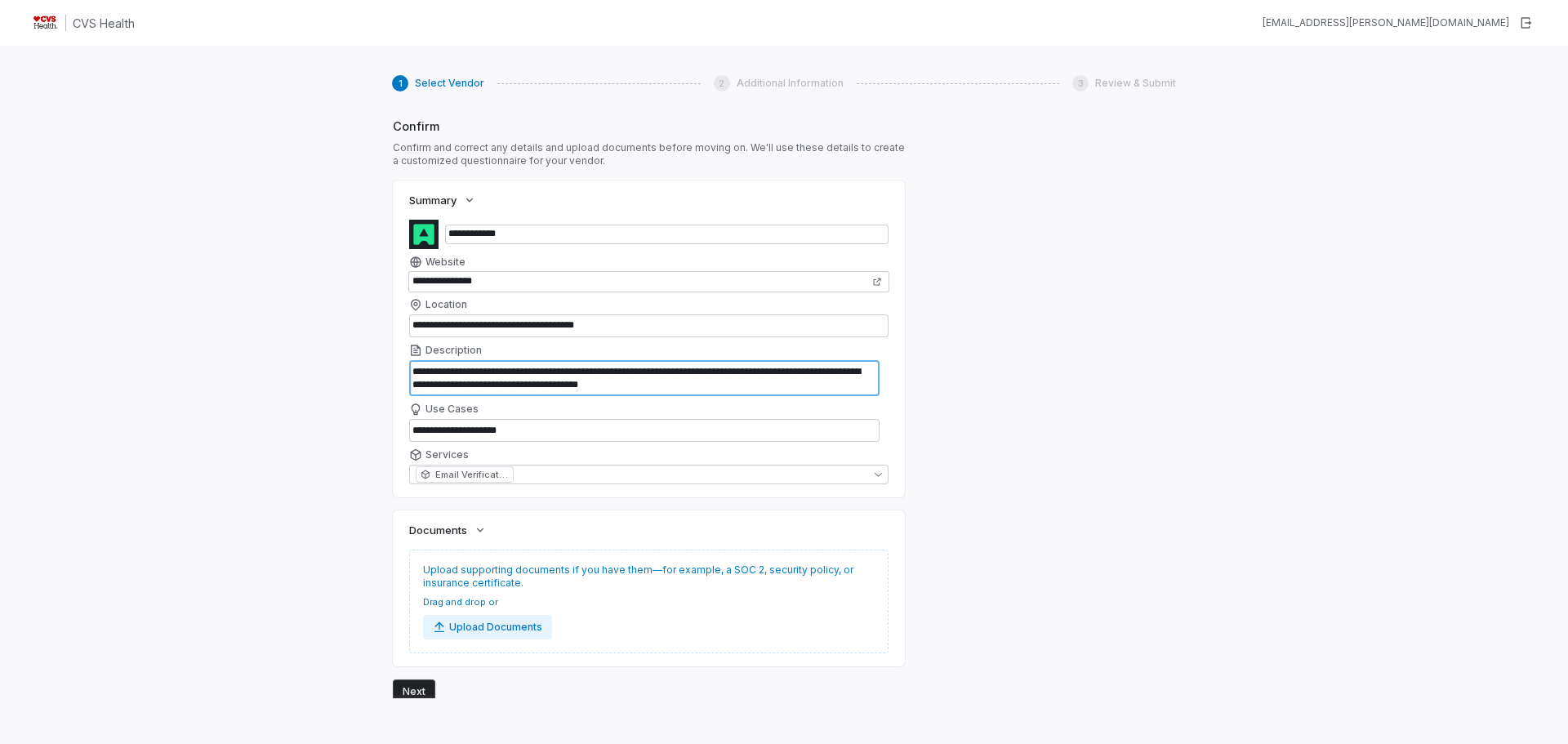
click at [503, 369] on textarea "**********" at bounding box center [645, 377] width 470 height 36
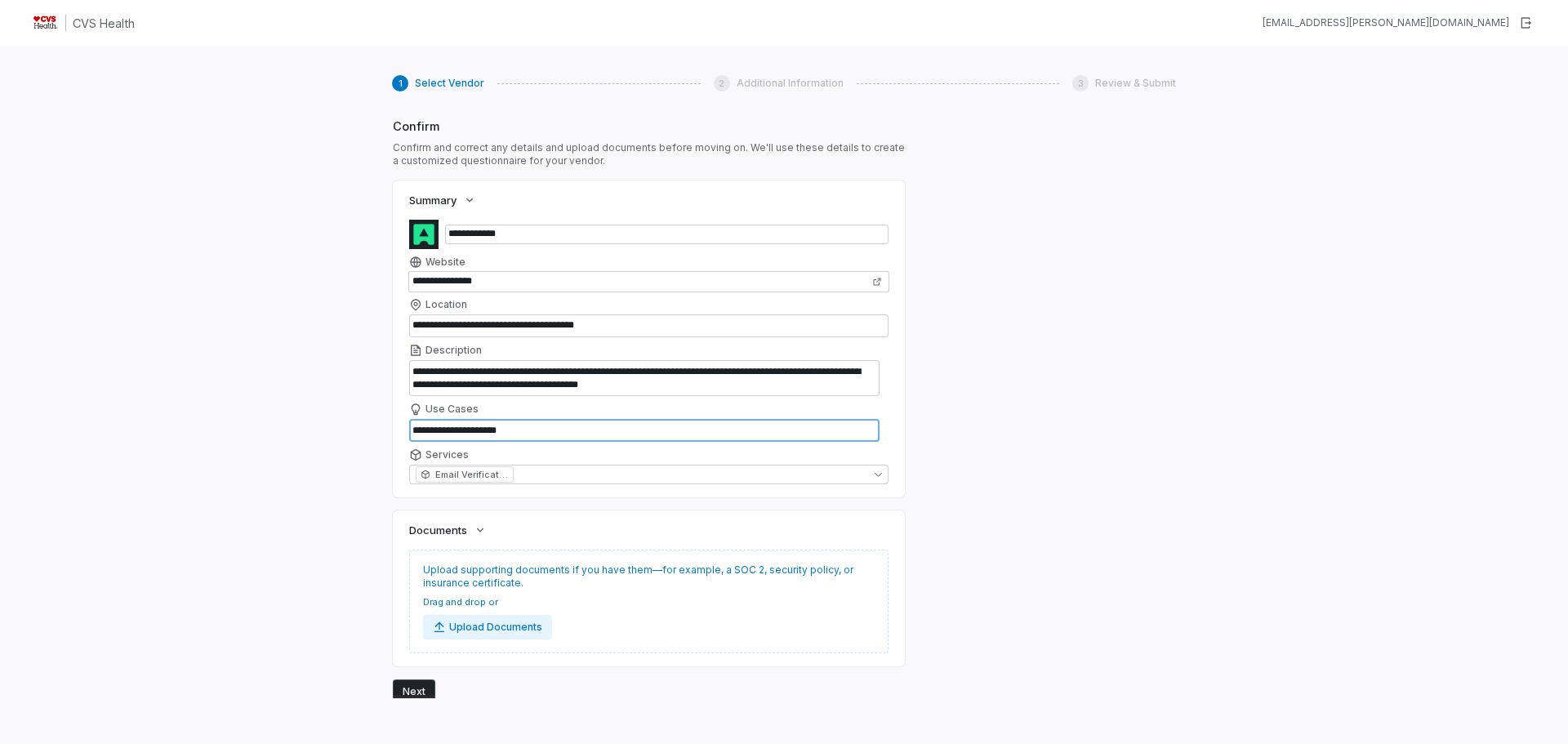
click at [505, 438] on textarea "**********" at bounding box center [645, 430] width 470 height 23
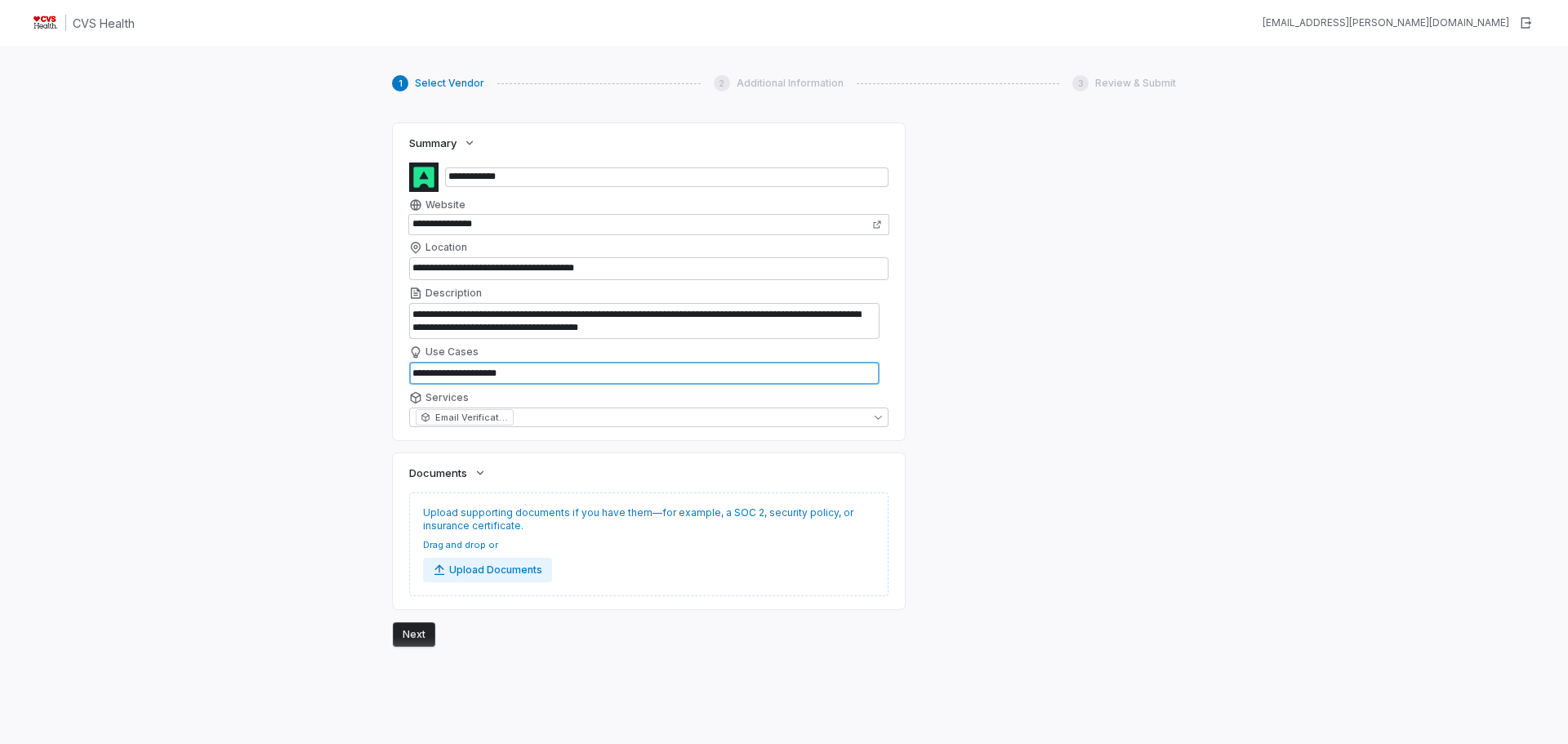
scroll to position [974, 0]
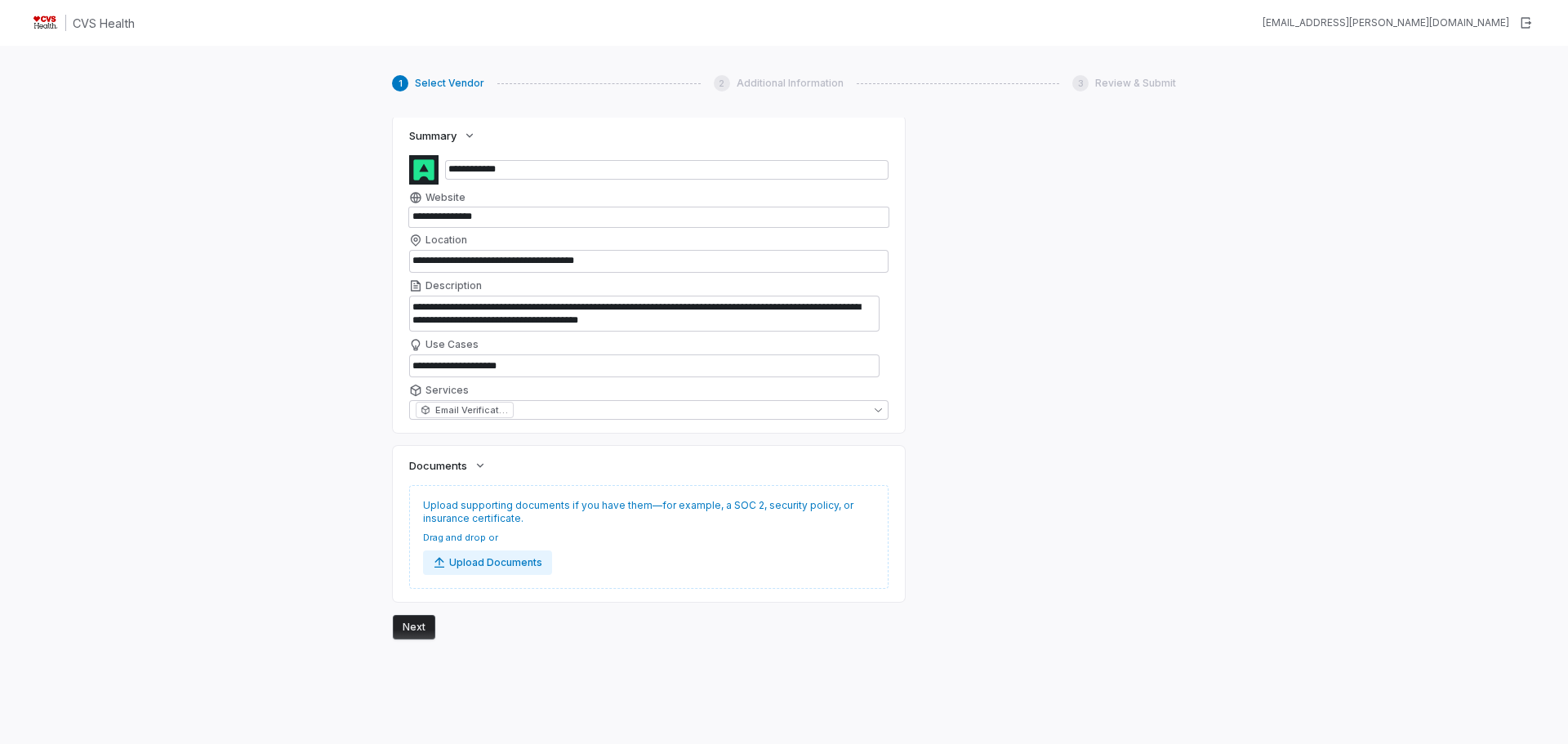
click at [410, 630] on button "Next" at bounding box center [414, 627] width 42 height 25
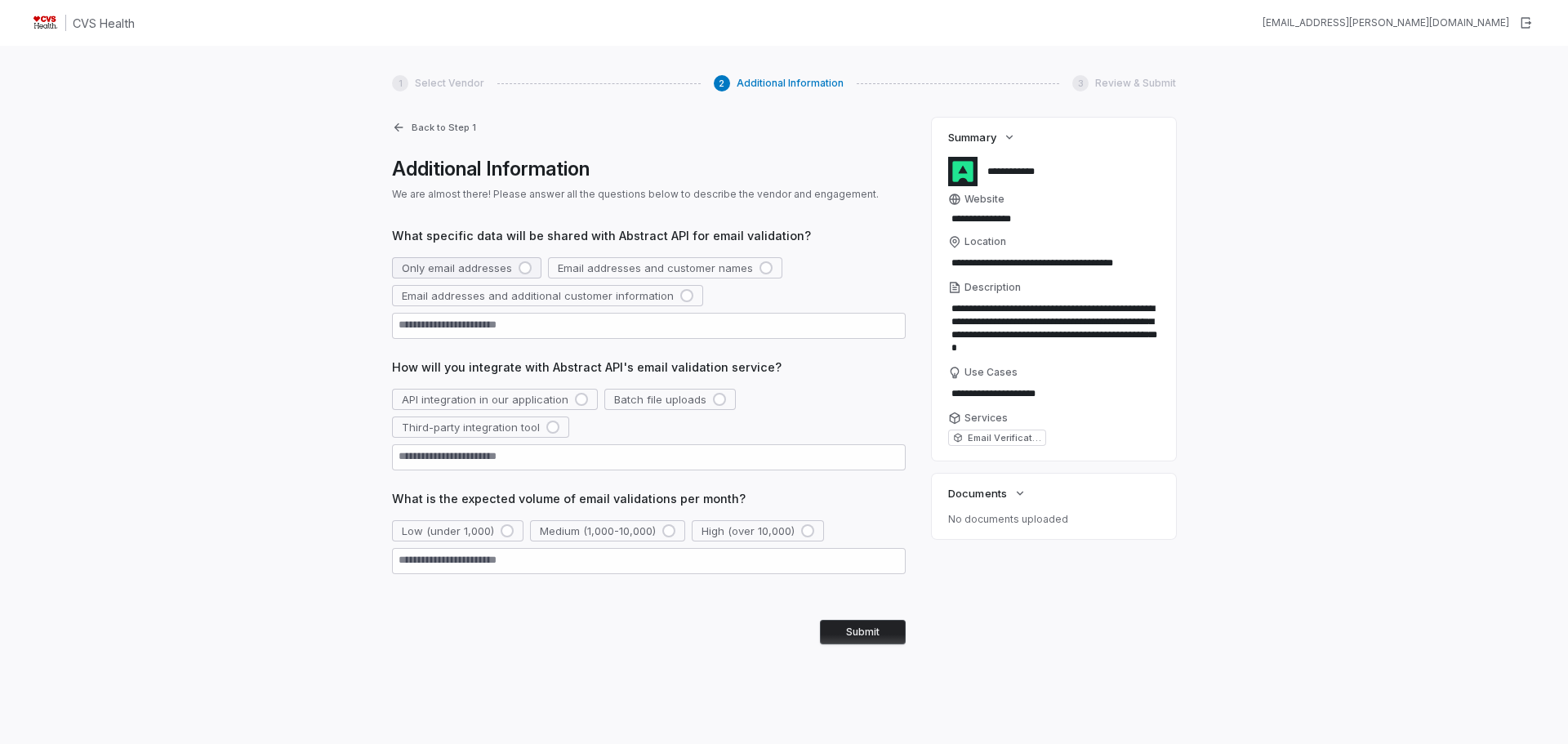
click at [518, 266] on div "button" at bounding box center [525, 267] width 13 height 13
type textarea "*"
click at [576, 398] on div "button" at bounding box center [581, 399] width 13 height 13
click at [508, 532] on div "button" at bounding box center [507, 530] width 13 height 13
click at [892, 631] on button "Submit" at bounding box center [862, 632] width 86 height 25
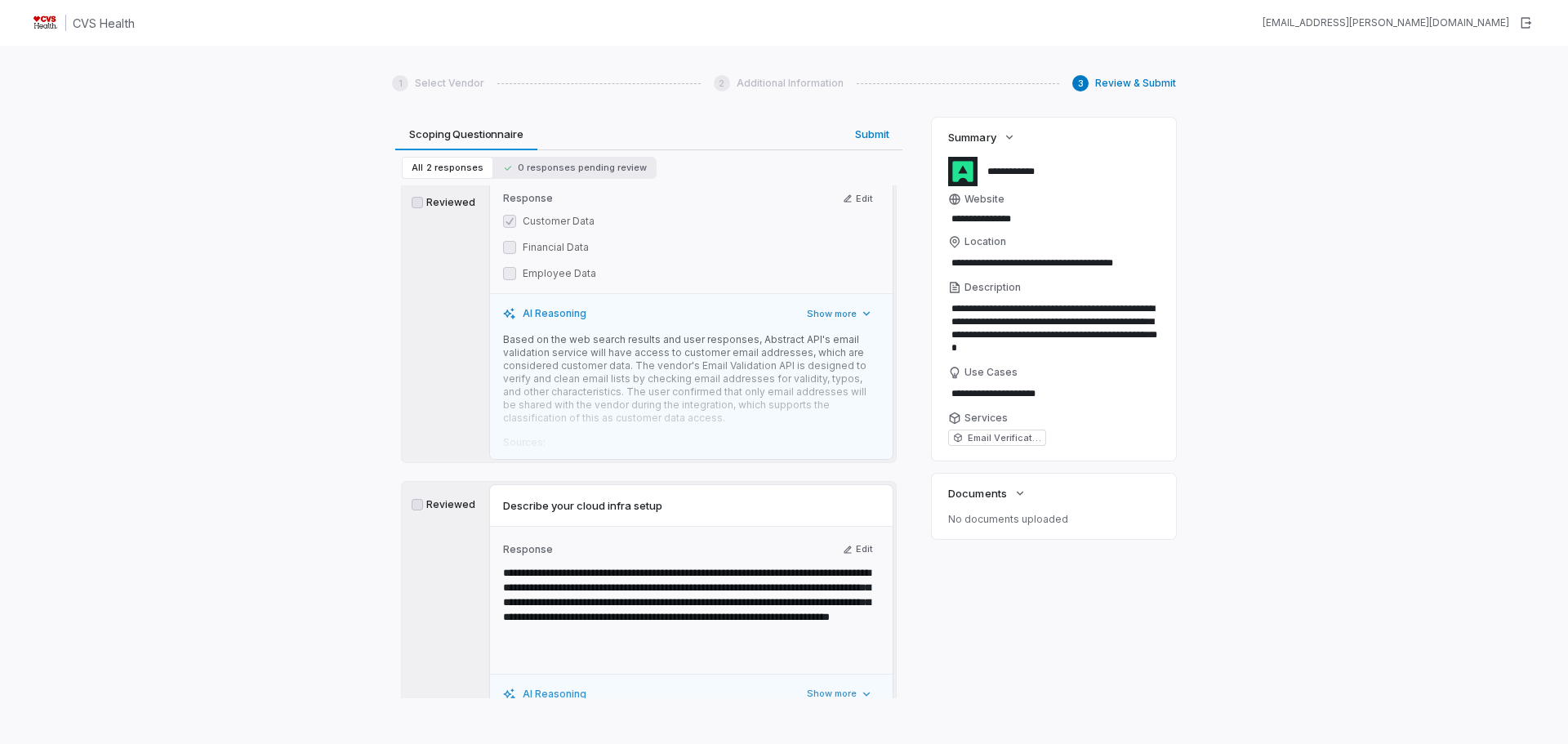
scroll to position [0, 0]
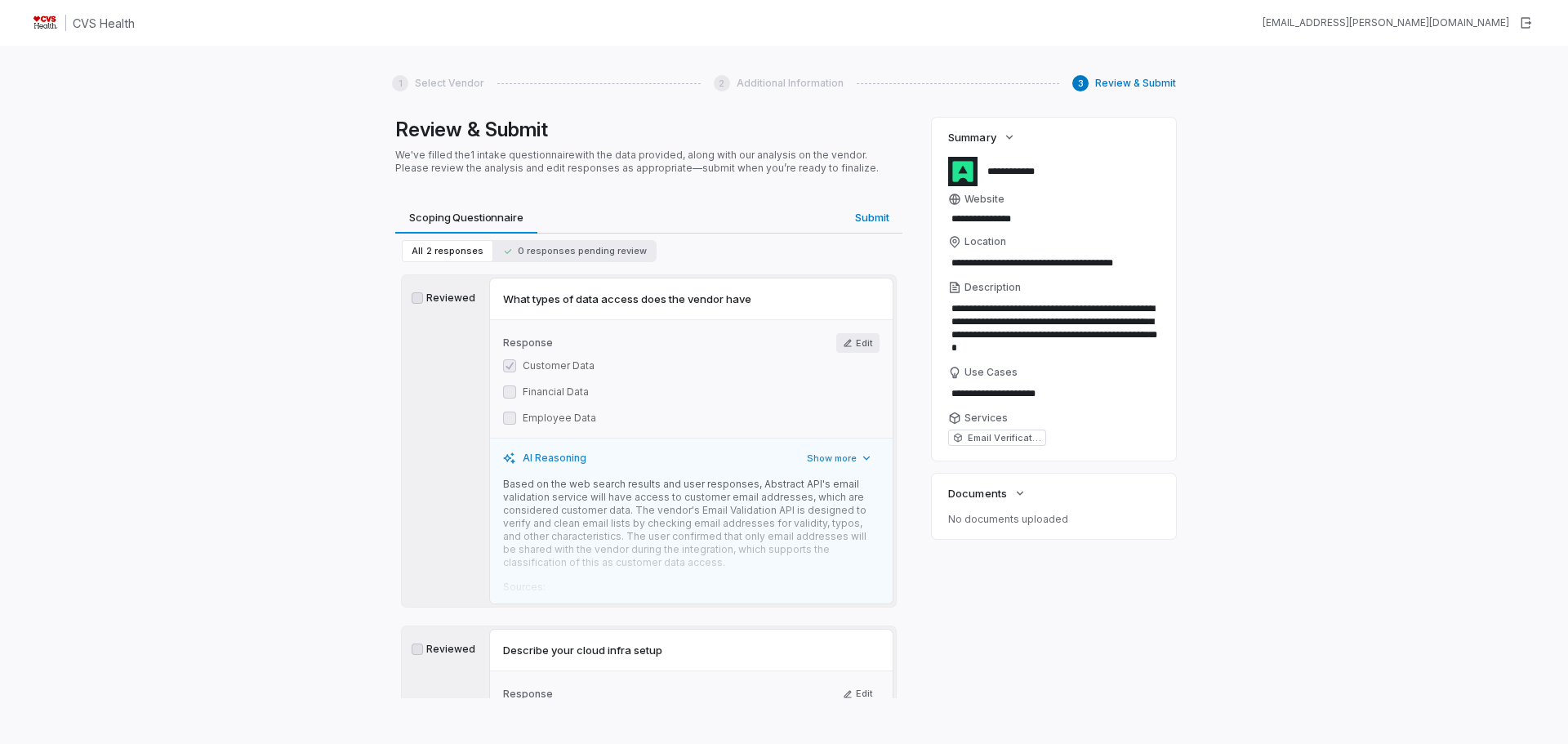
click at [851, 346] on button "Edit" at bounding box center [858, 342] width 43 height 19
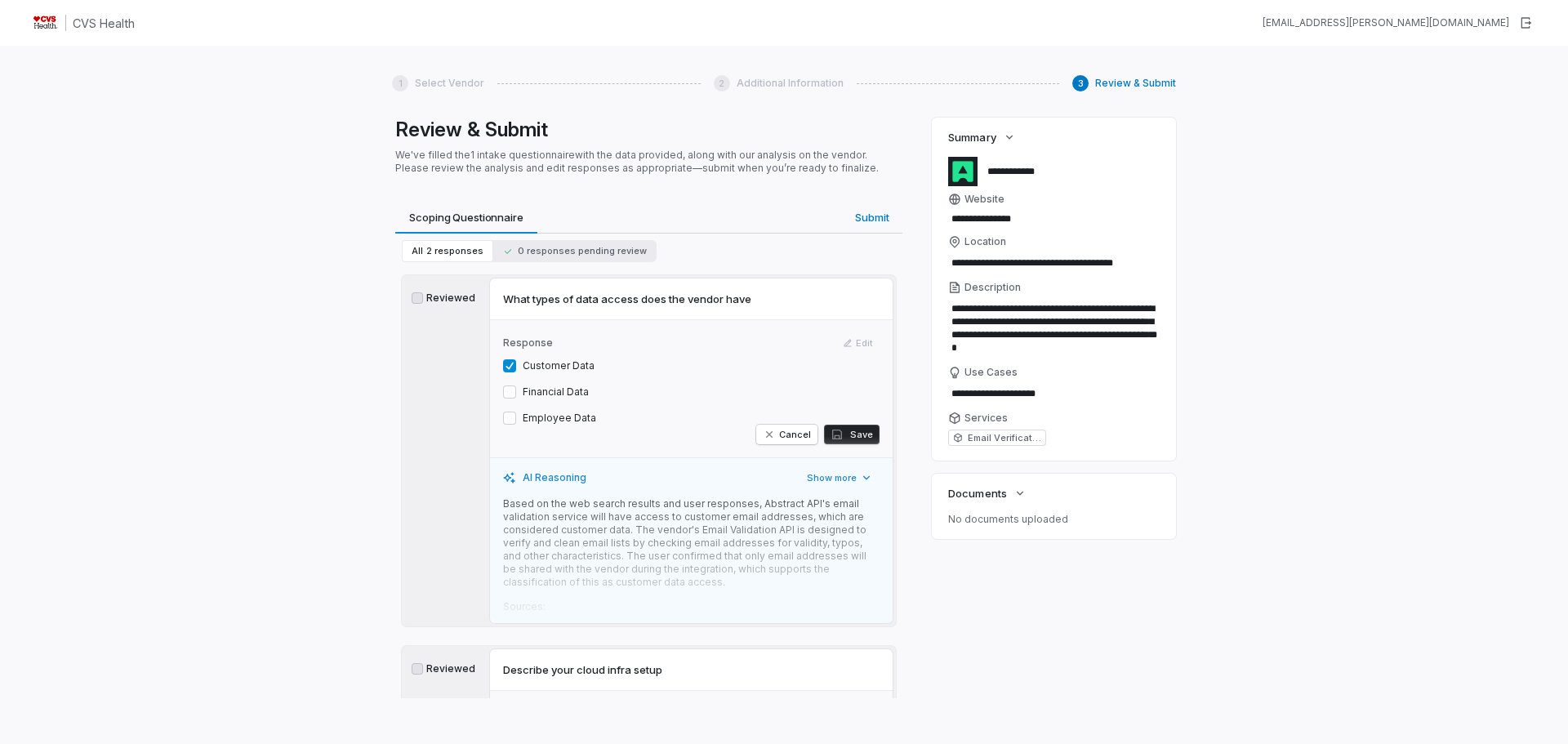
click at [851, 337] on div "Response Edit" at bounding box center [691, 342] width 376 height 19
click at [790, 433] on button "Cancel" at bounding box center [787, 433] width 61 height 19
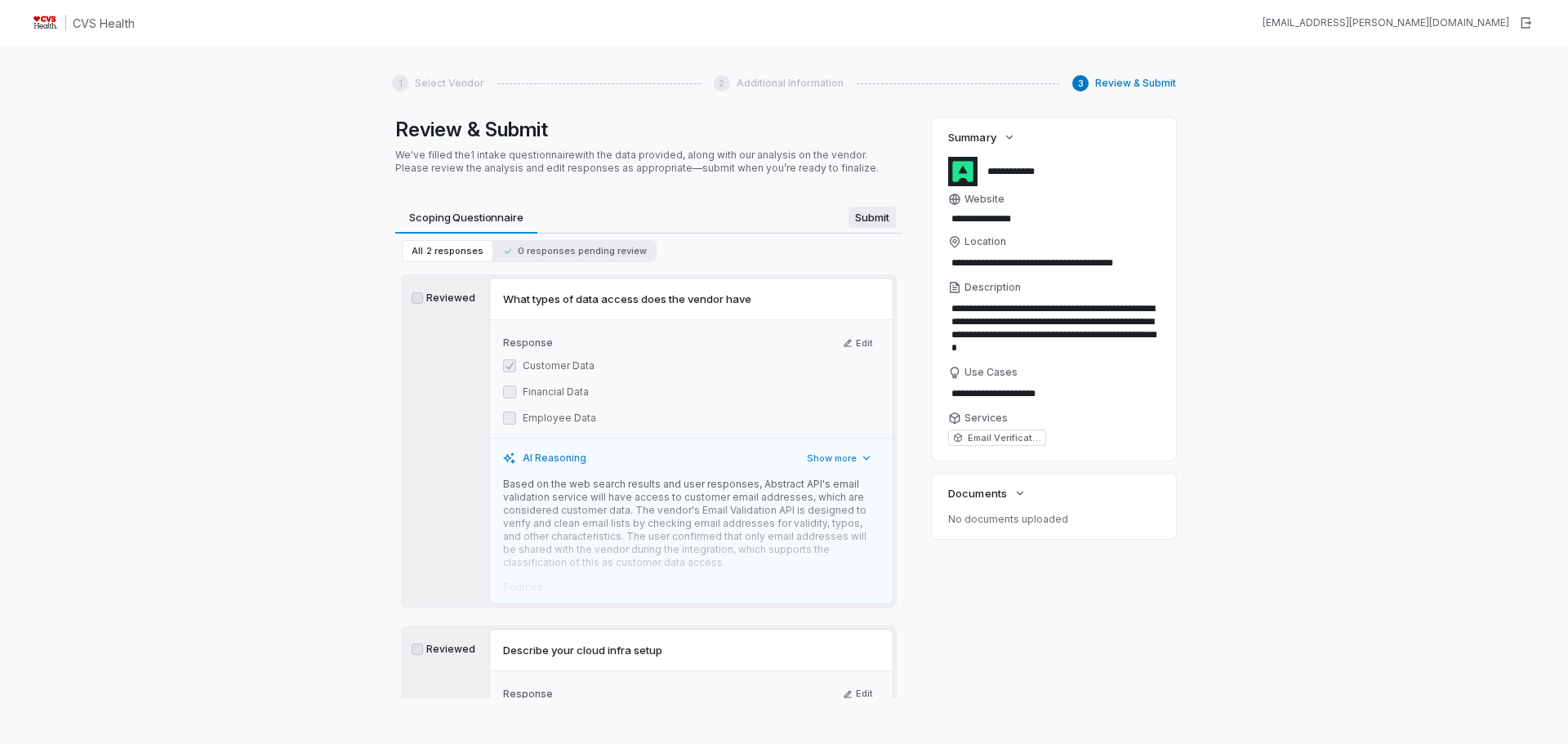
click at [864, 217] on span "Submit" at bounding box center [872, 217] width 47 height 21
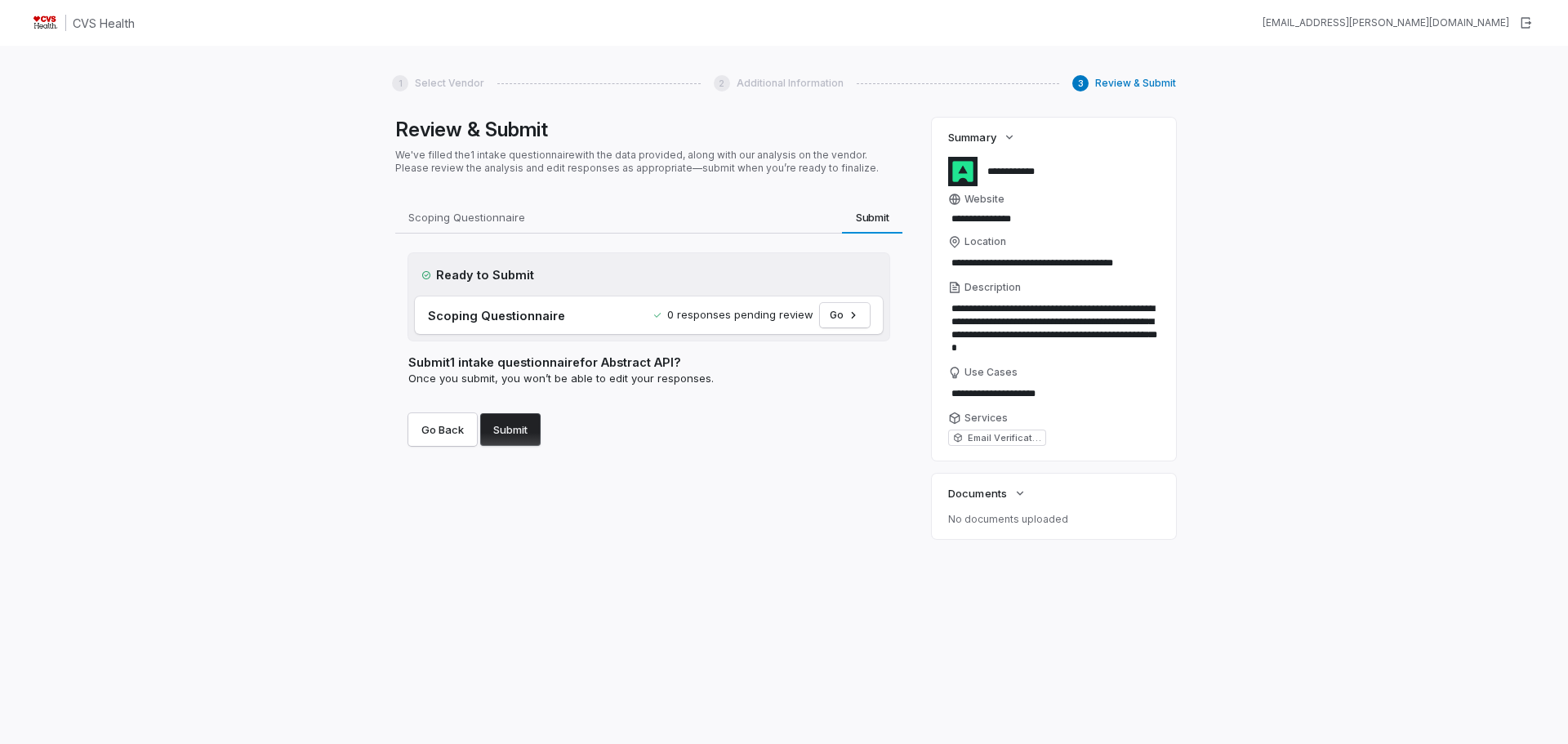
click at [503, 429] on button "Submit" at bounding box center [511, 429] width 61 height 32
type textarea "*"
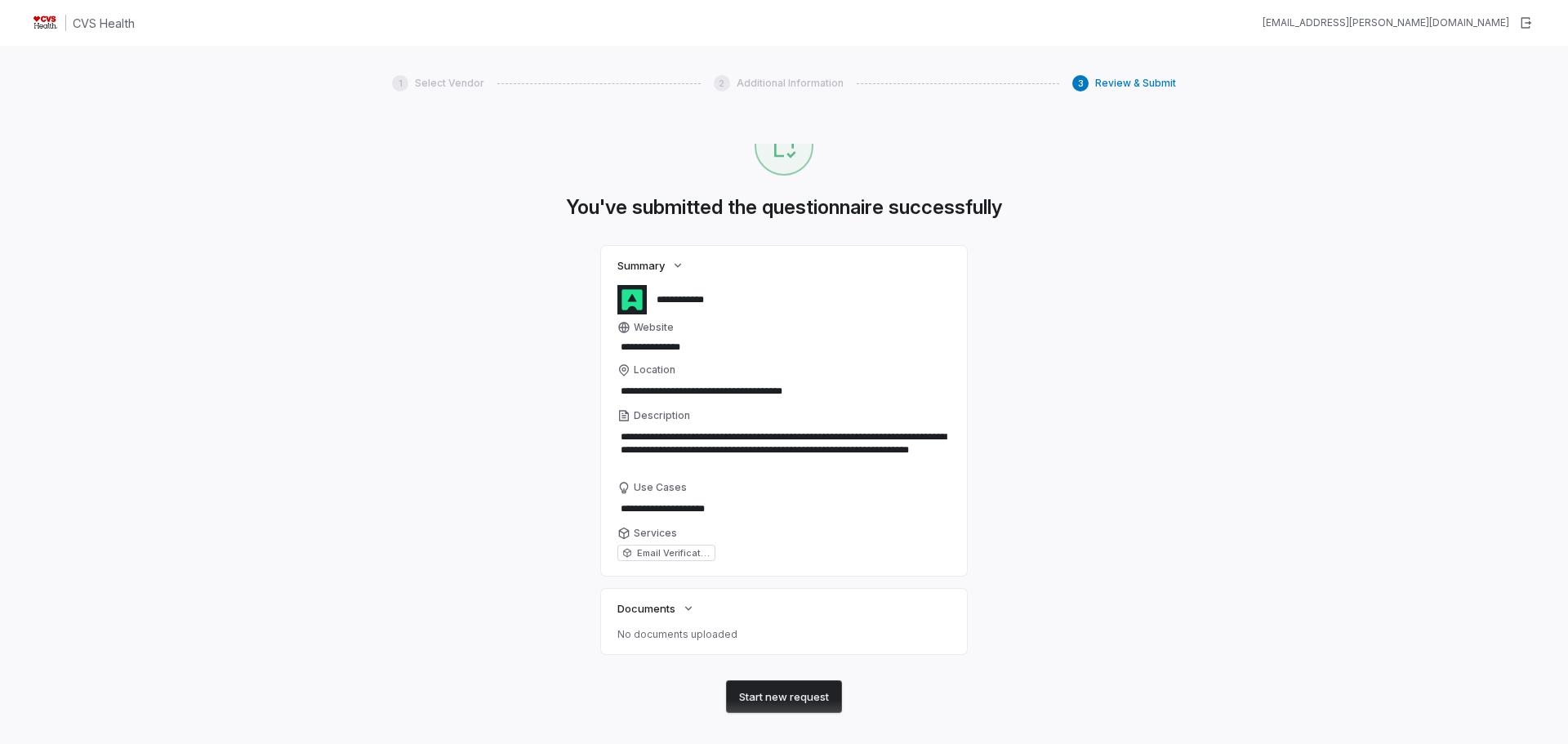
scroll to position [41, 0]
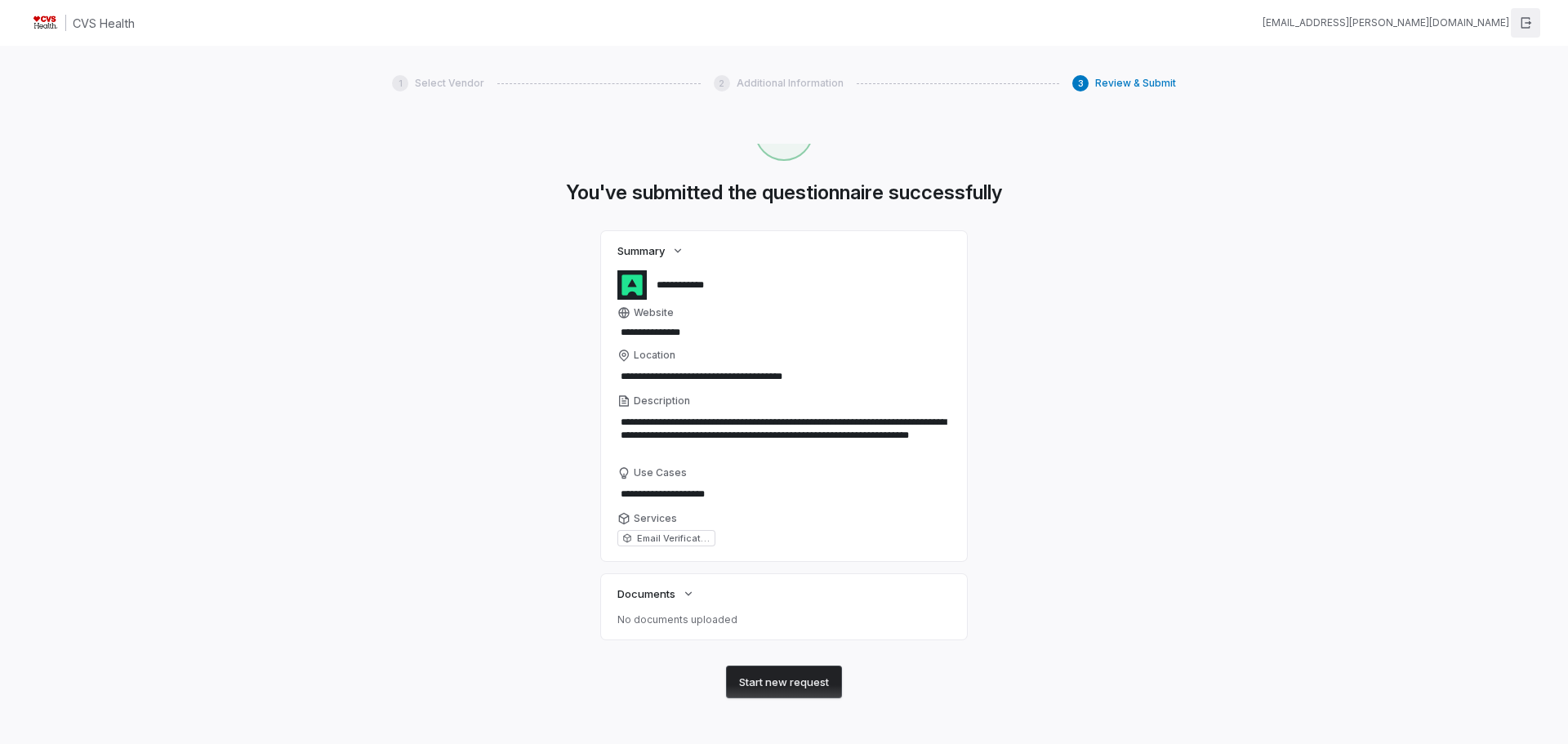
click at [1527, 18] on icon "button" at bounding box center [1526, 23] width 13 height 13
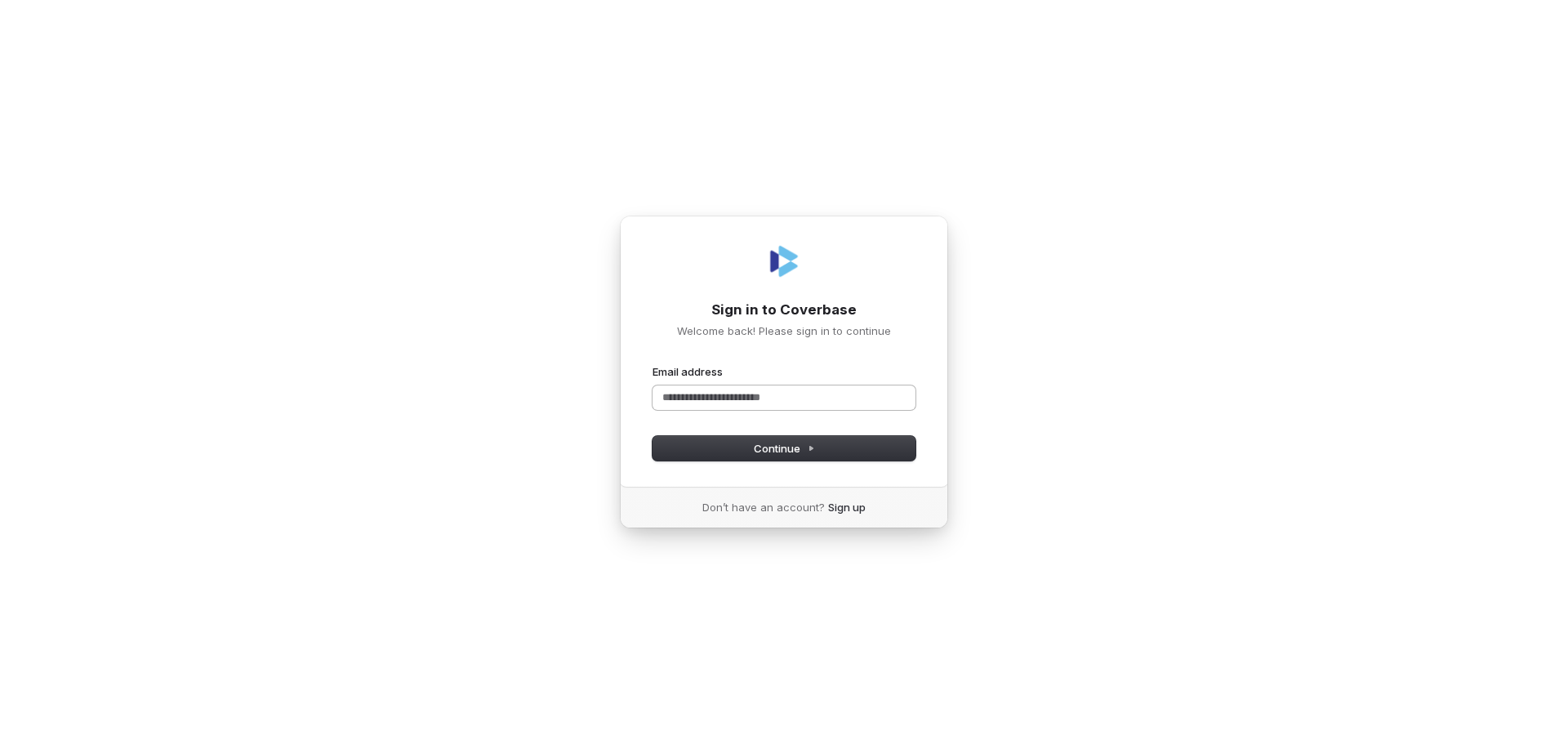
click at [731, 396] on input "Email address" at bounding box center [783, 397] width 263 height 25
drag, startPoint x: 833, startPoint y: 396, endPoint x: 372, endPoint y: 381, distance: 461.2
click at [372, 381] on div "**********" at bounding box center [784, 372] width 1568 height 744
click at [779, 448] on span "Continue" at bounding box center [784, 448] width 61 height 15
type input "**********"
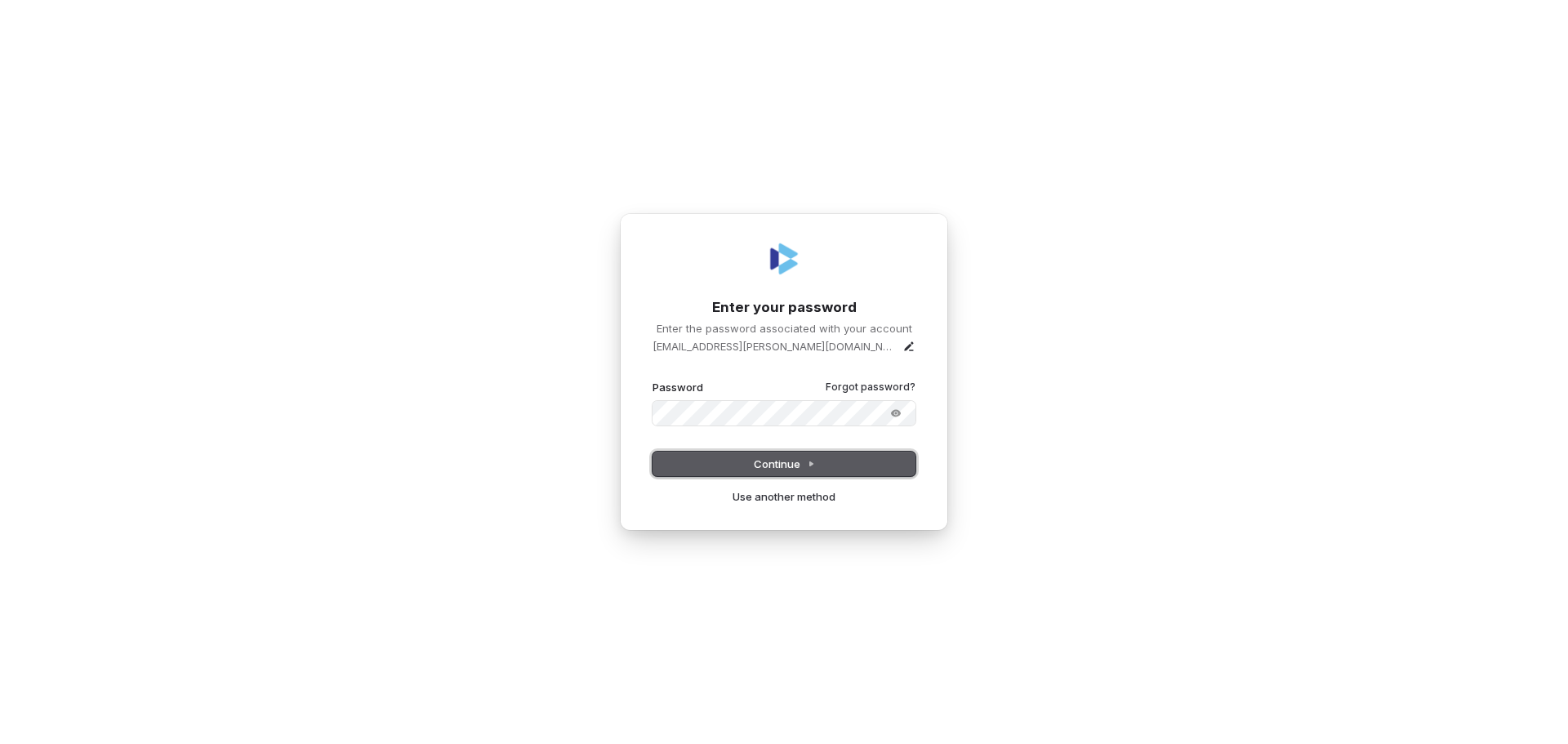
click at [776, 466] on span "Continue" at bounding box center [784, 464] width 61 height 15
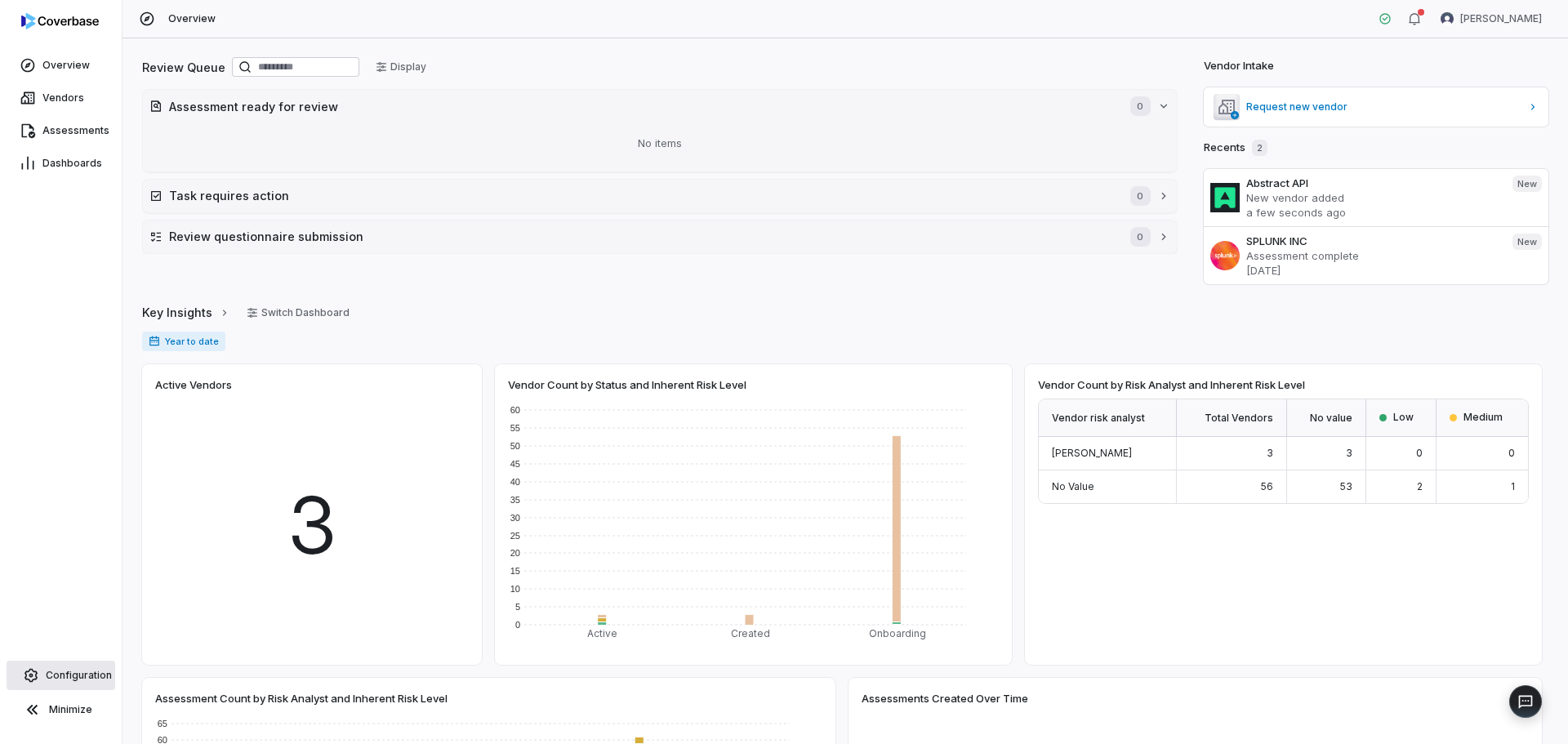
click at [58, 675] on span "Configuration" at bounding box center [79, 675] width 66 height 13
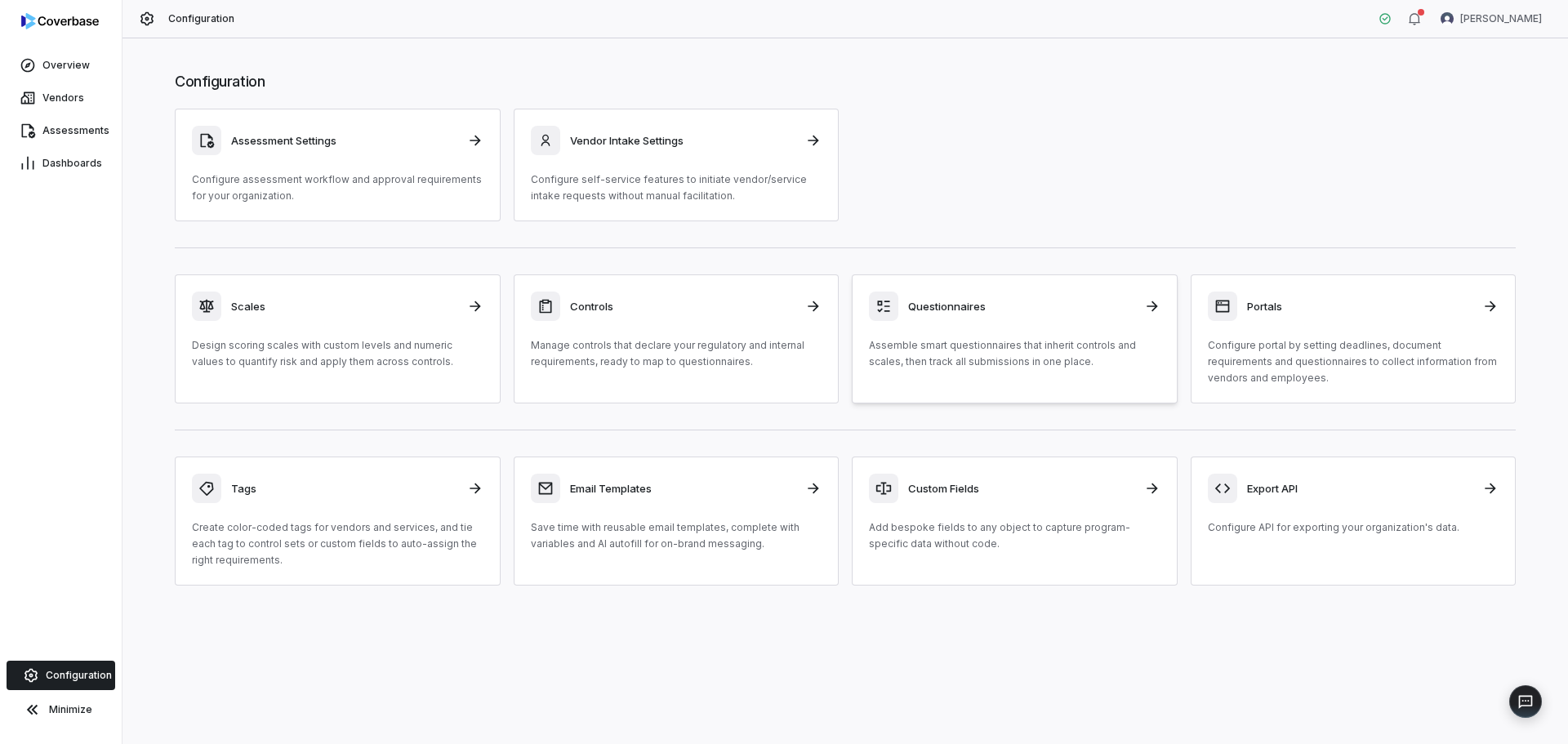
click at [978, 320] on div "Questionnaires" at bounding box center [1015, 306] width 291 height 30
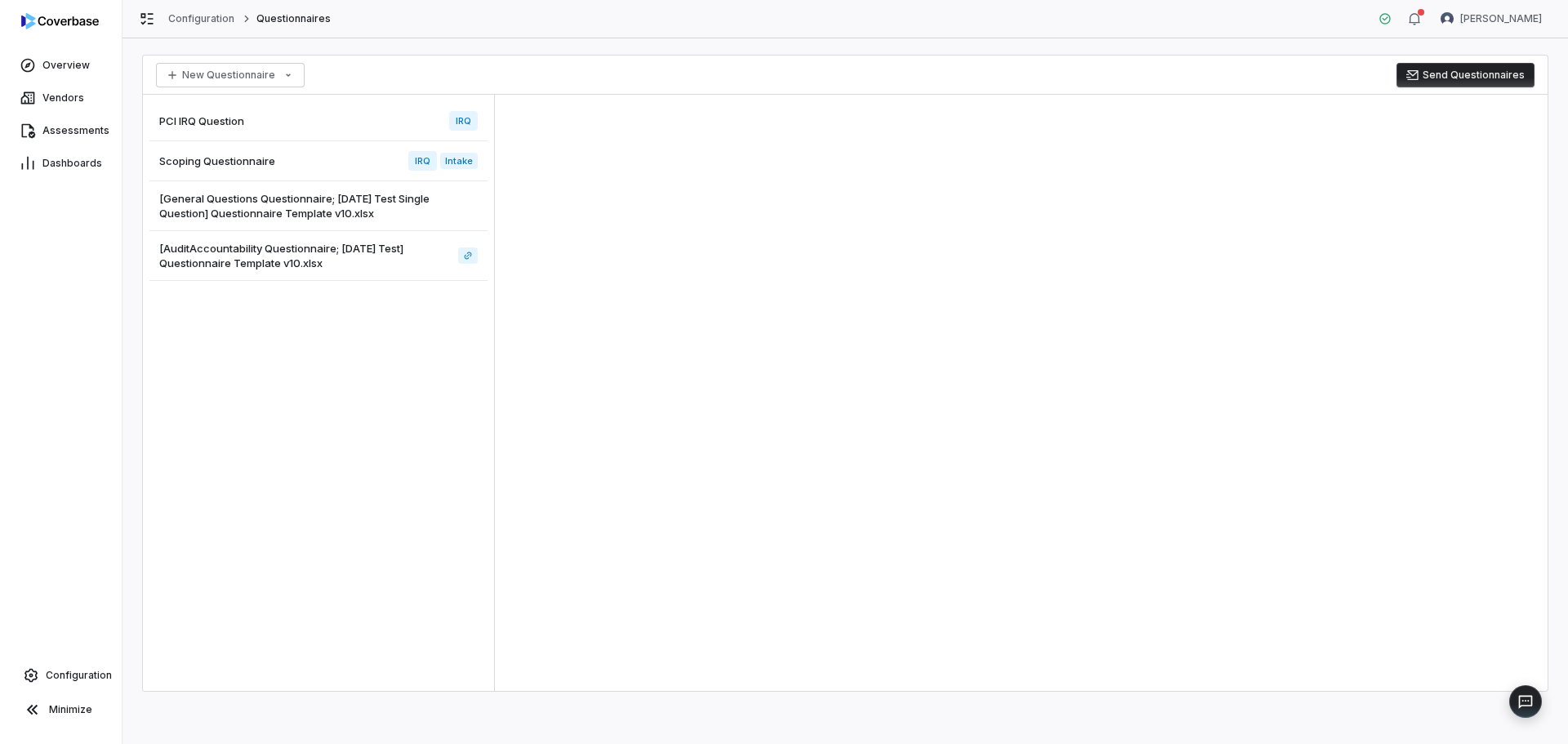
click at [303, 168] on div "Scoping Questionnaire IRQ Intake" at bounding box center [318, 160] width 339 height 40
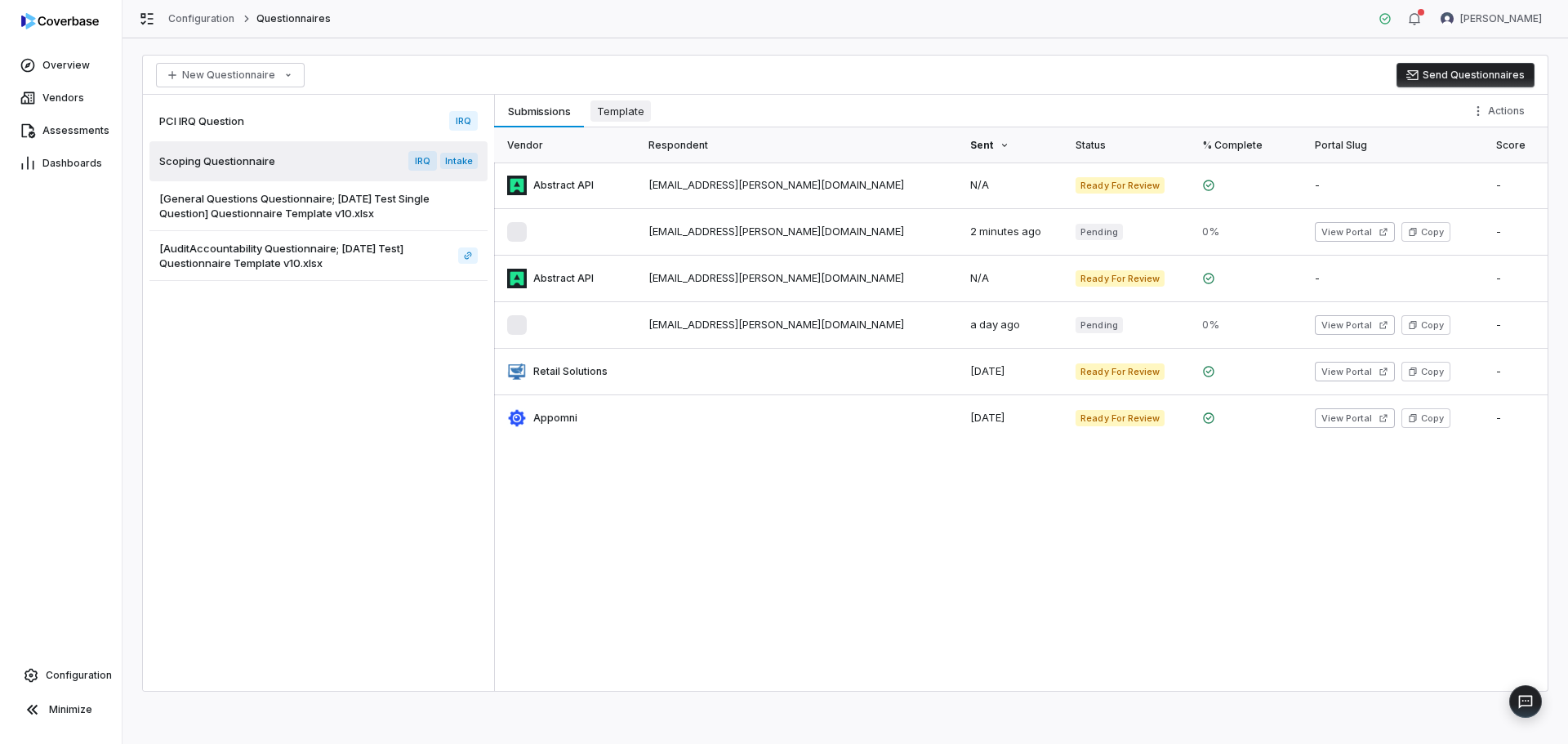
click at [619, 112] on span "Template" at bounding box center [621, 111] width 61 height 21
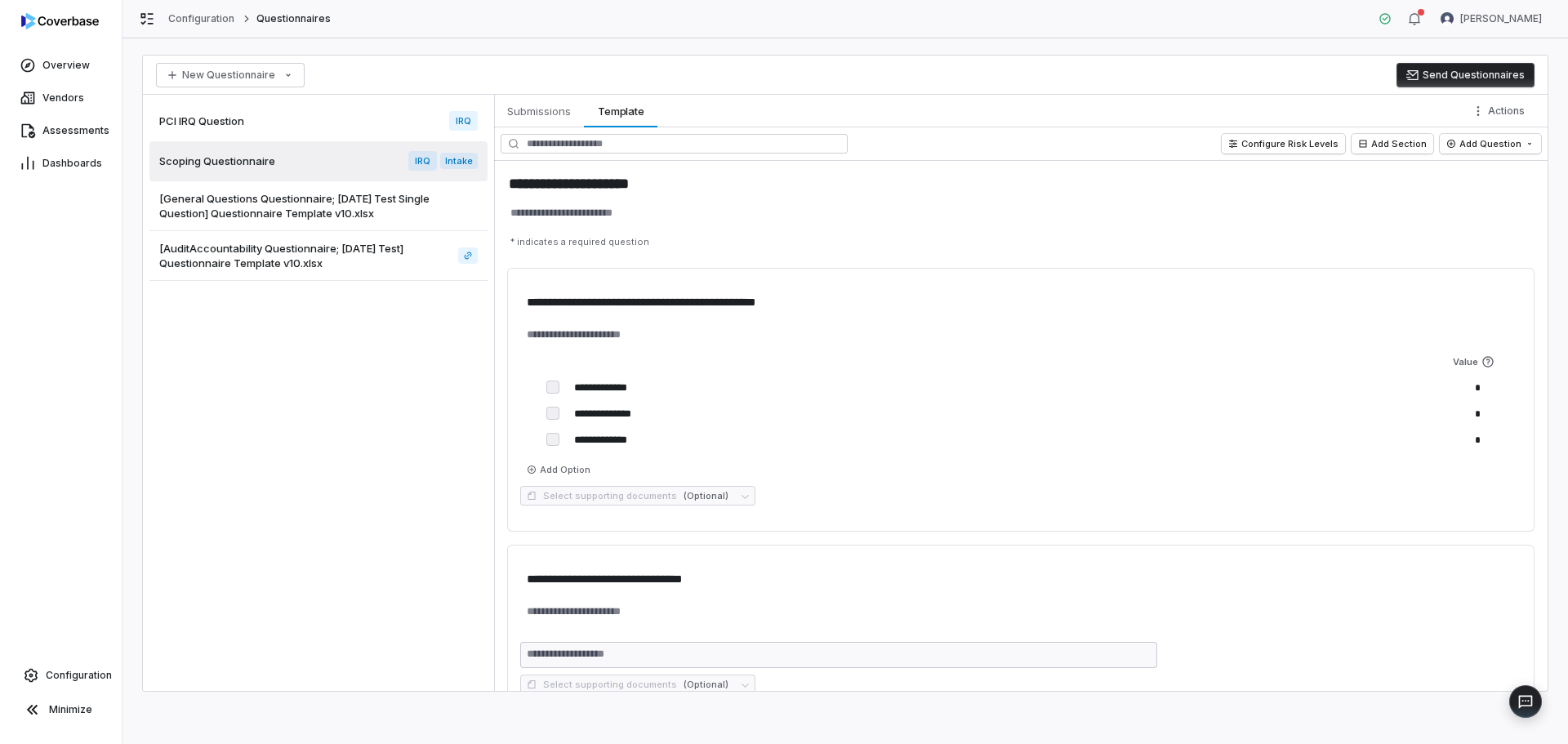
click at [289, 121] on div "PCI IRQ Question IRQ" at bounding box center [318, 121] width 339 height 40
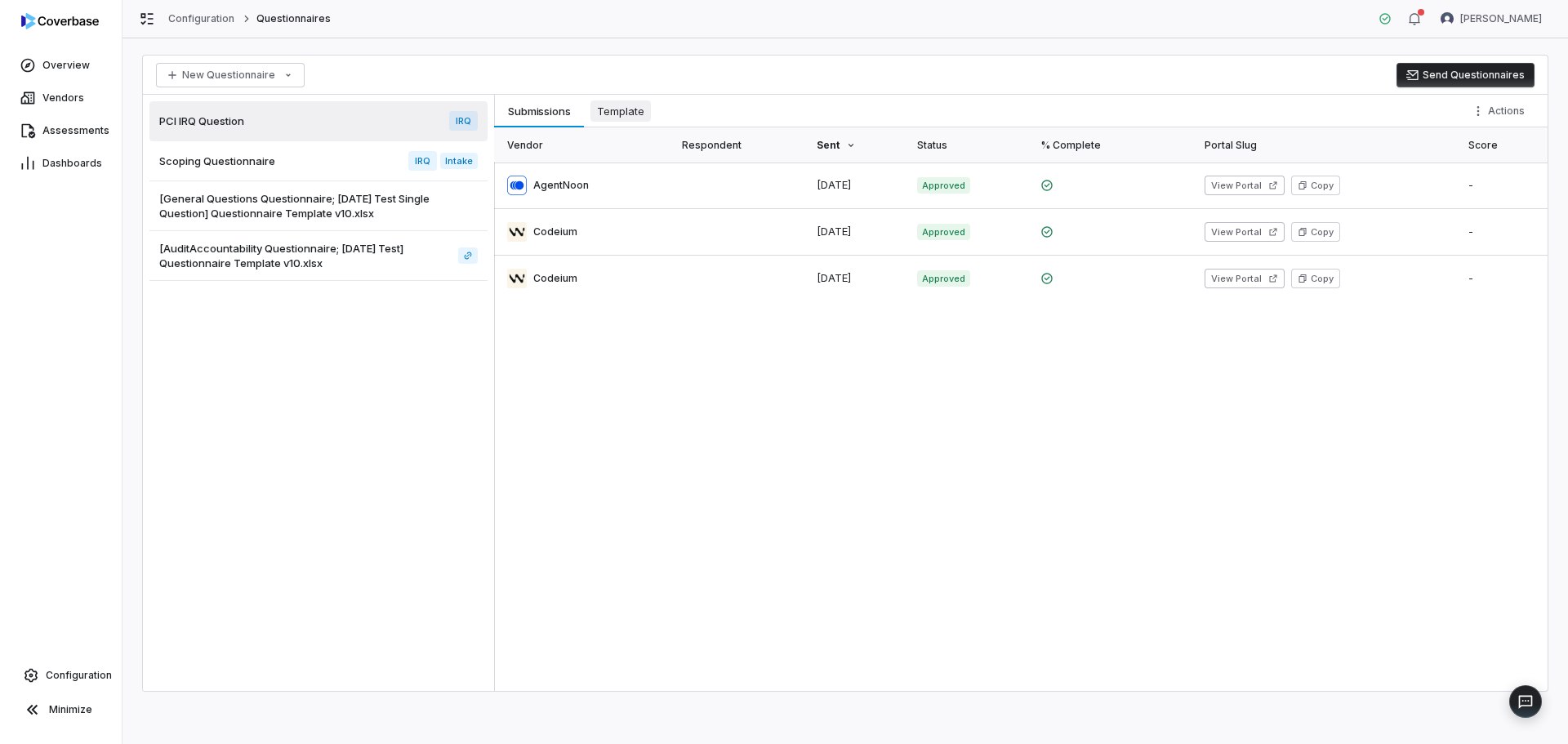
click at [628, 109] on span "Template" at bounding box center [621, 111] width 61 height 21
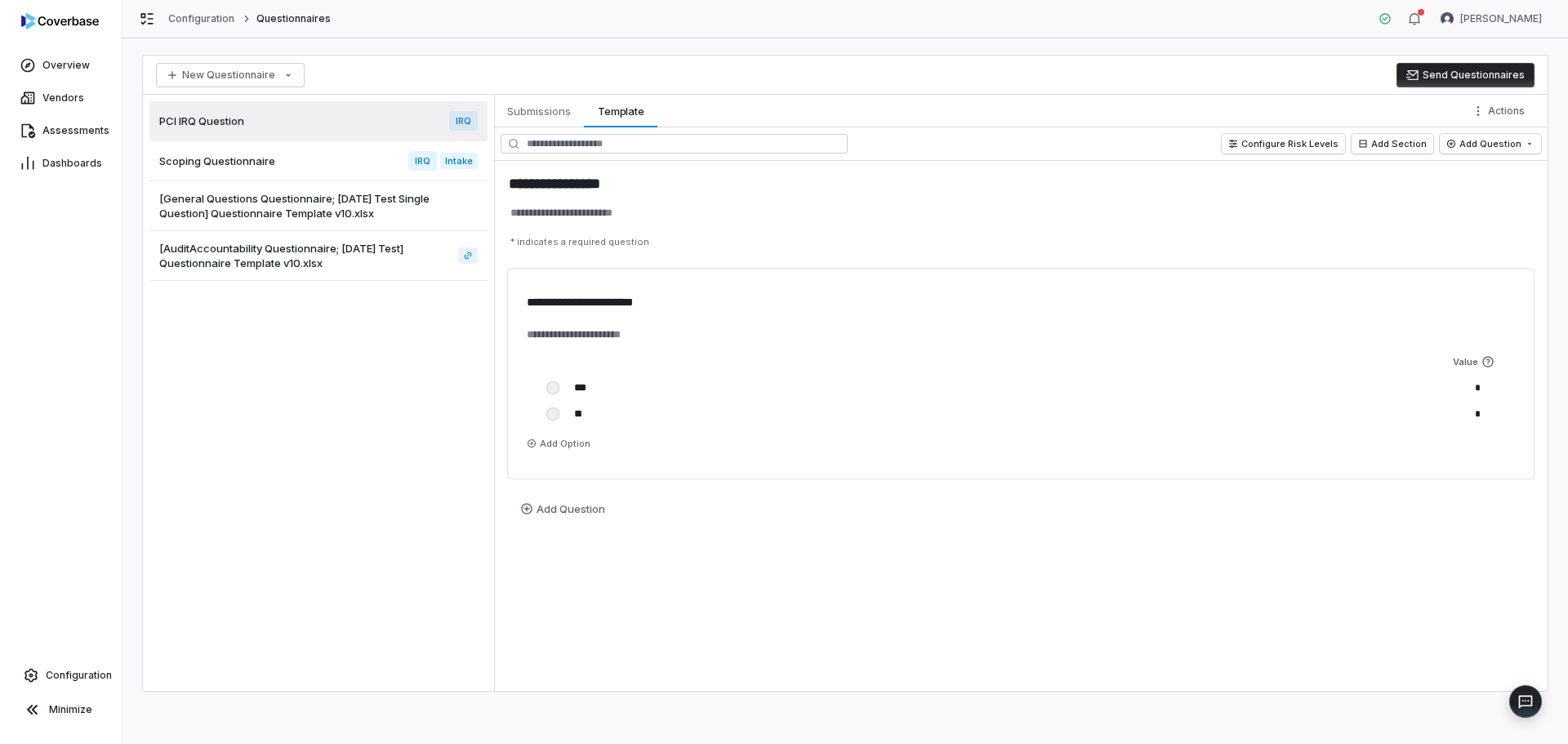
click at [273, 210] on span "[General Questions Questionnaire; 2025-07-22 Test Single Question] Questionnair…" at bounding box center [315, 206] width 312 height 30
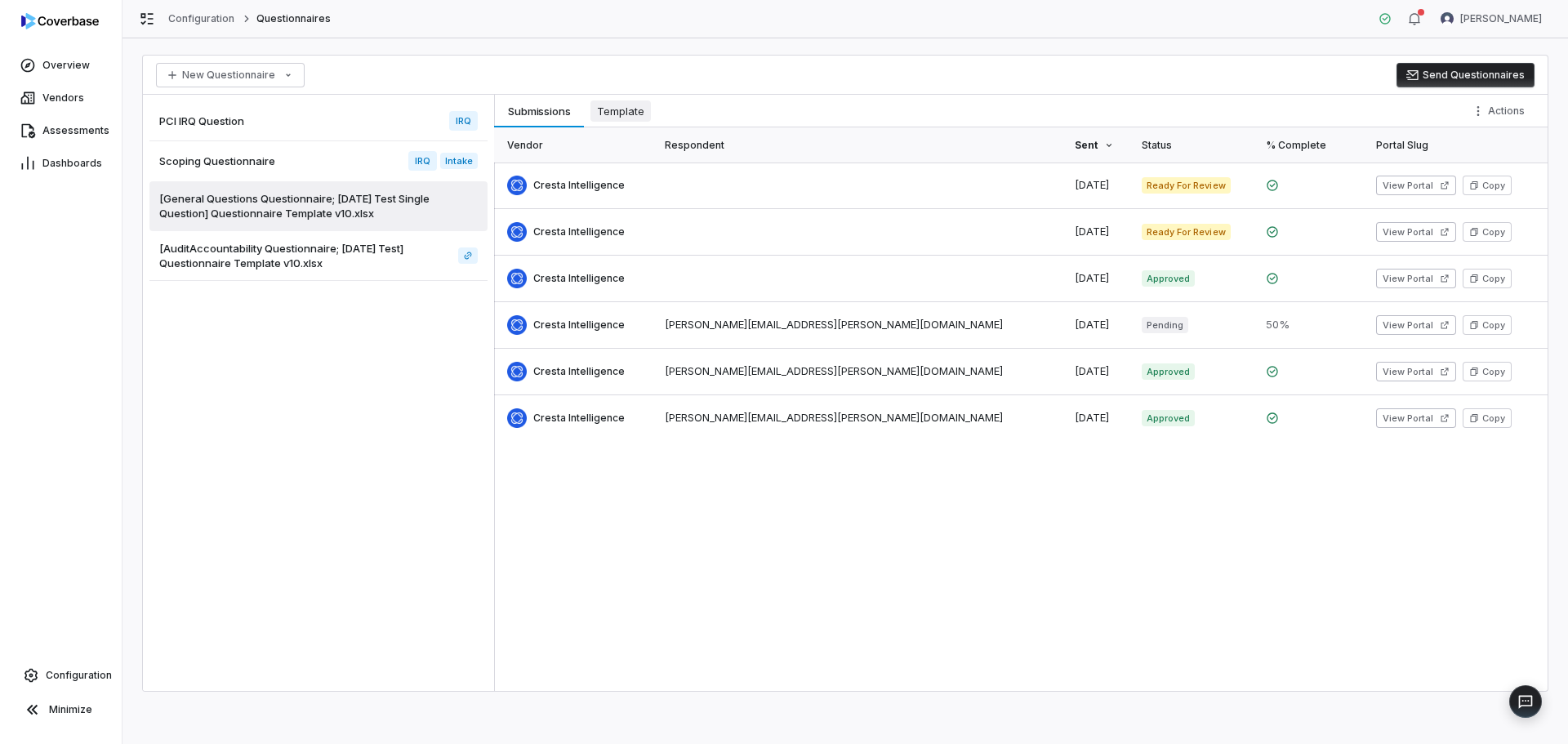
click at [624, 114] on span "Template" at bounding box center [621, 111] width 61 height 21
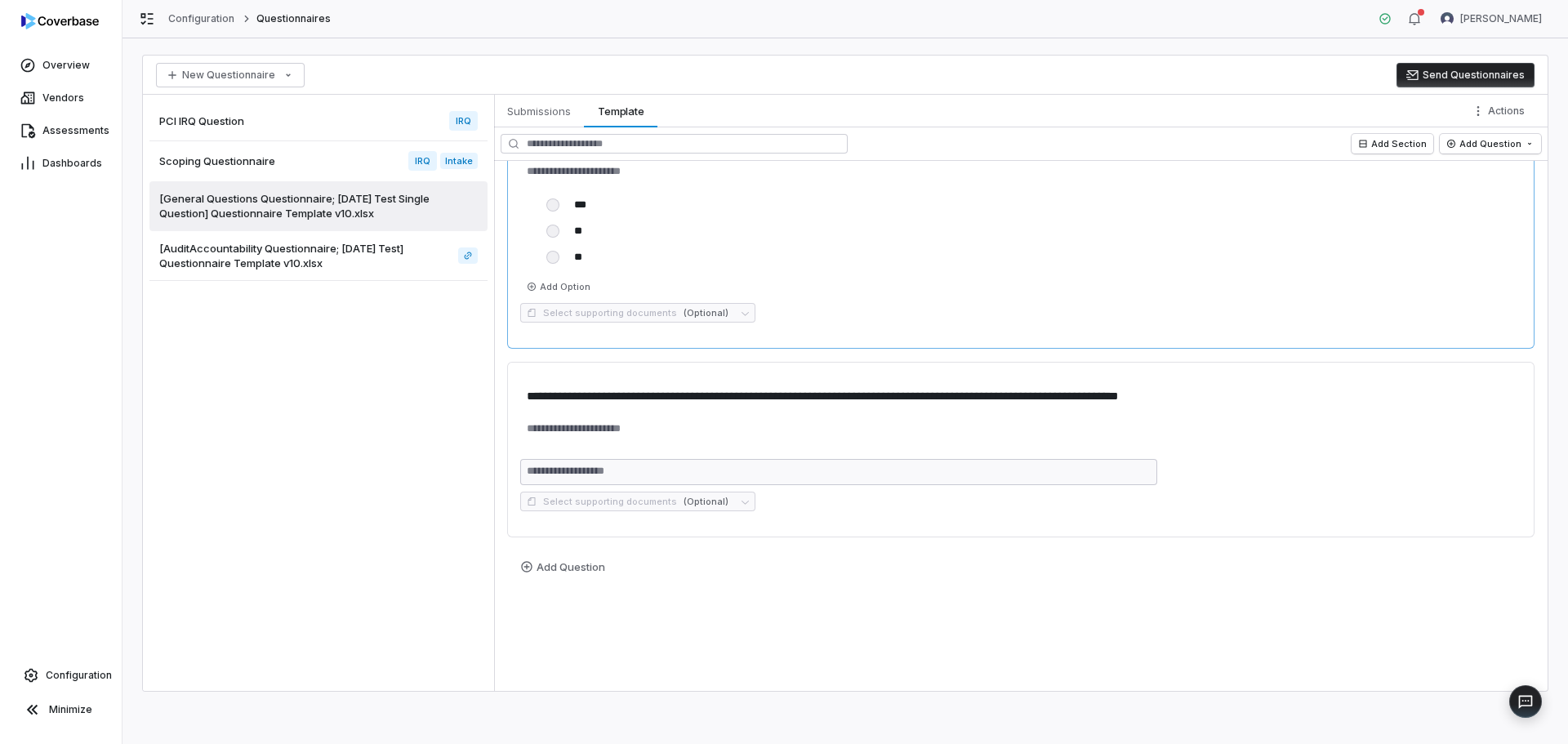
scroll to position [173, 0]
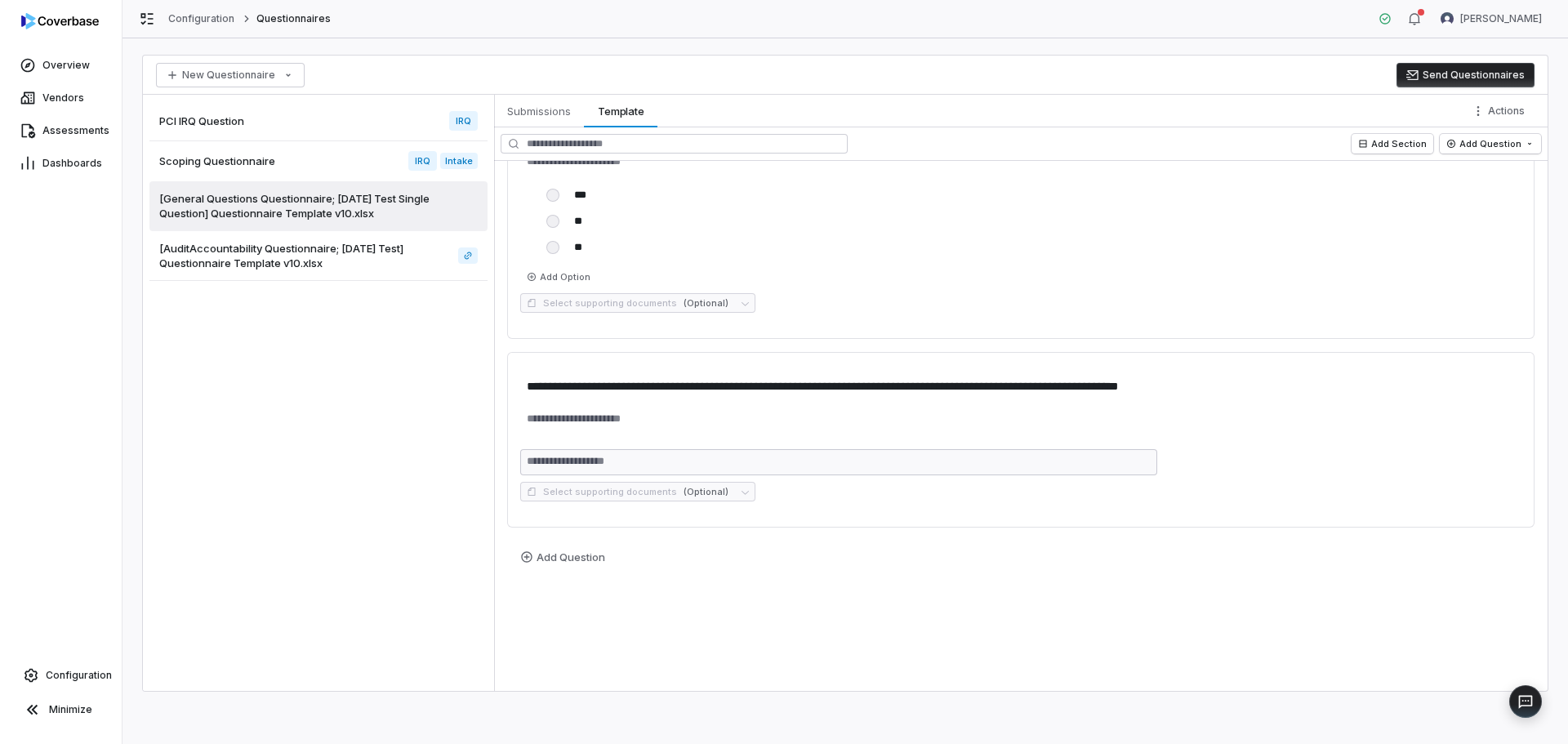
click at [357, 253] on span "[AuditAccountability Questionnaire; 2025-07-18 Test] Questionnaire Template v10…" at bounding box center [305, 255] width 292 height 30
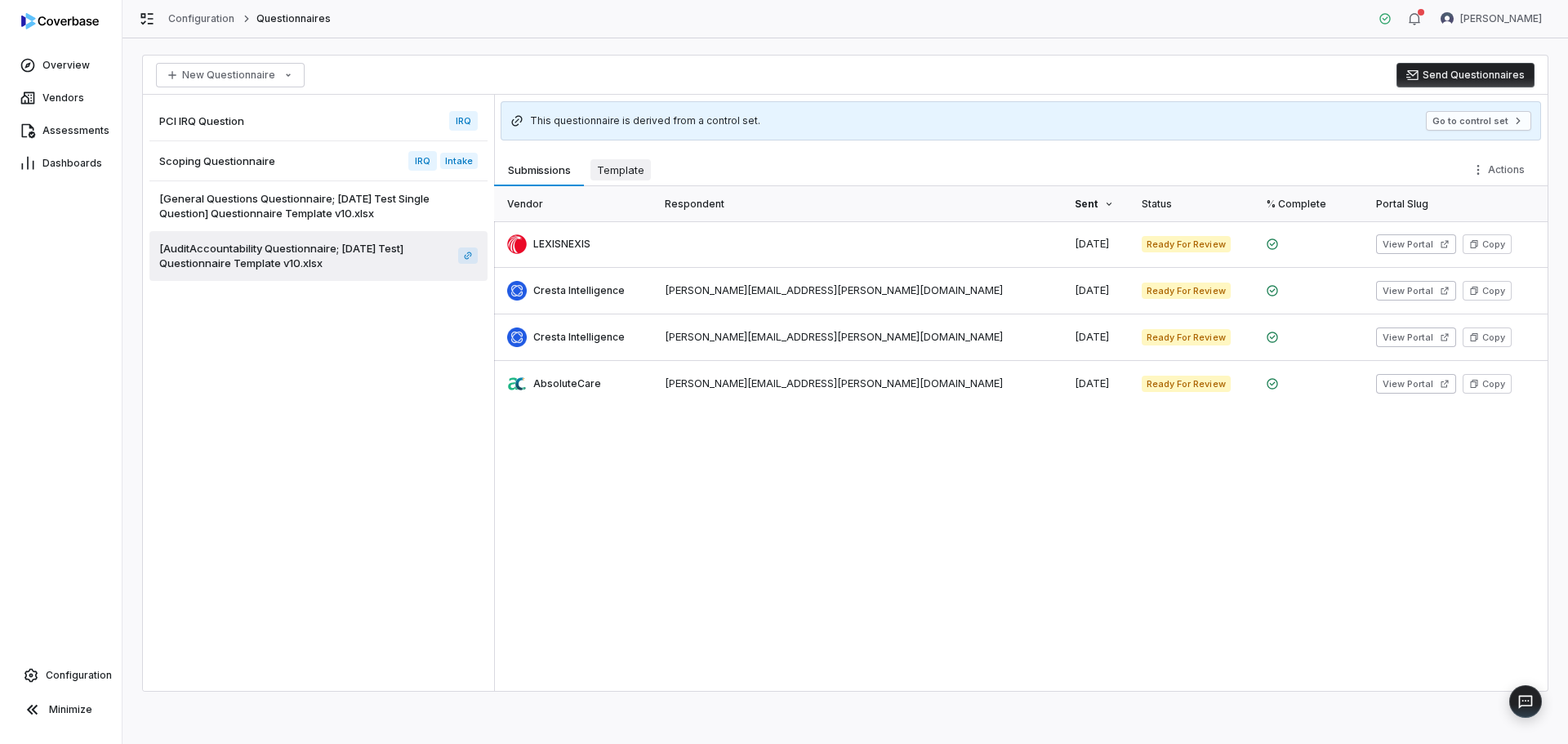
click at [598, 169] on span "Template" at bounding box center [621, 170] width 61 height 21
type textarea "*"
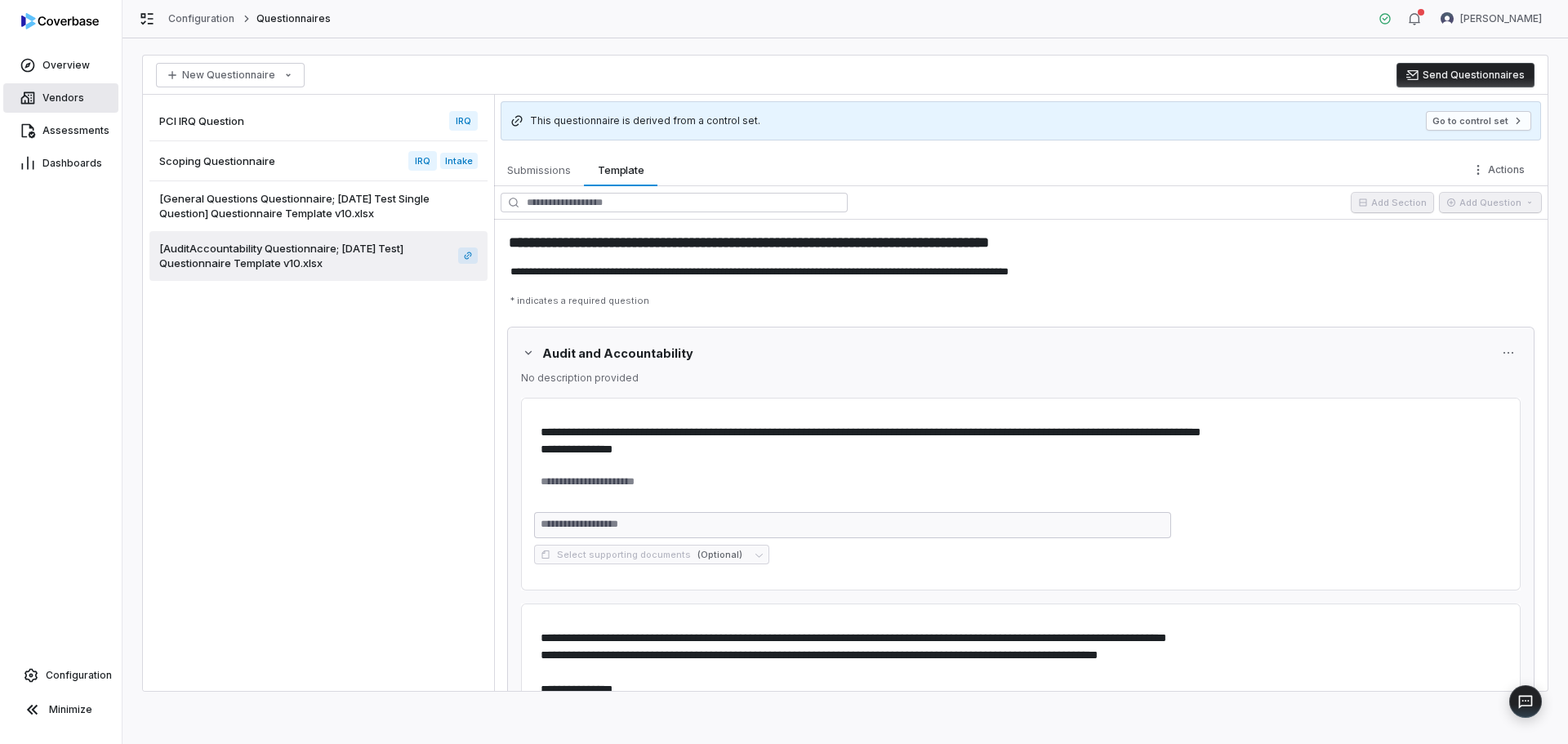
click at [55, 103] on span "Vendors" at bounding box center [63, 98] width 42 height 13
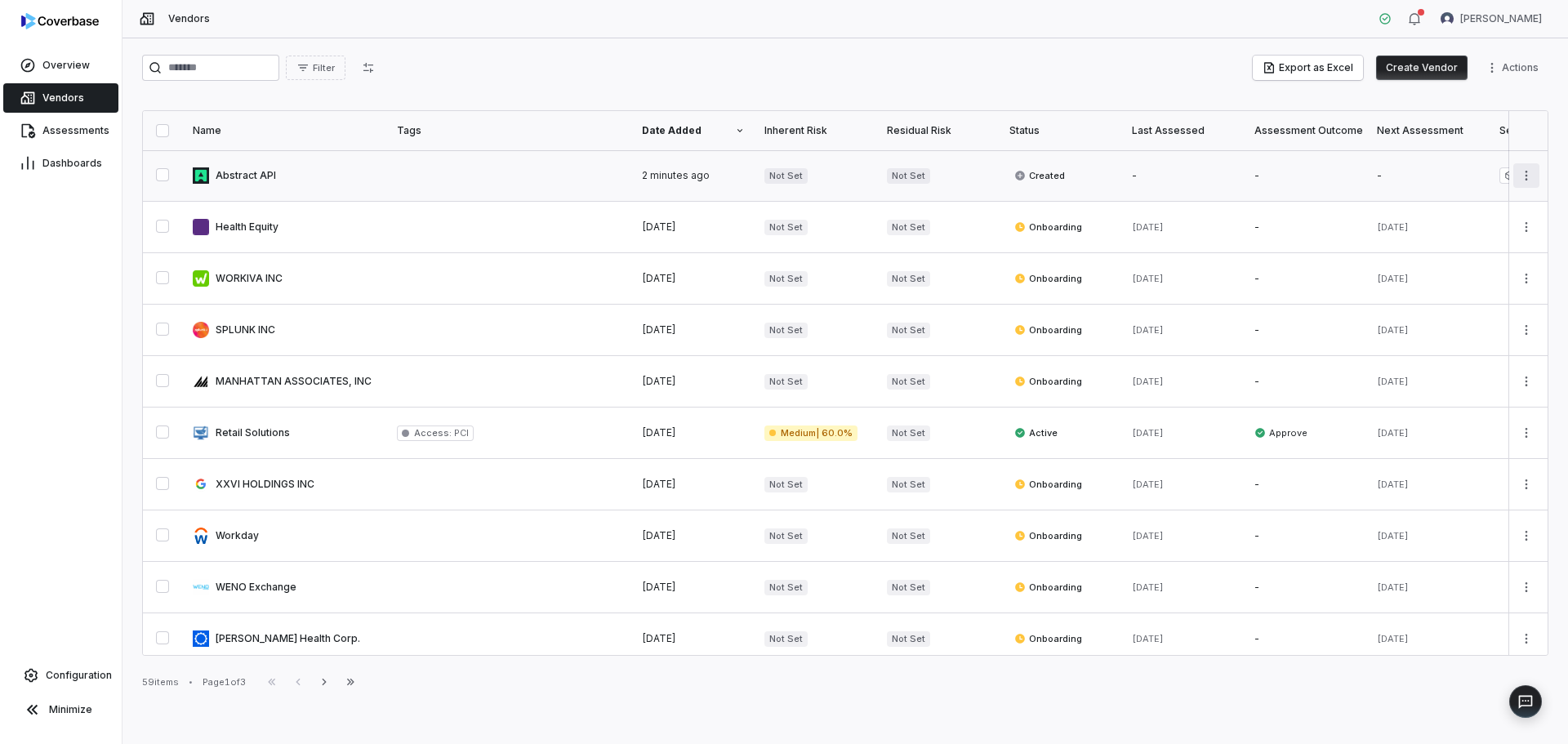
click at [1521, 174] on html "Overview Vendors Assessments Dashboards Configuration Minimize Vendors Joy VanB…" at bounding box center [784, 372] width 1568 height 744
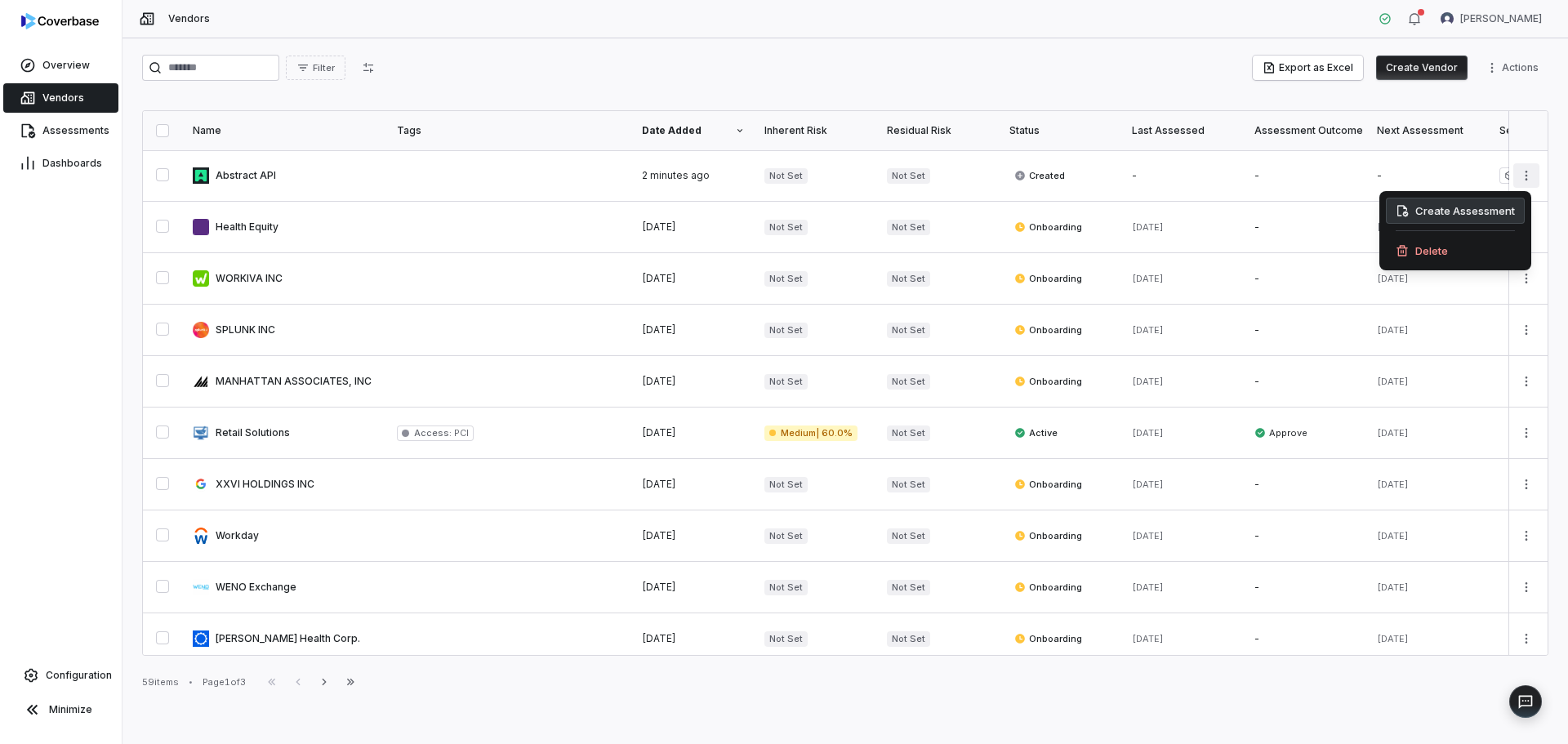
click at [1446, 213] on div "Create Assessment" at bounding box center [1455, 210] width 139 height 26
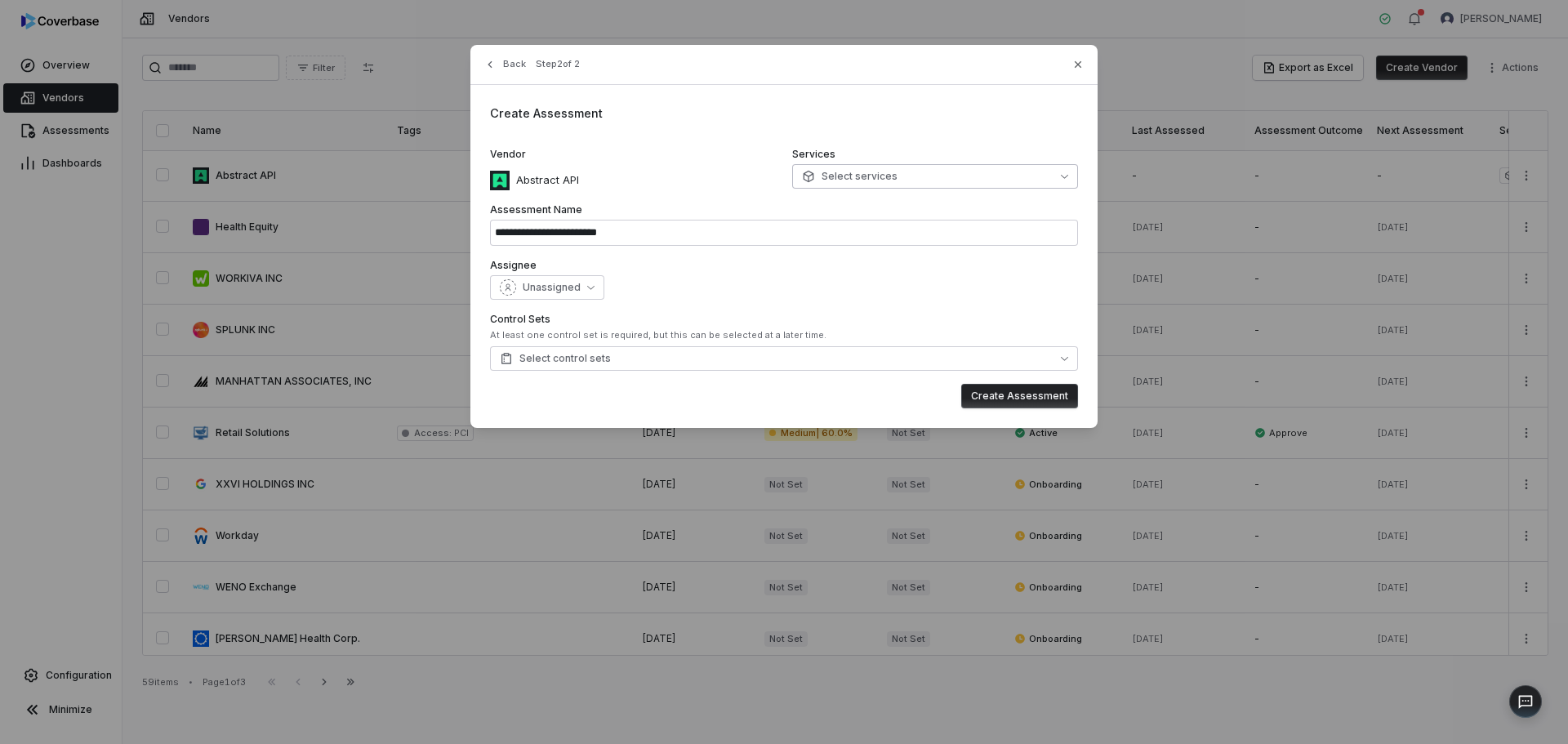
click at [887, 175] on span "Select services" at bounding box center [849, 176] width 96 height 13
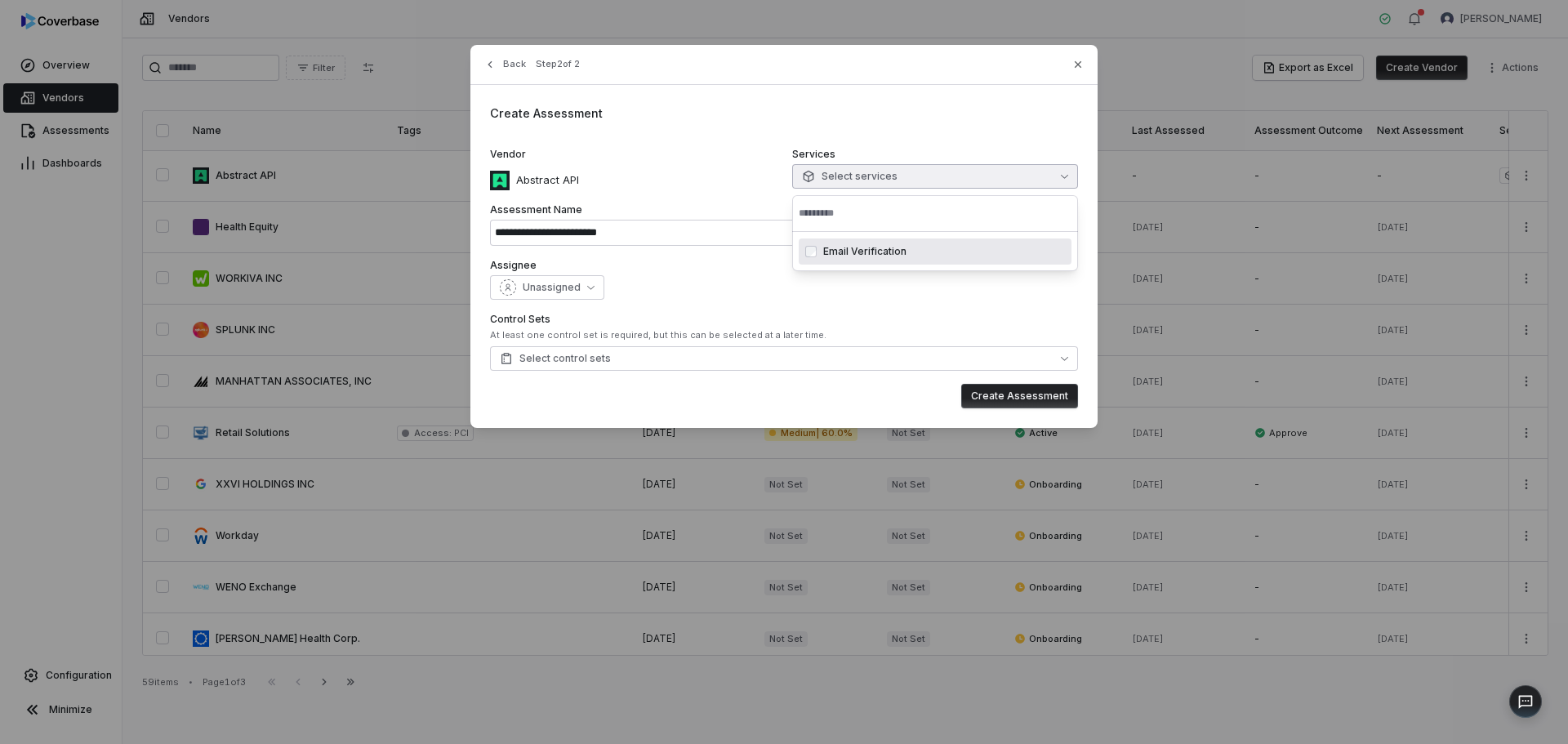
type input "**********"
click at [644, 159] on label "Vendor" at bounding box center [633, 154] width 286 height 13
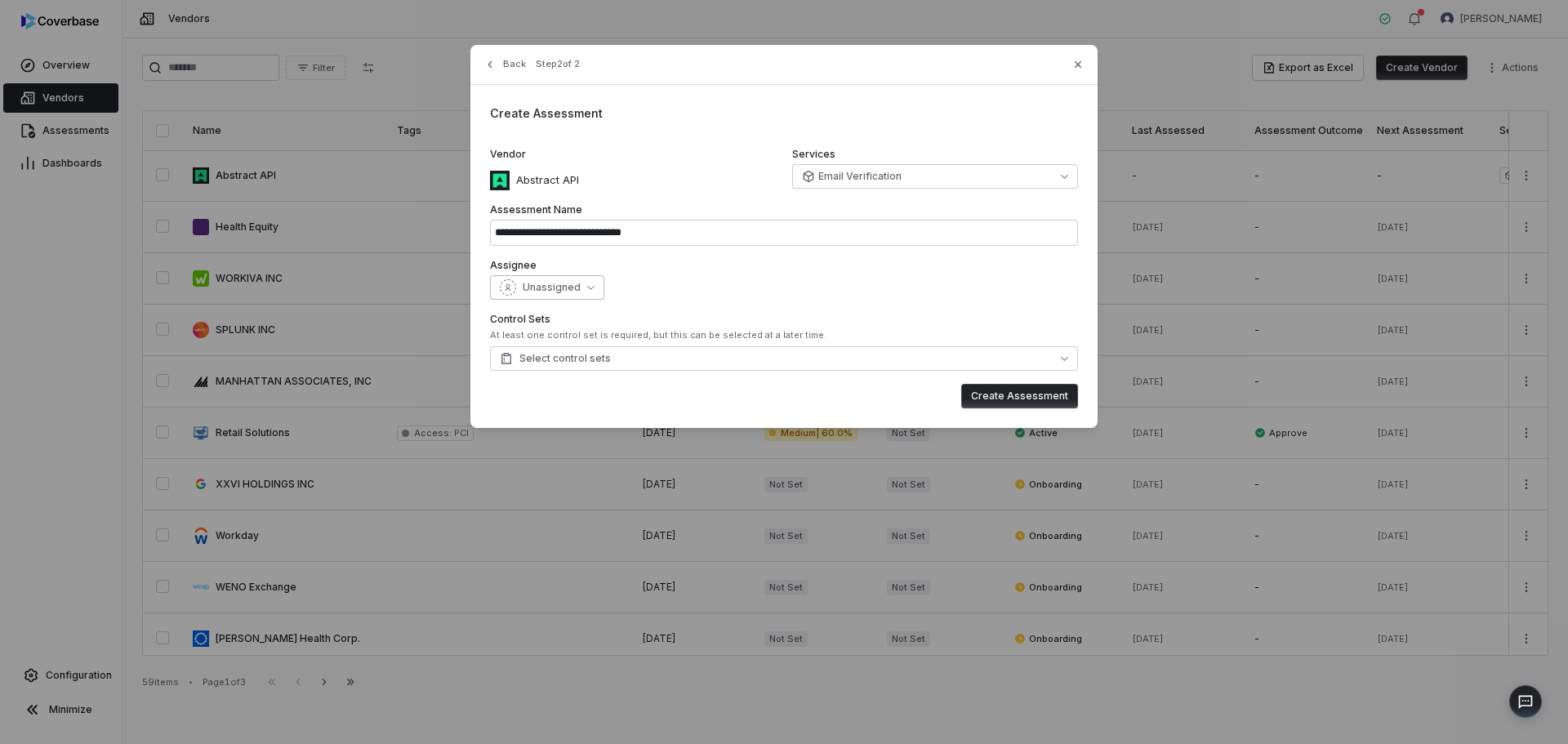
click at [565, 284] on span "Unassigned" at bounding box center [552, 288] width 58 height 13
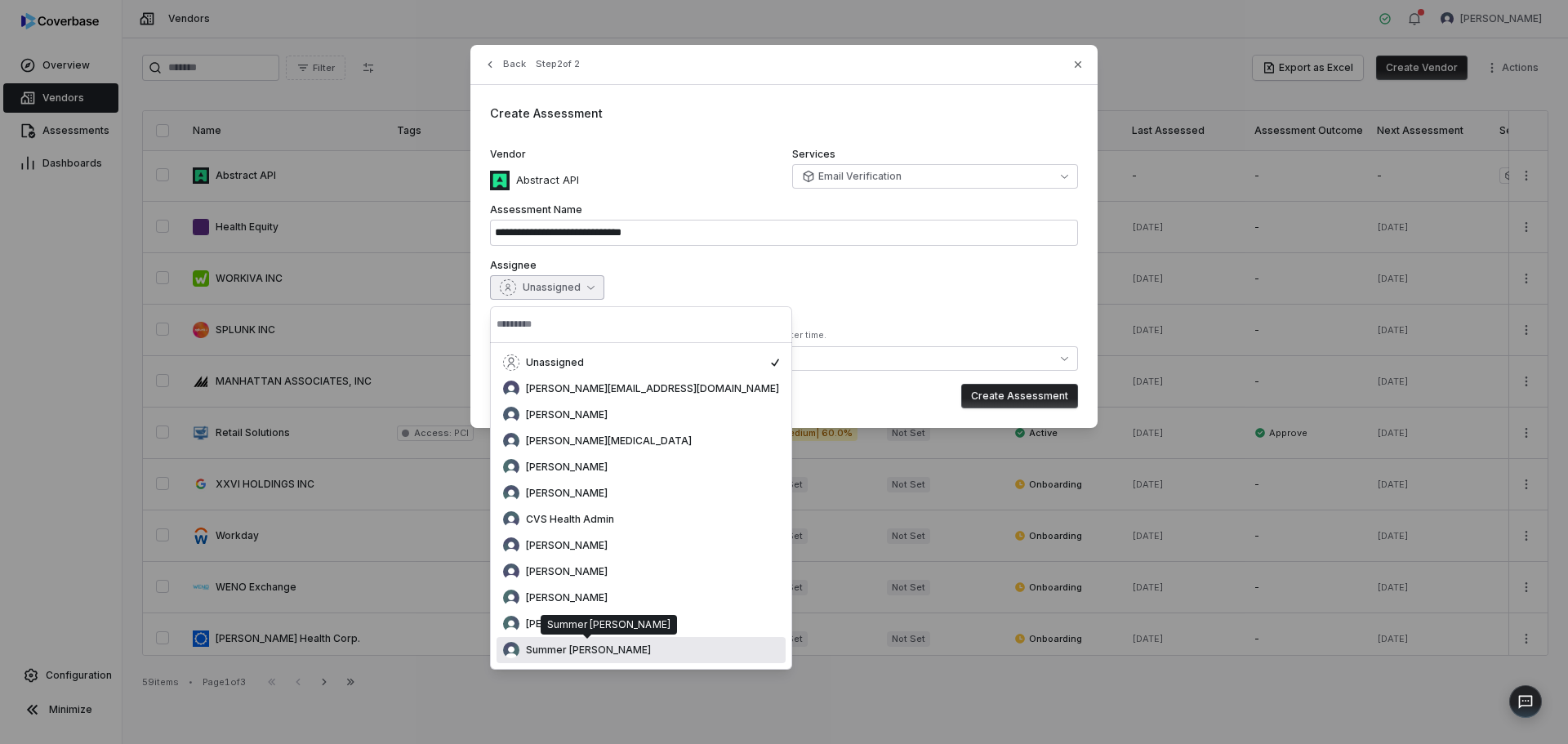
click at [573, 650] on span "Summer Dobbins" at bounding box center [588, 650] width 125 height 13
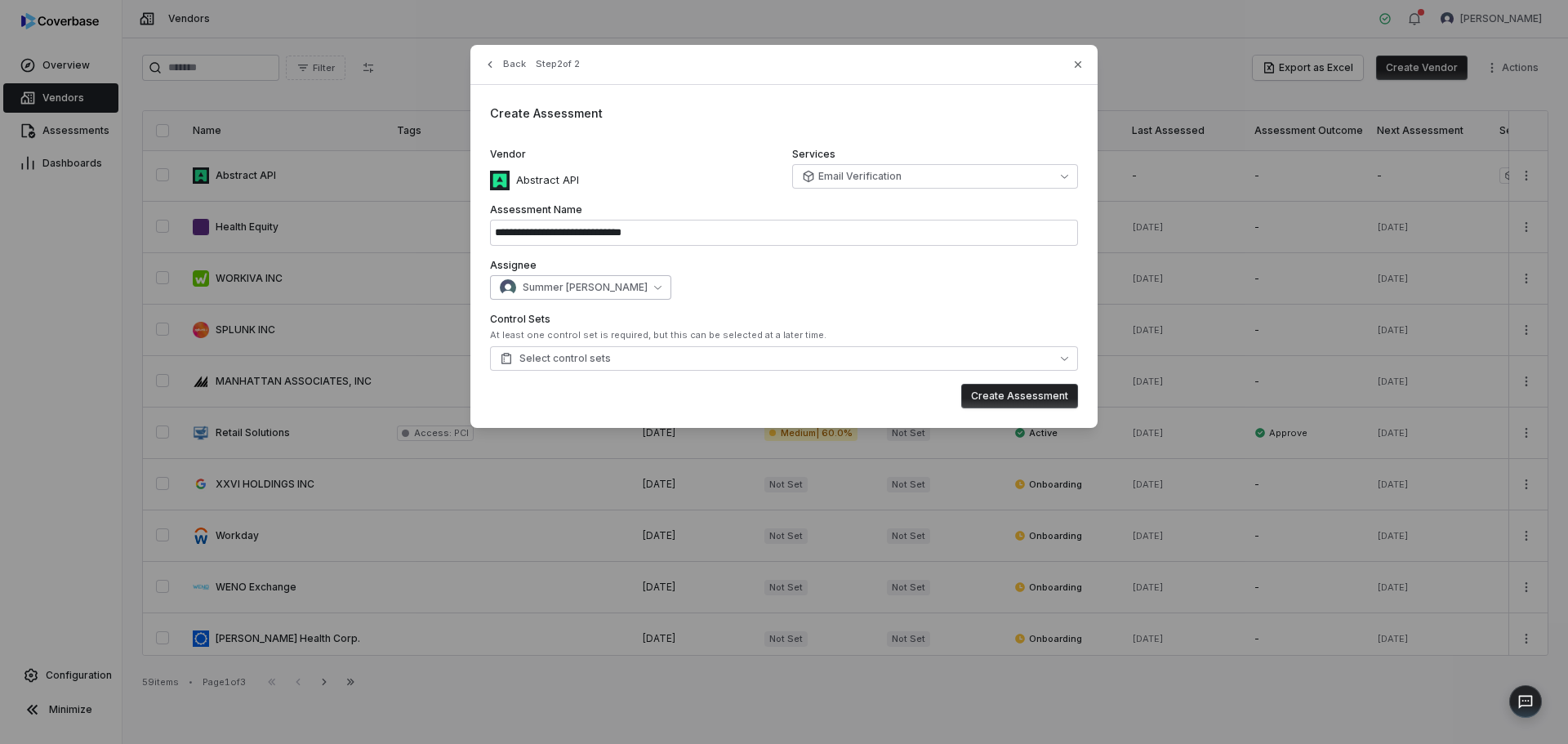
click at [654, 289] on icon "button" at bounding box center [658, 287] width 7 height 7
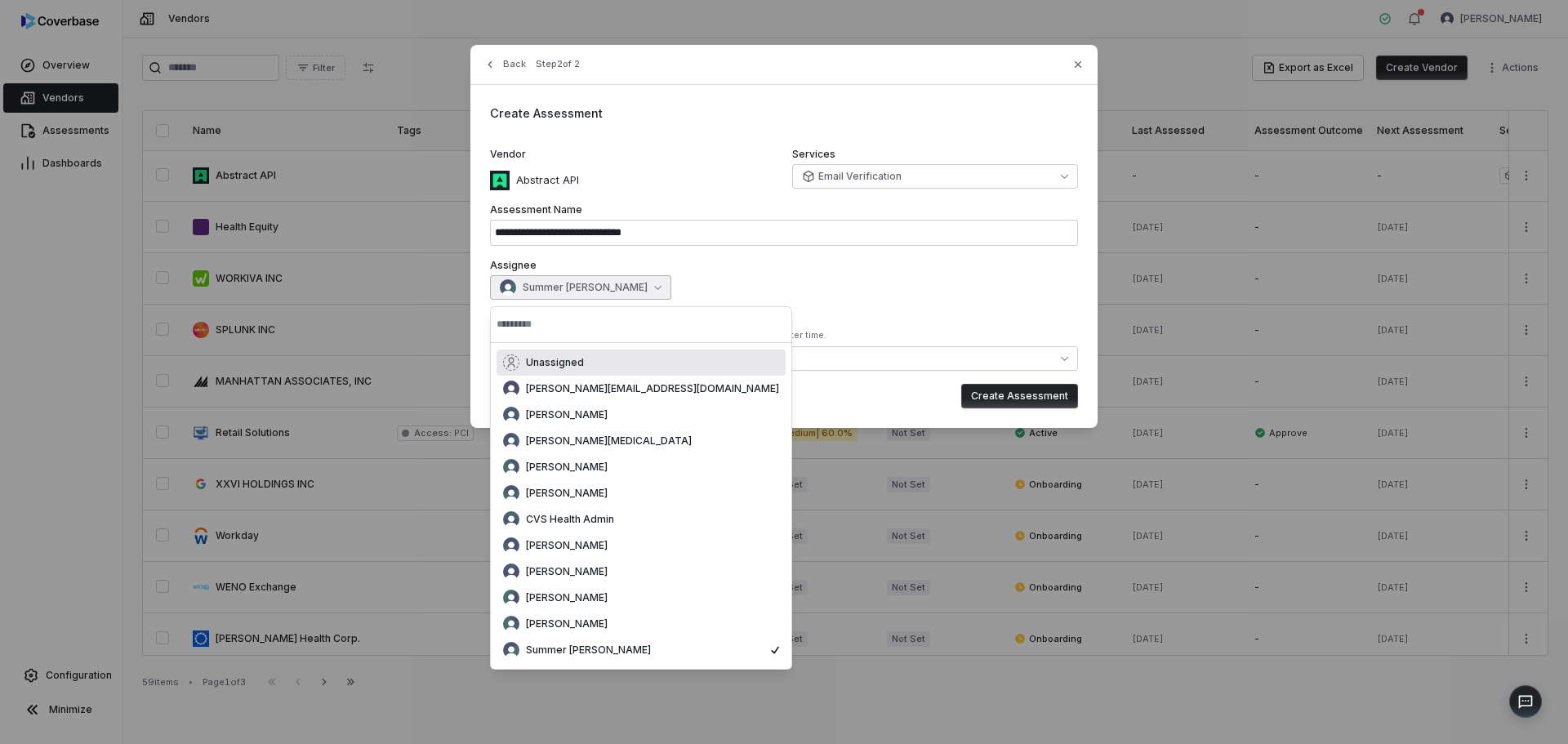
click at [670, 276] on div "Summer Dobbins" at bounding box center [783, 287] width 588 height 25
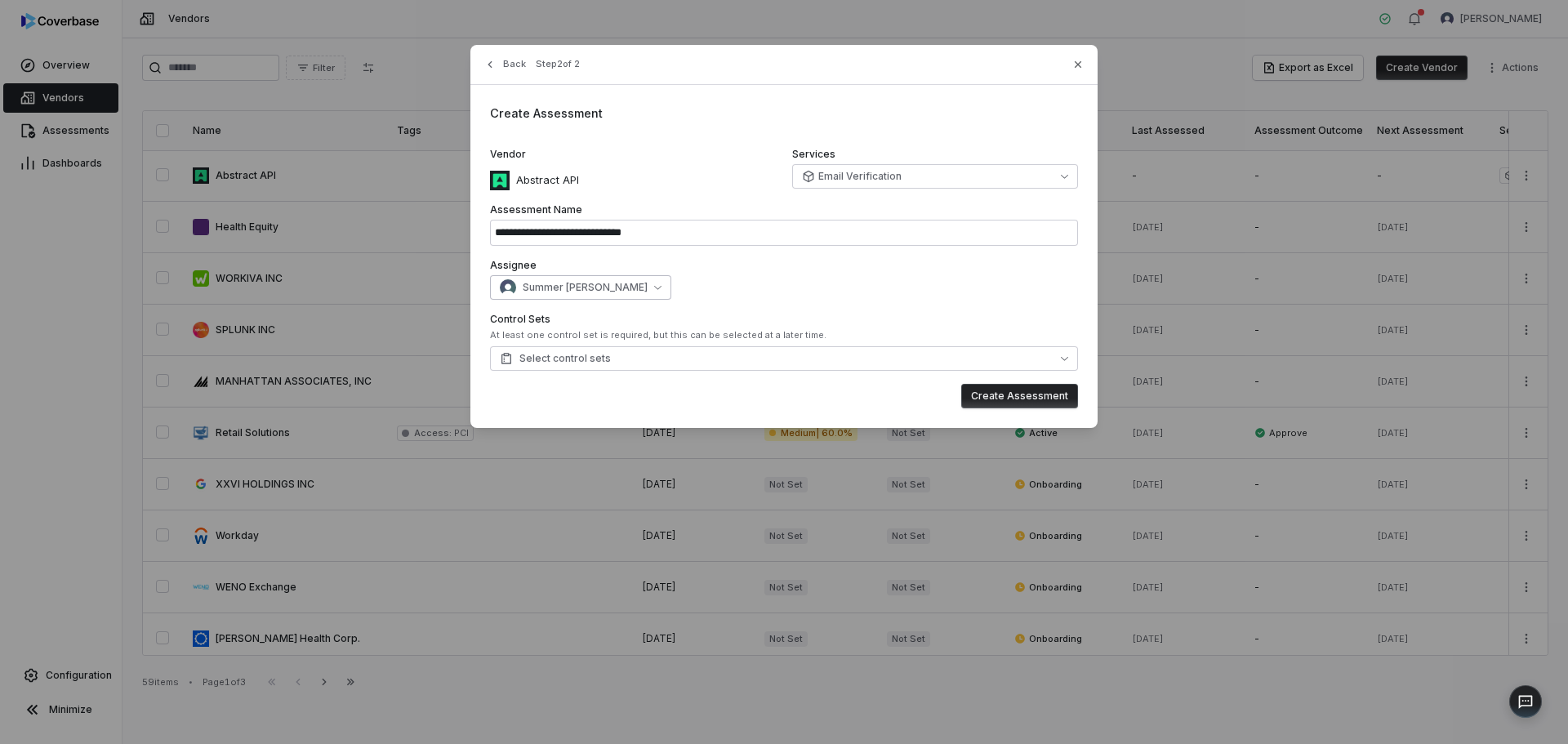
click at [654, 285] on icon "button" at bounding box center [658, 287] width 7 height 7
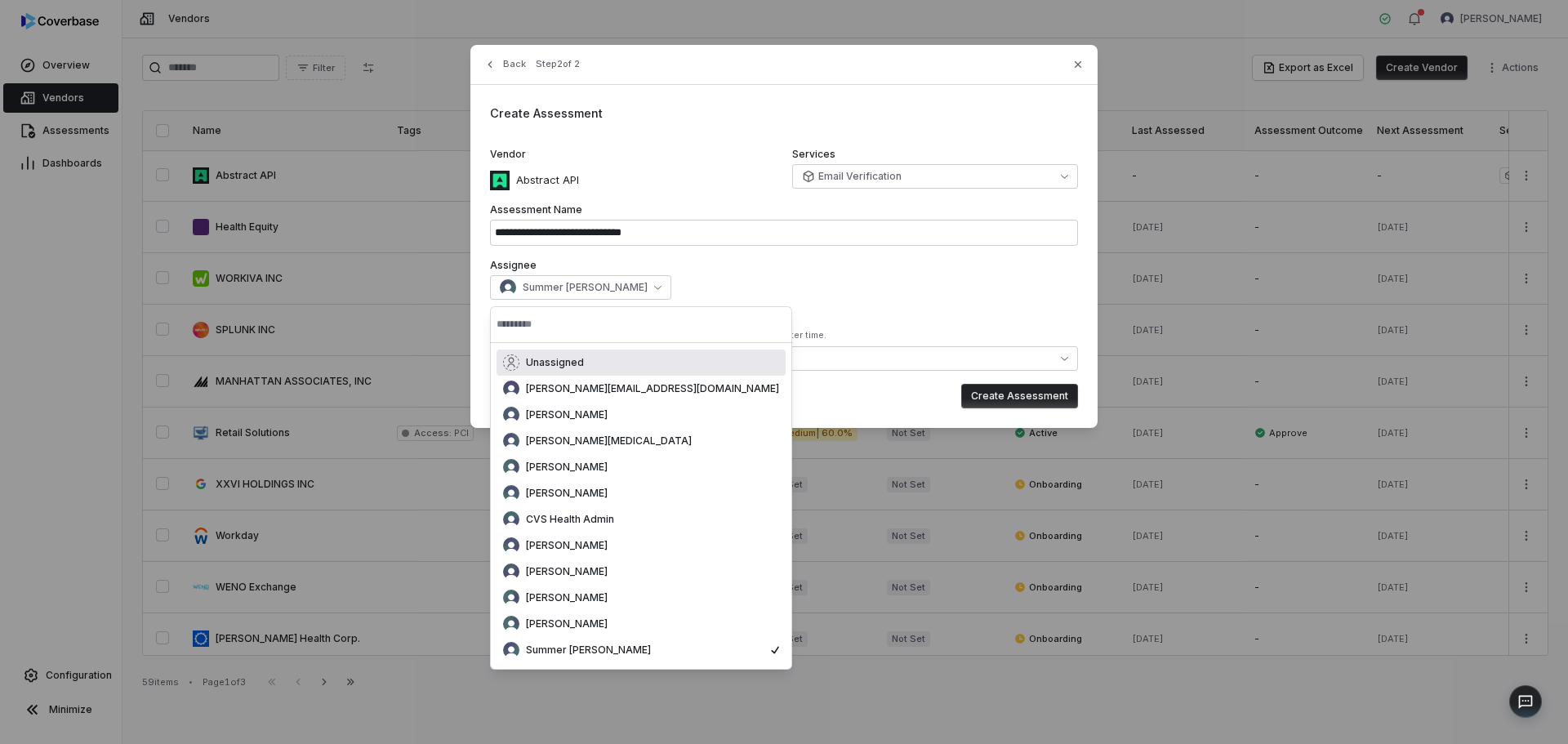
click at [657, 270] on label "Assignee" at bounding box center [783, 266] width 588 height 13
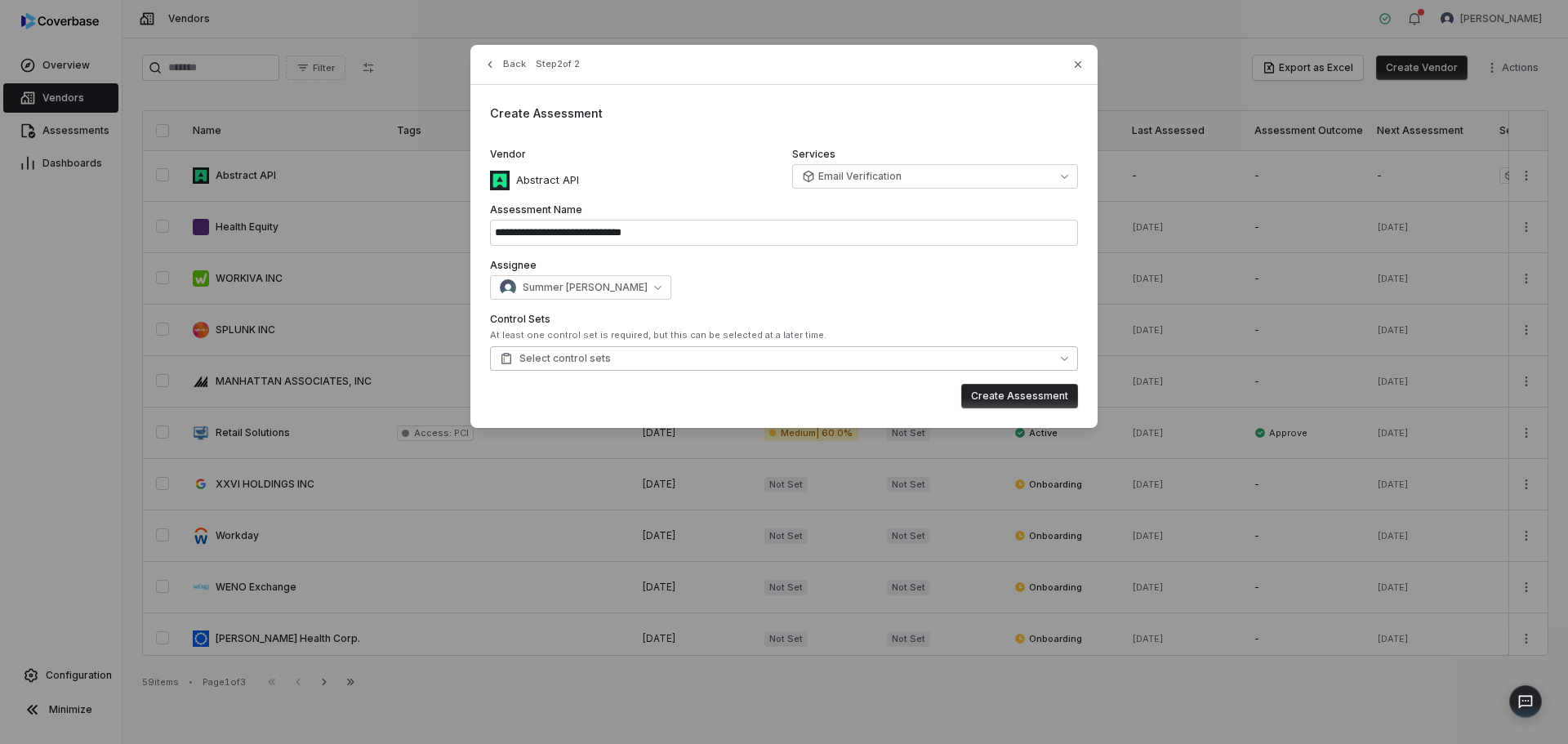
click at [764, 350] on button "Select control sets" at bounding box center [783, 358] width 588 height 25
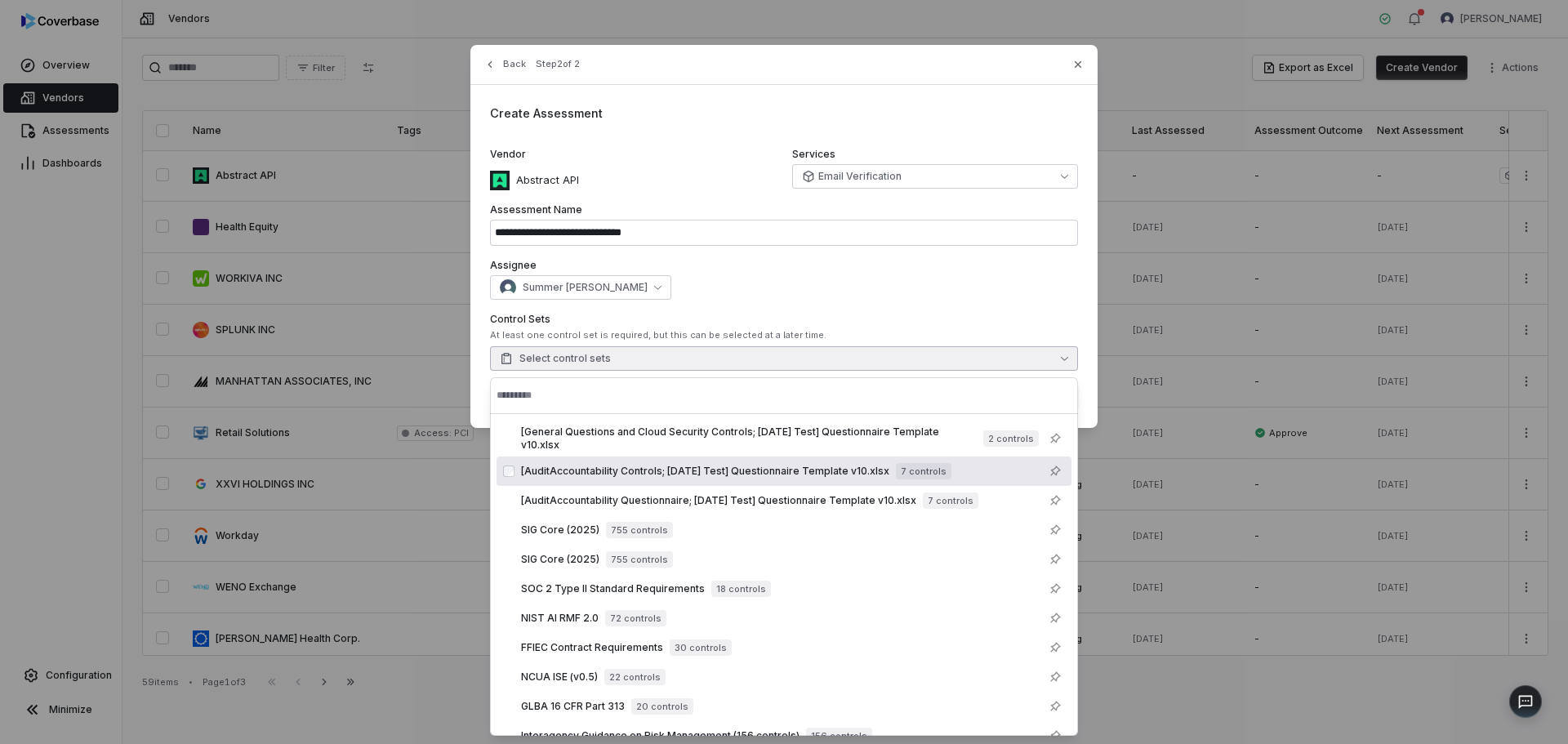
click at [581, 472] on span "[AuditAccountability Controls; 2025-07-21 Test] Questionnaire Template v10.xlsx" at bounding box center [705, 471] width 368 height 13
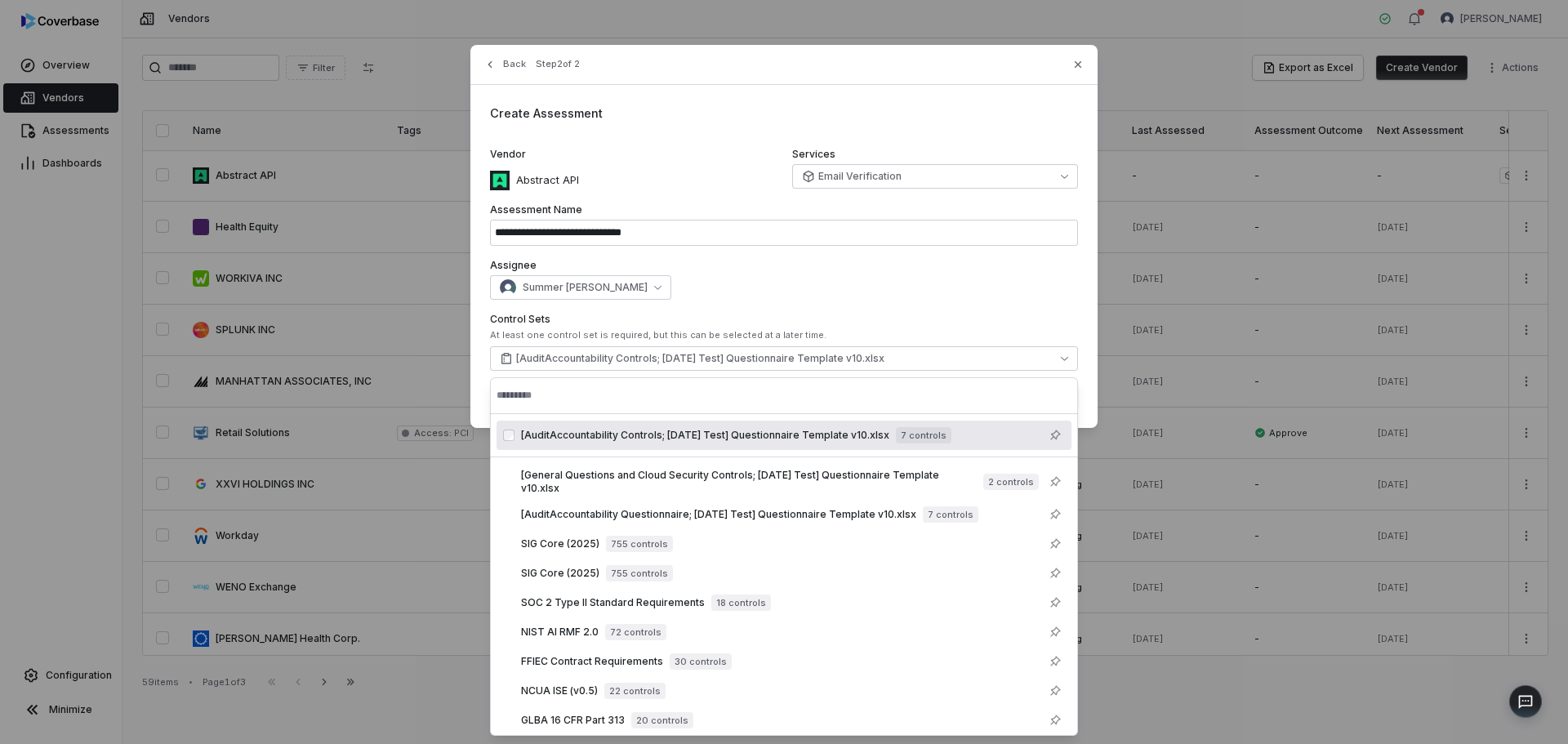
click at [961, 293] on div "Summer Dobbins" at bounding box center [783, 287] width 588 height 25
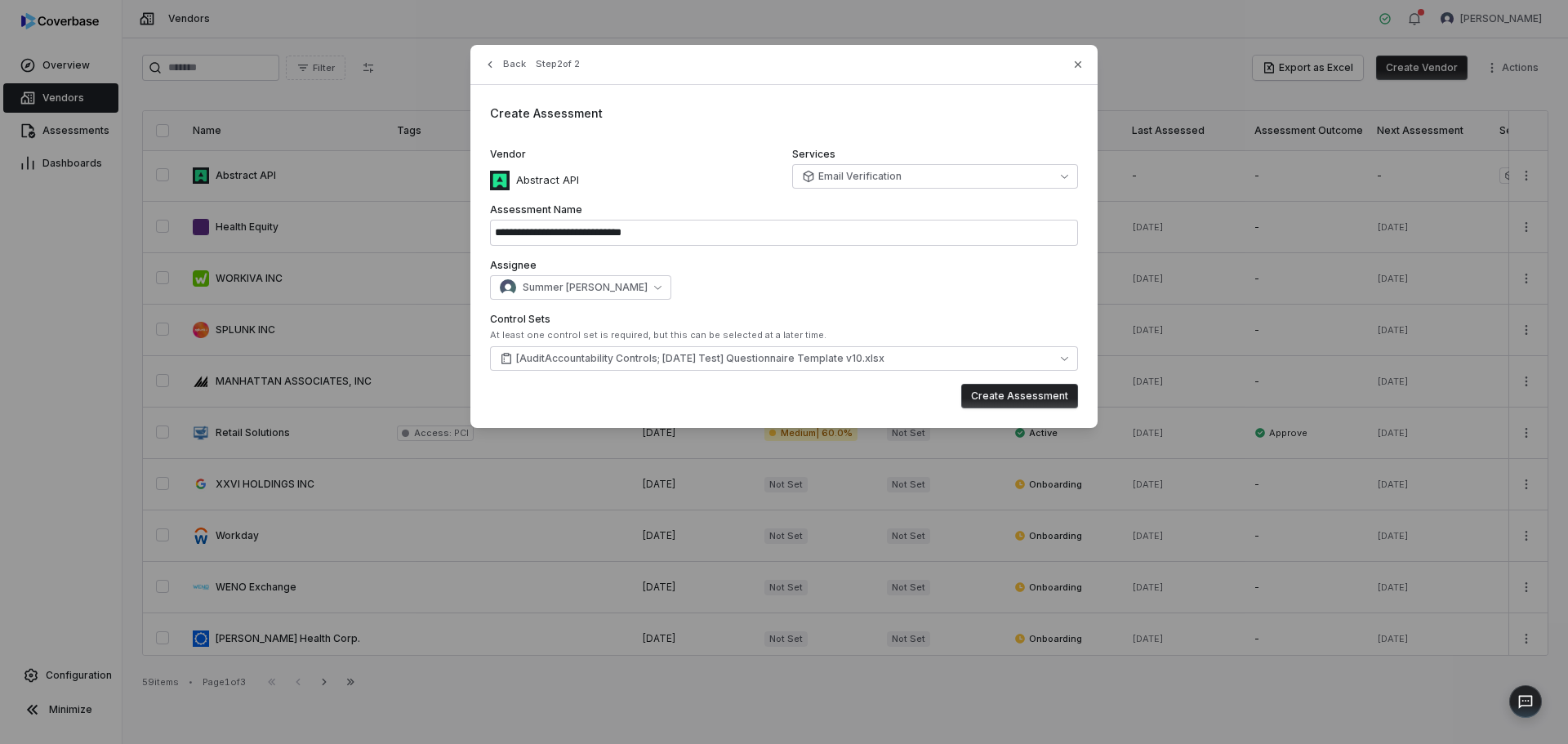
click at [1002, 396] on button "Create Assessment" at bounding box center [1019, 396] width 117 height 25
type input "**********"
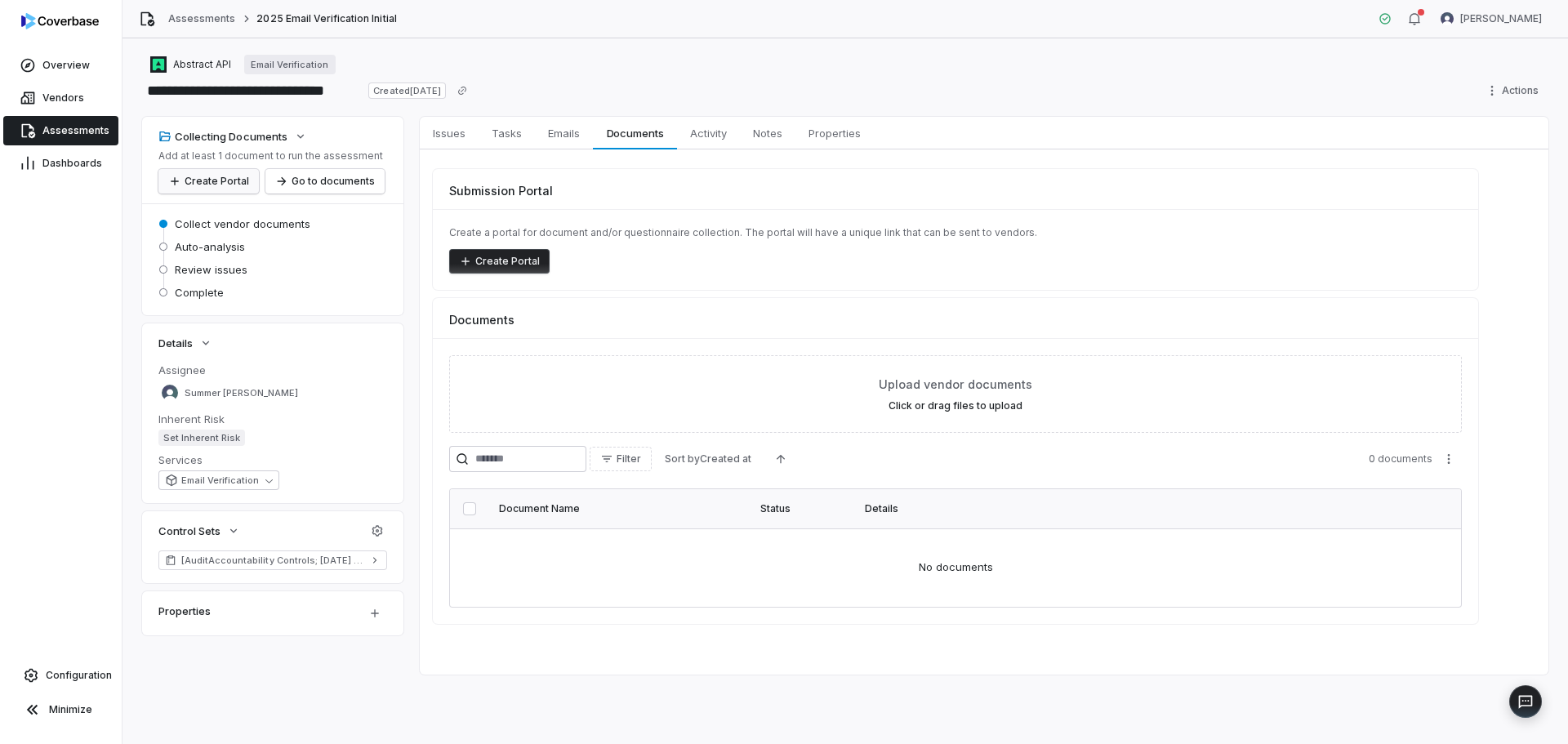
click at [206, 182] on button "Create Portal" at bounding box center [208, 181] width 101 height 25
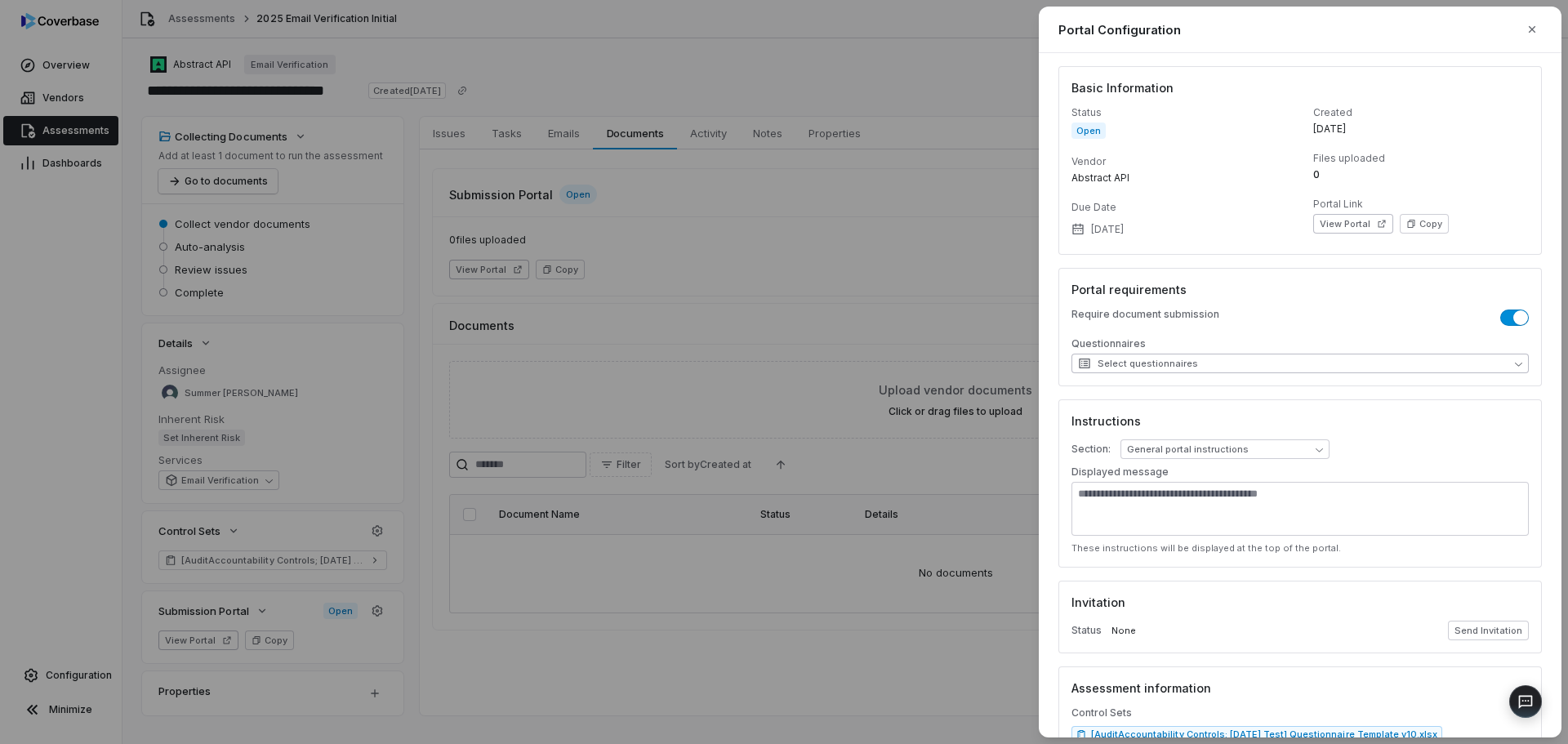
click at [1280, 363] on button "Select questionnaires" at bounding box center [1301, 362] width 457 height 19
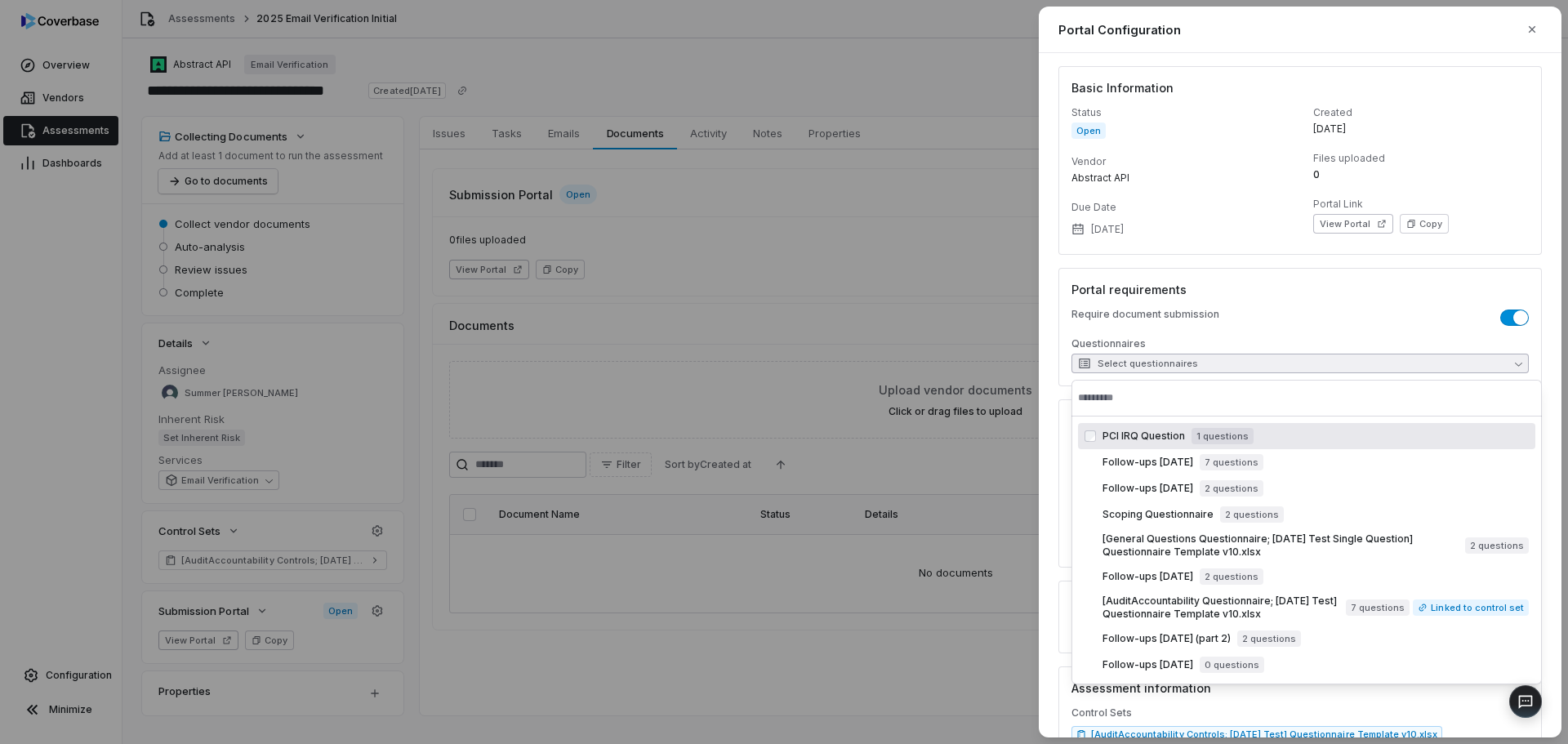
click at [1279, 363] on button "Select questionnaires" at bounding box center [1301, 362] width 457 height 19
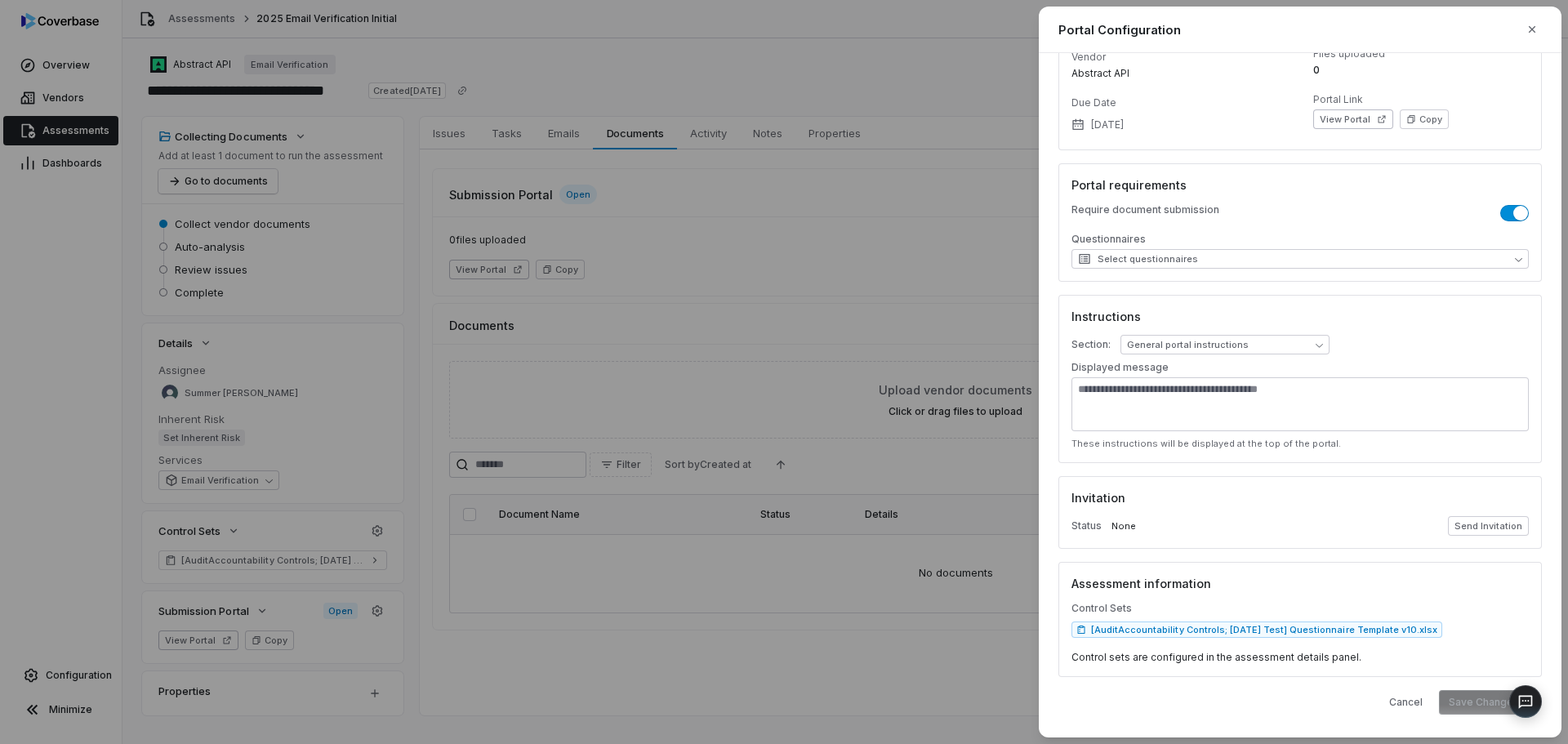
scroll to position [108, 0]
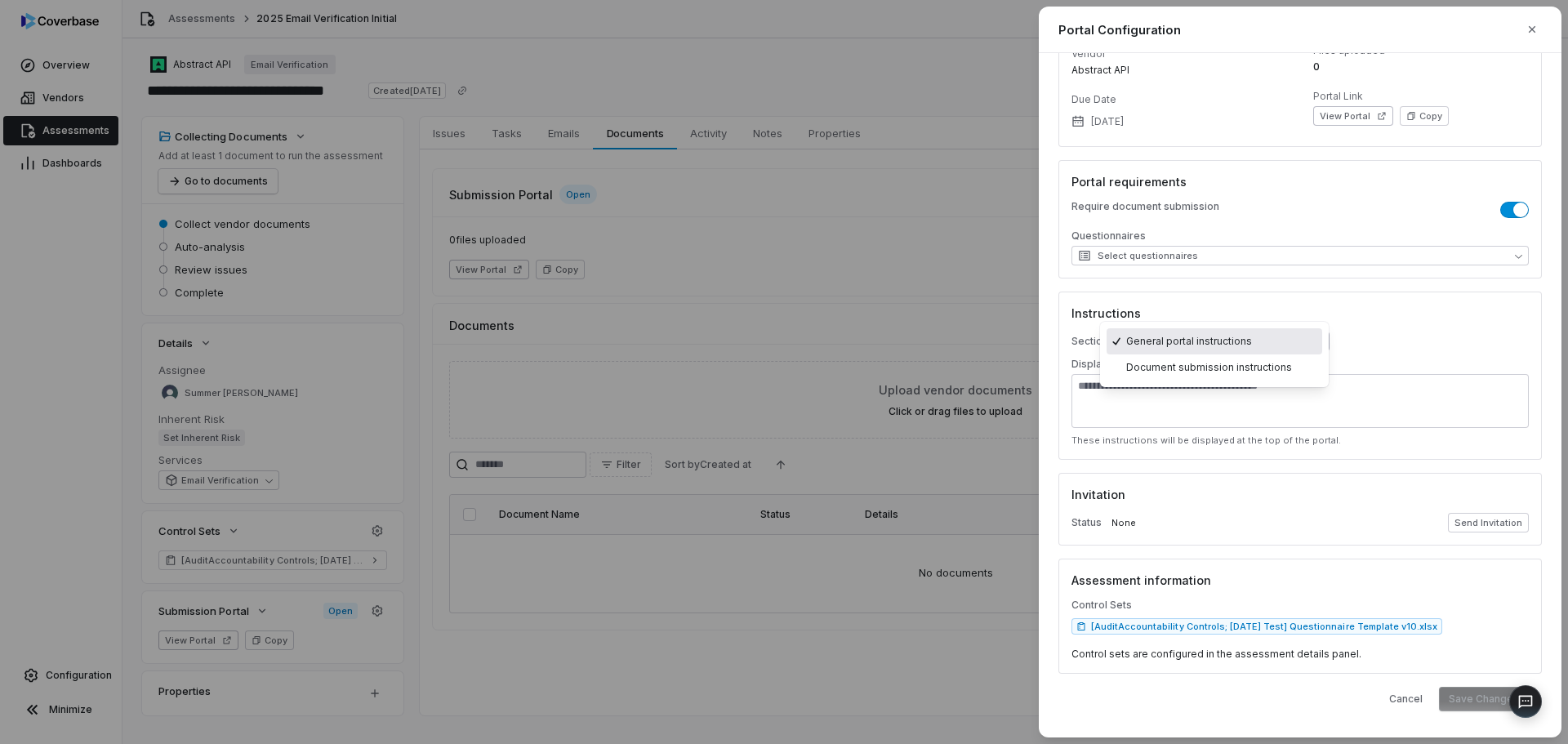
click at [1190, 343] on body "**********" at bounding box center [784, 372] width 1568 height 744
click at [1380, 339] on div "**********" at bounding box center [784, 372] width 1568 height 744
click at [1477, 521] on button "Send Invitation" at bounding box center [1489, 522] width 81 height 19
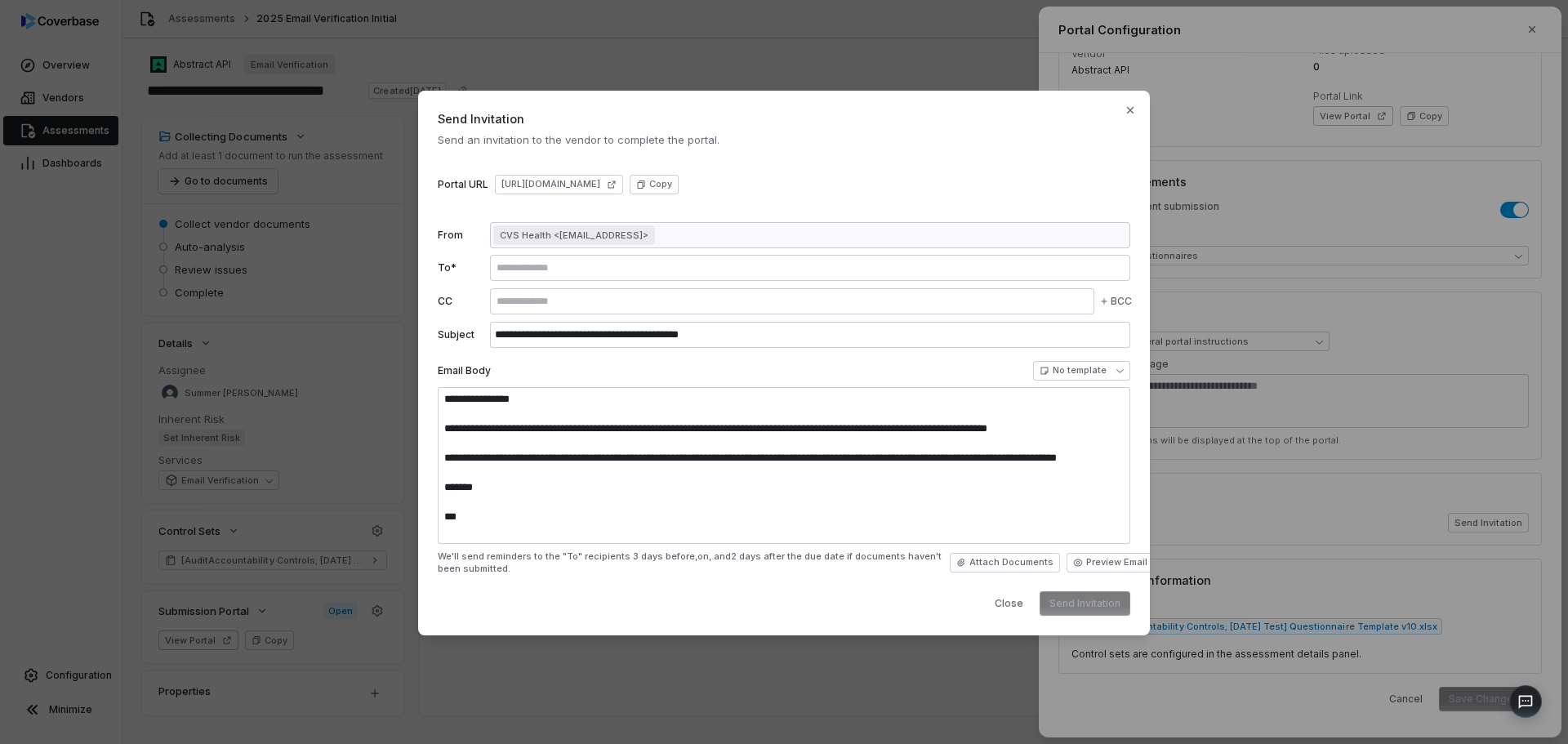
type textarea "**********"
